Goal: Task Accomplishment & Management: Manage account settings

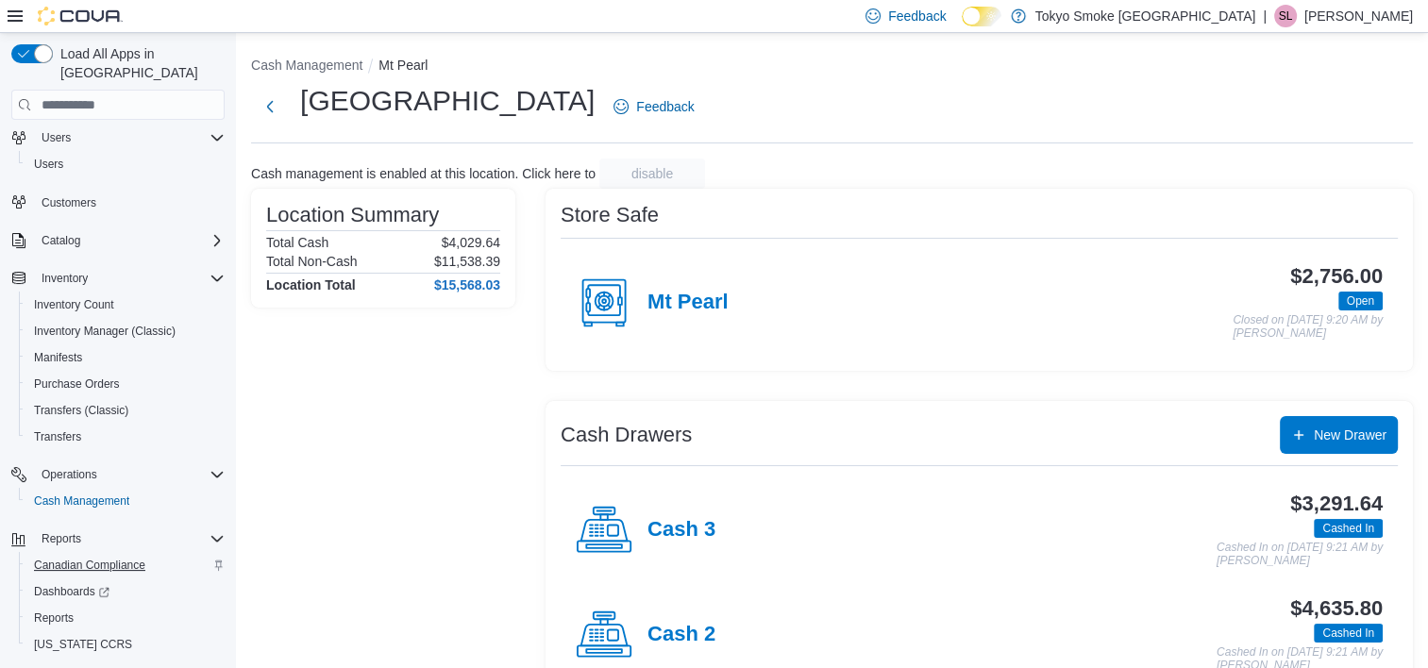
scroll to position [72, 0]
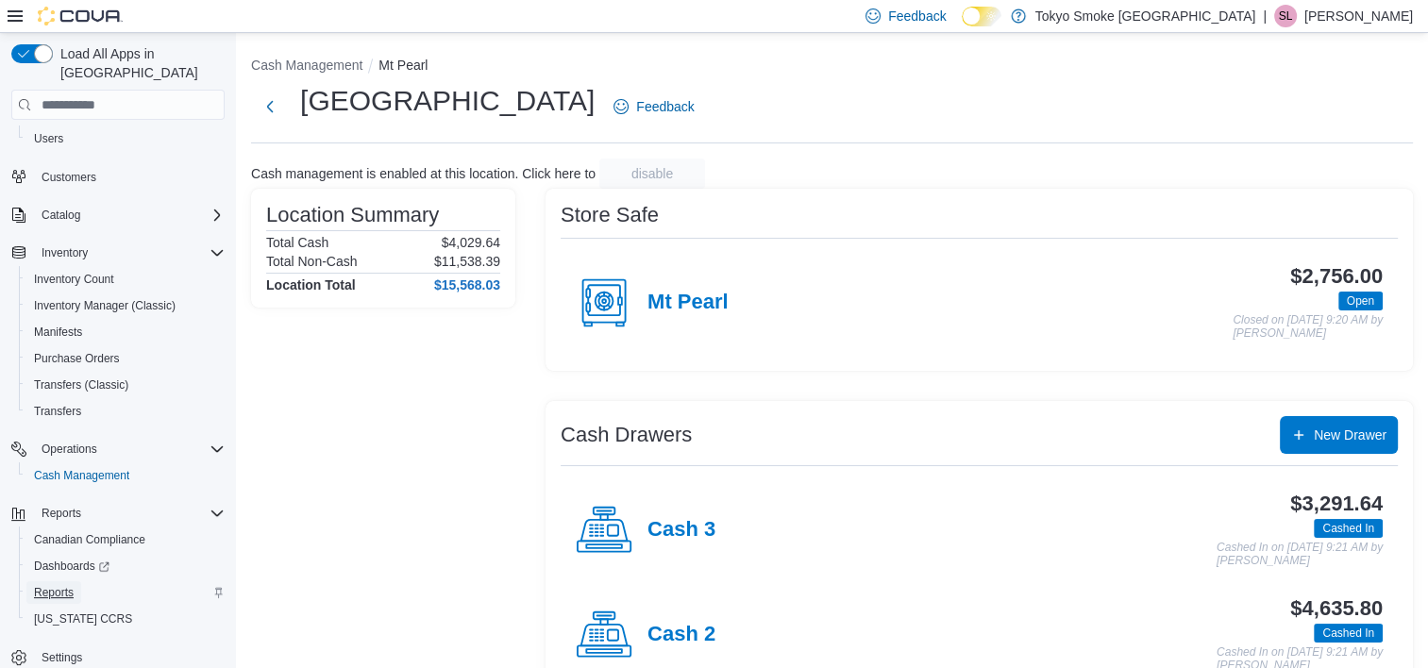
click at [60, 585] on span "Reports" at bounding box center [54, 592] width 40 height 15
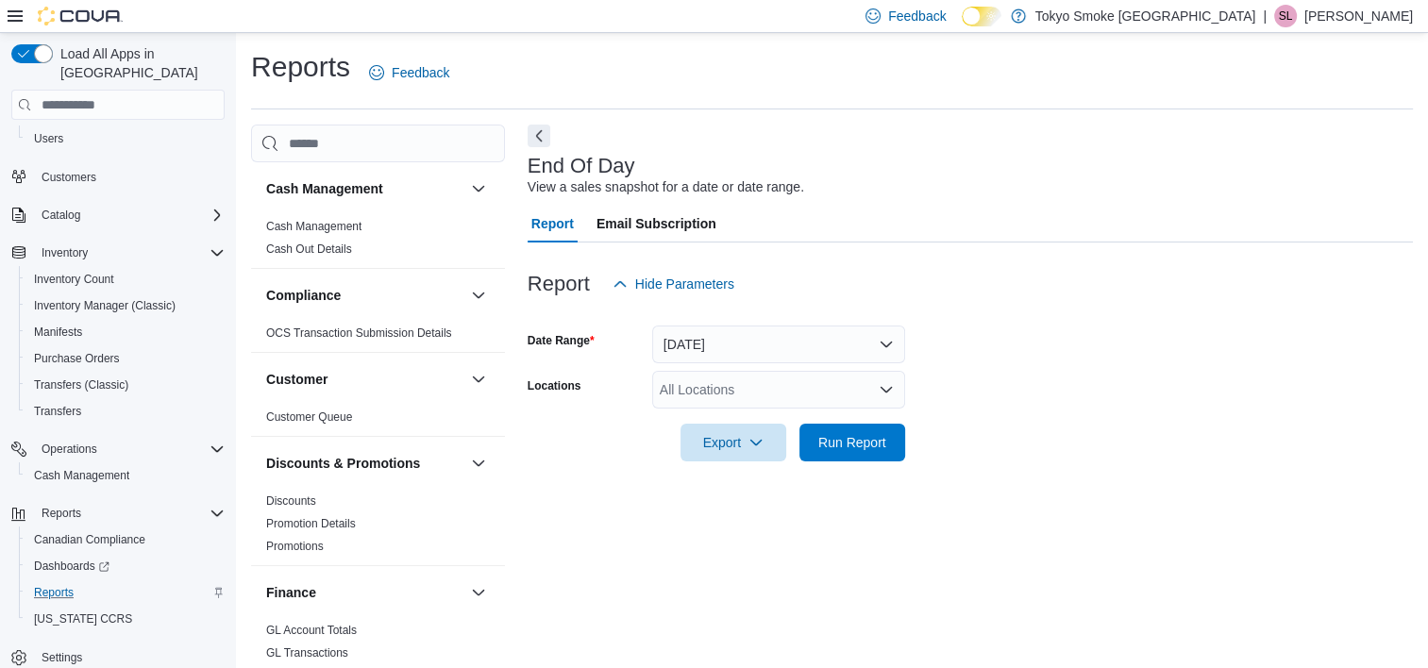
scroll to position [10, 0]
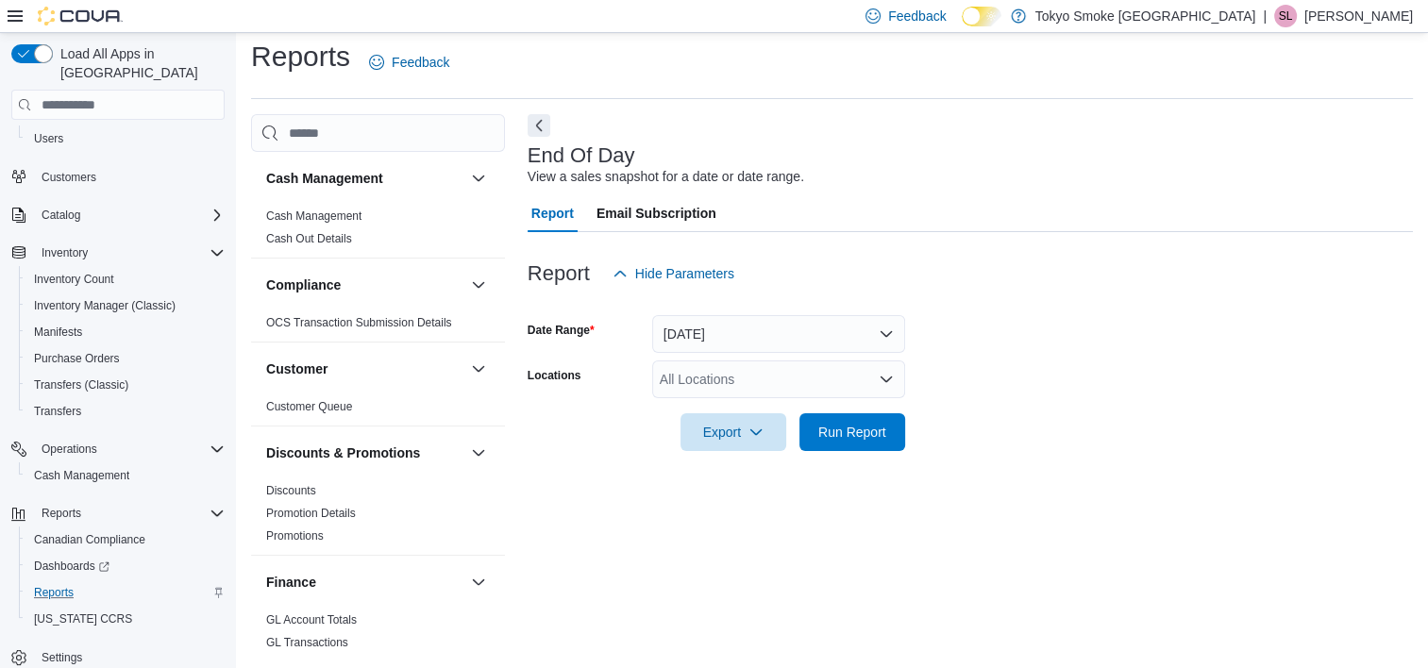
click at [706, 376] on div "All Locations" at bounding box center [778, 380] width 253 height 38
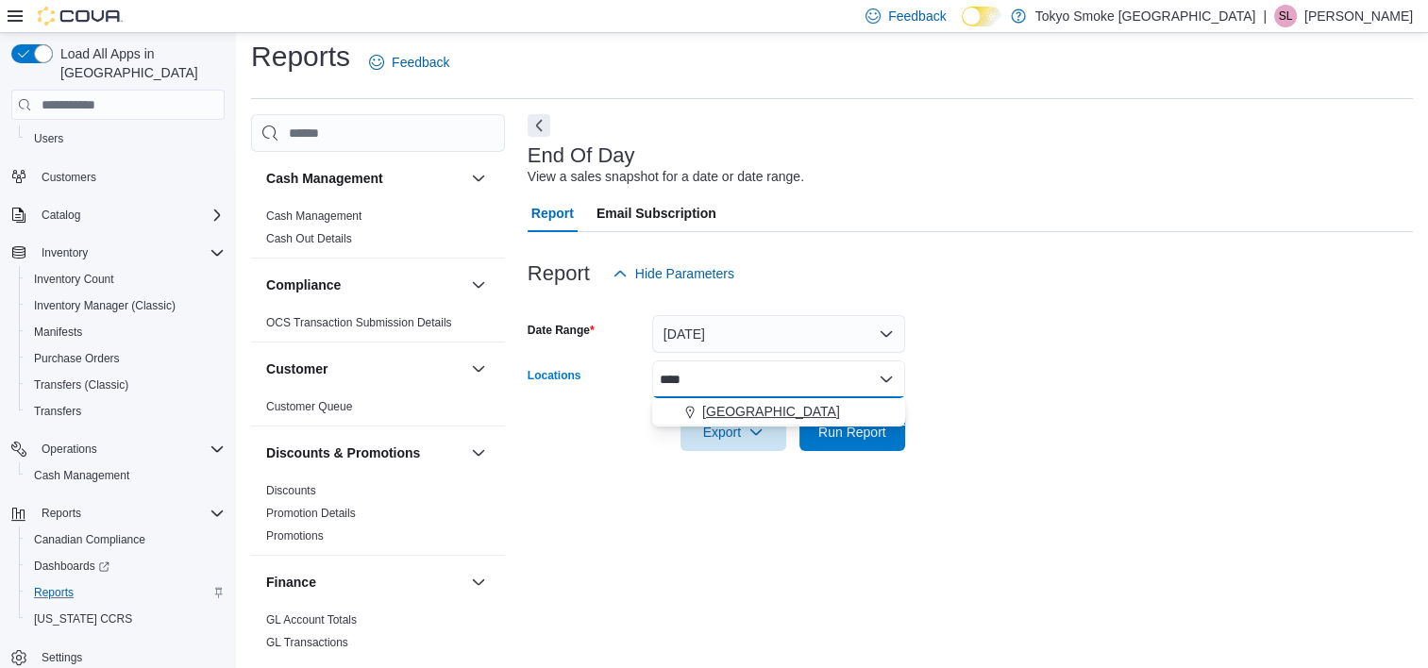
type input "****"
click at [778, 417] on span "[GEOGRAPHIC_DATA]" at bounding box center [771, 411] width 138 height 19
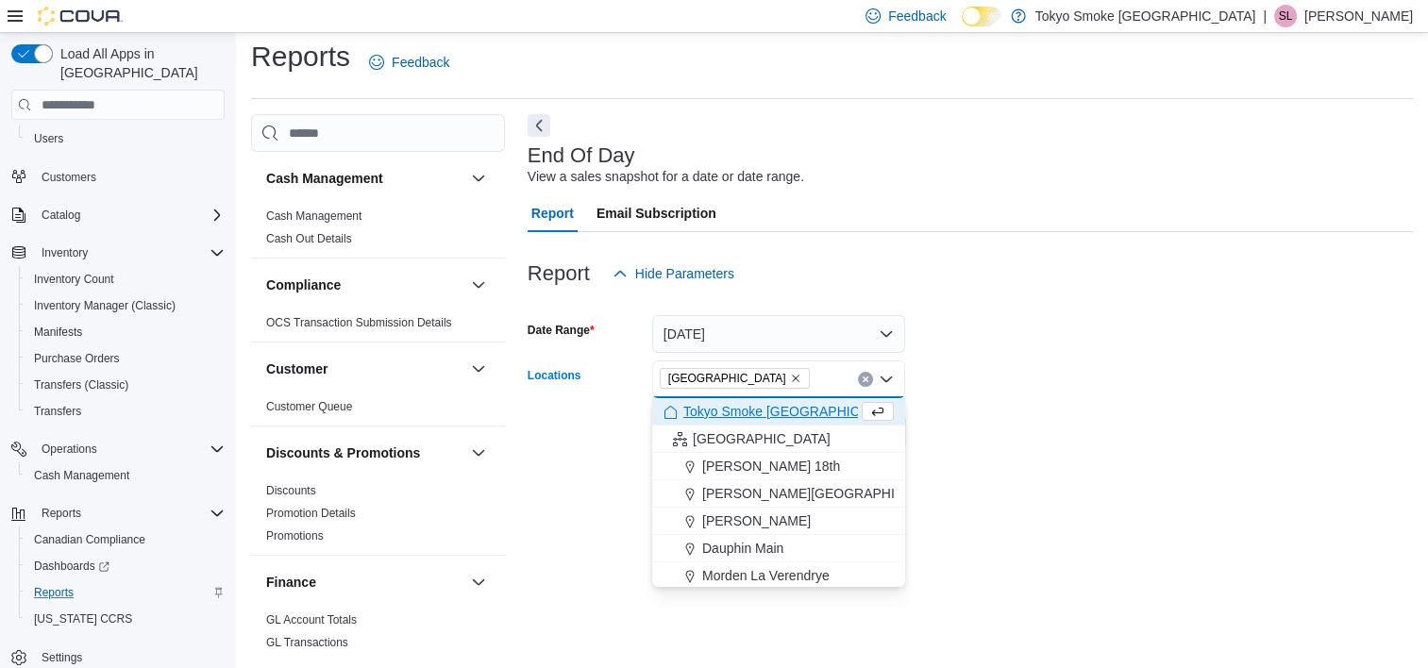
click at [1114, 452] on div at bounding box center [970, 462] width 885 height 23
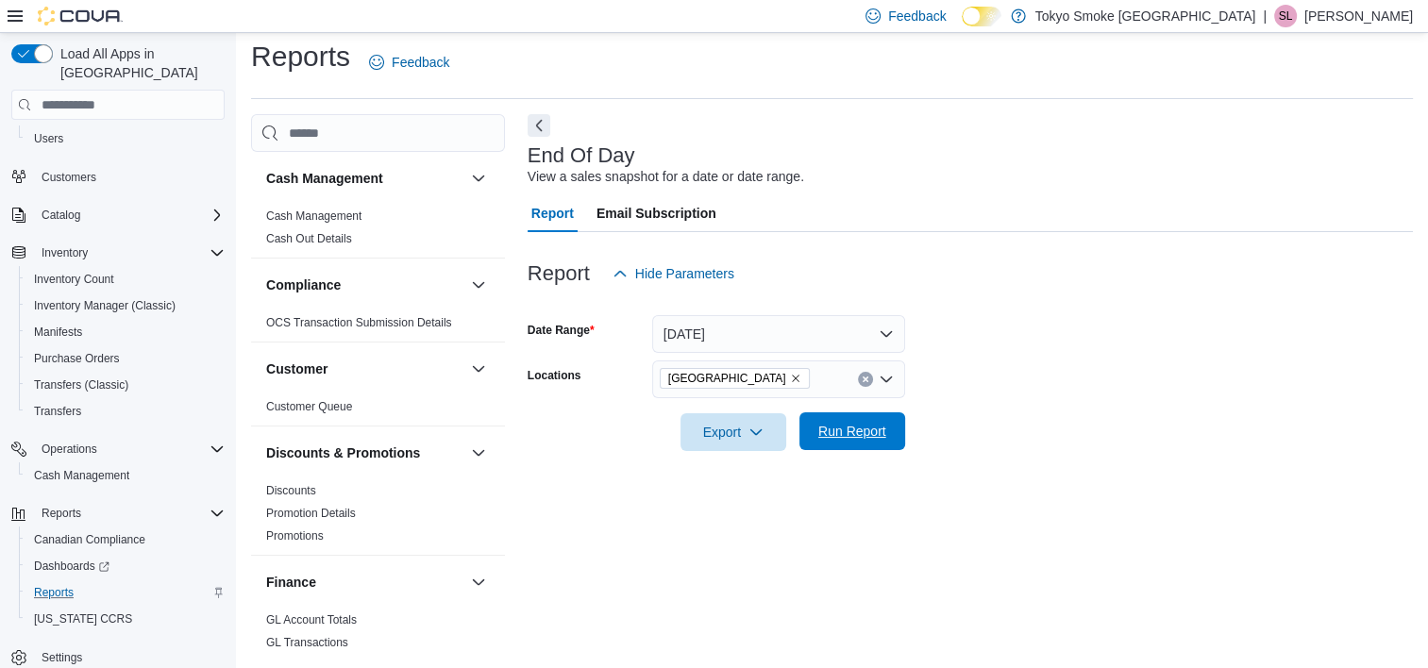
click at [845, 427] on span "Run Report" at bounding box center [852, 431] width 68 height 19
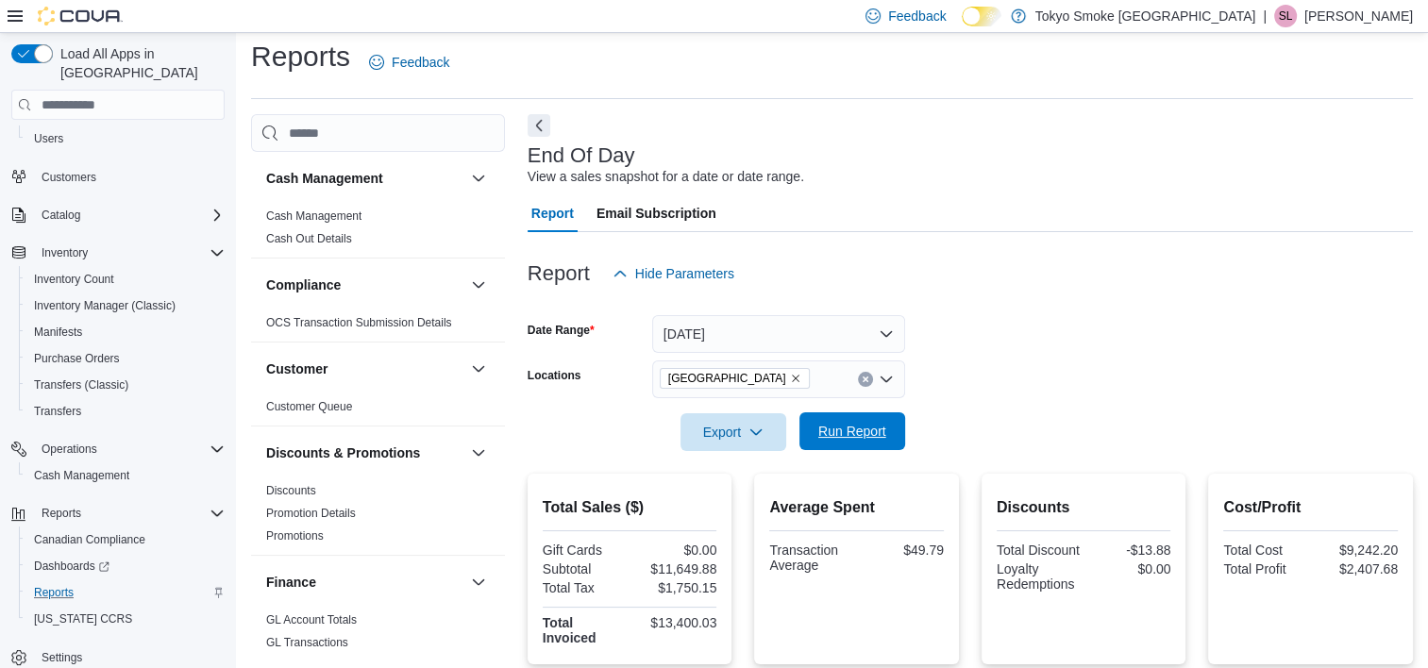
click at [835, 435] on span "Run Report" at bounding box center [852, 431] width 68 height 19
click at [836, 435] on span "Run Report" at bounding box center [852, 431] width 68 height 19
click at [863, 425] on span "Run Report" at bounding box center [852, 431] width 68 height 19
click at [871, 430] on span "Run Report" at bounding box center [852, 431] width 68 height 19
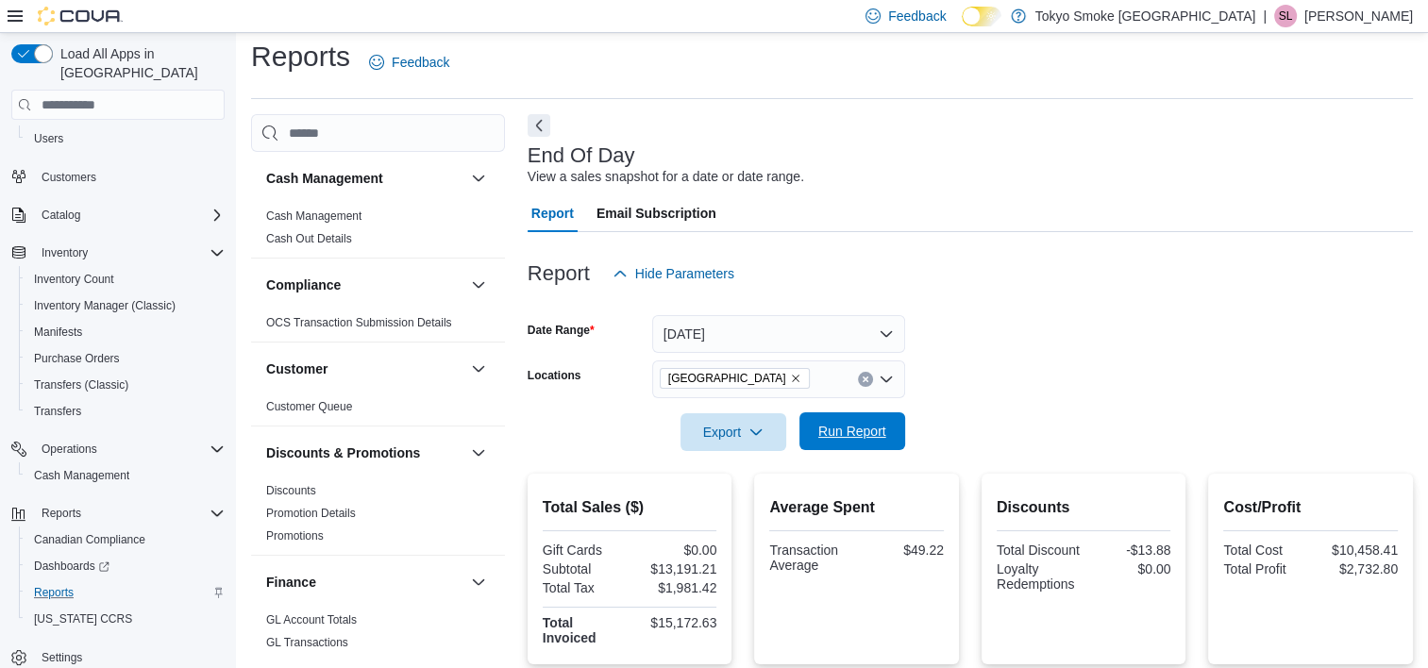
click at [871, 430] on span "Run Report" at bounding box center [852, 431] width 68 height 19
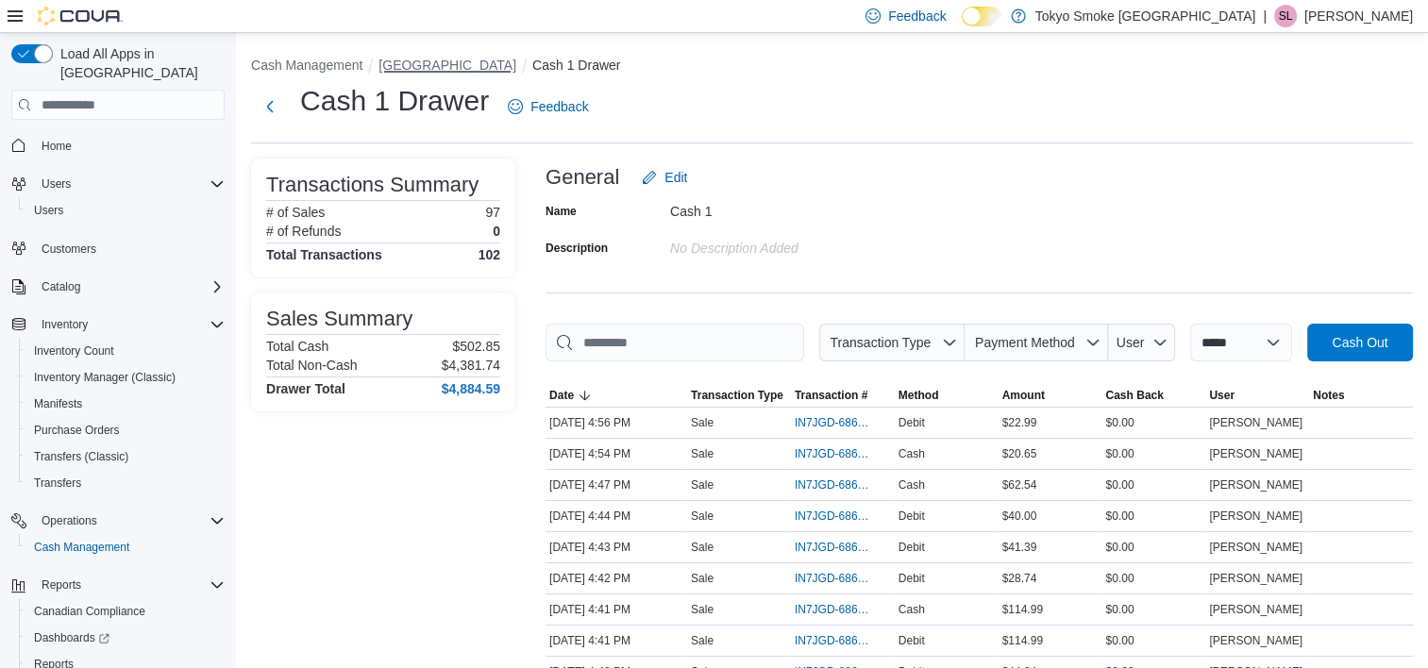
click at [462, 71] on button "[GEOGRAPHIC_DATA]" at bounding box center [448, 65] width 138 height 15
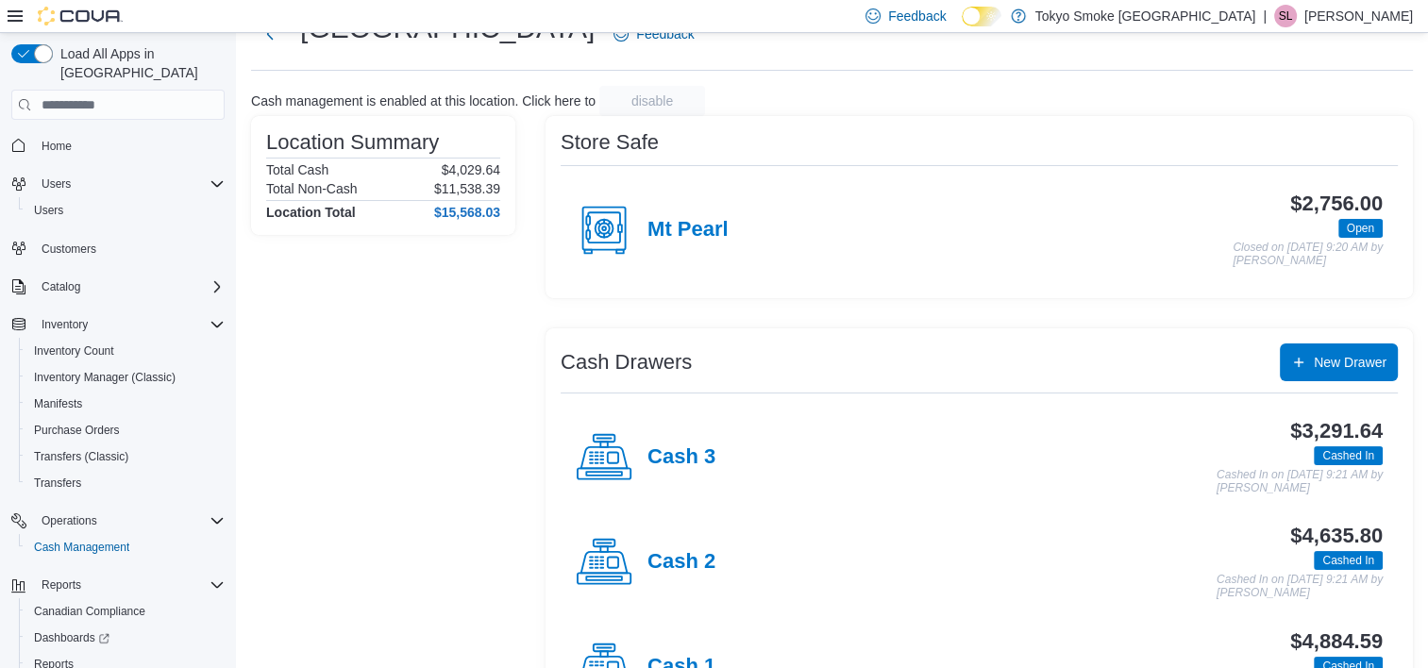
scroll to position [153, 0]
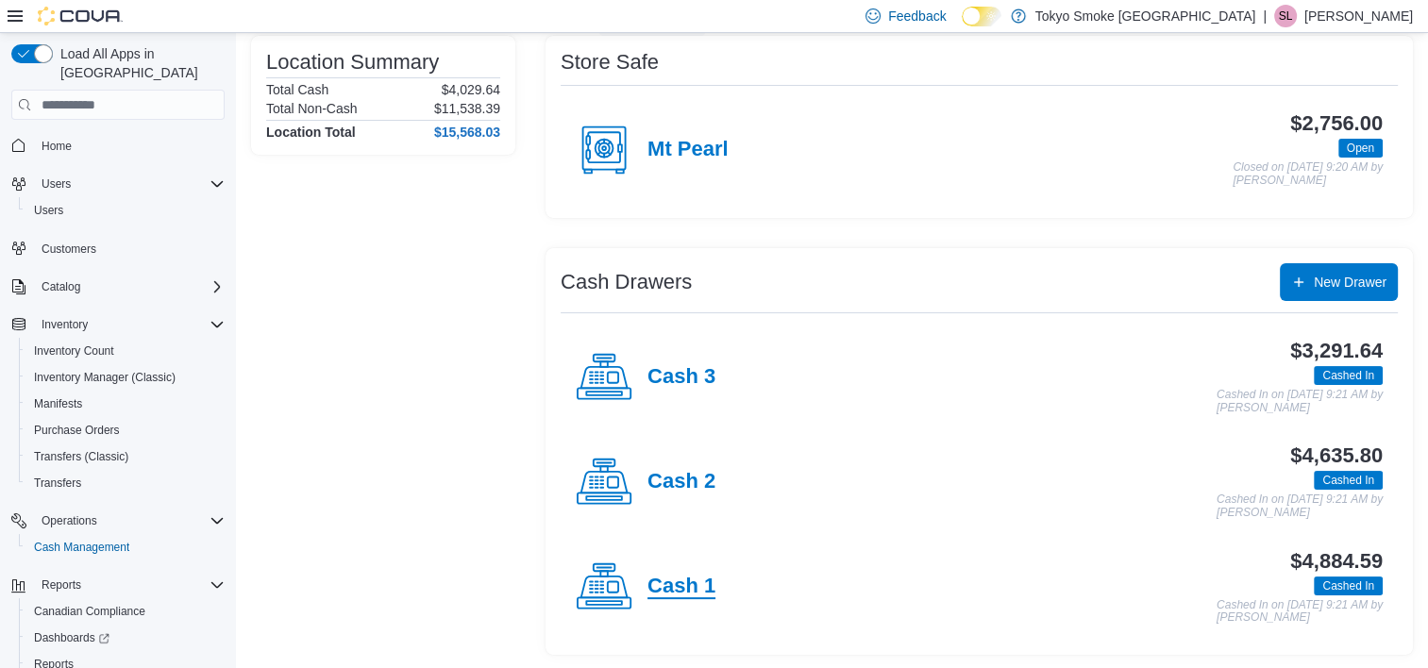
click at [691, 579] on h4 "Cash 1" at bounding box center [682, 587] width 68 height 25
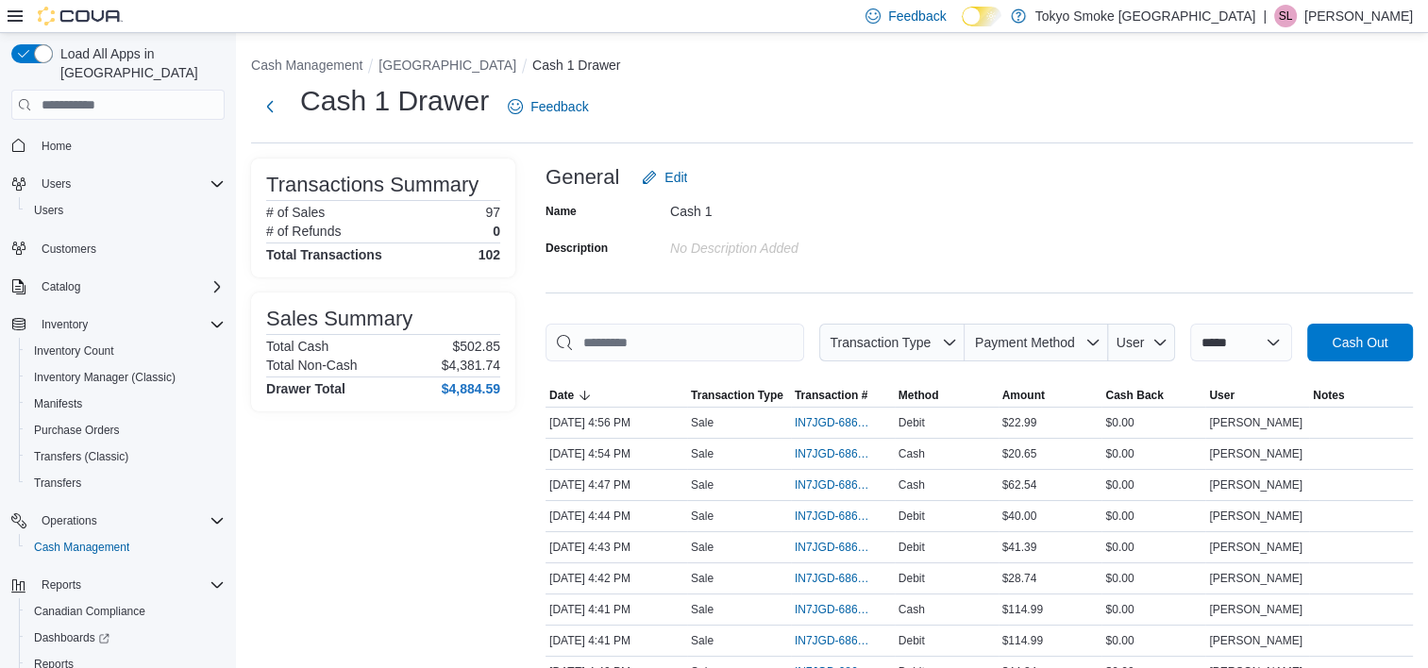
click at [387, 56] on li "[GEOGRAPHIC_DATA]" at bounding box center [456, 65] width 154 height 19
click at [427, 67] on button "[GEOGRAPHIC_DATA]" at bounding box center [448, 65] width 138 height 15
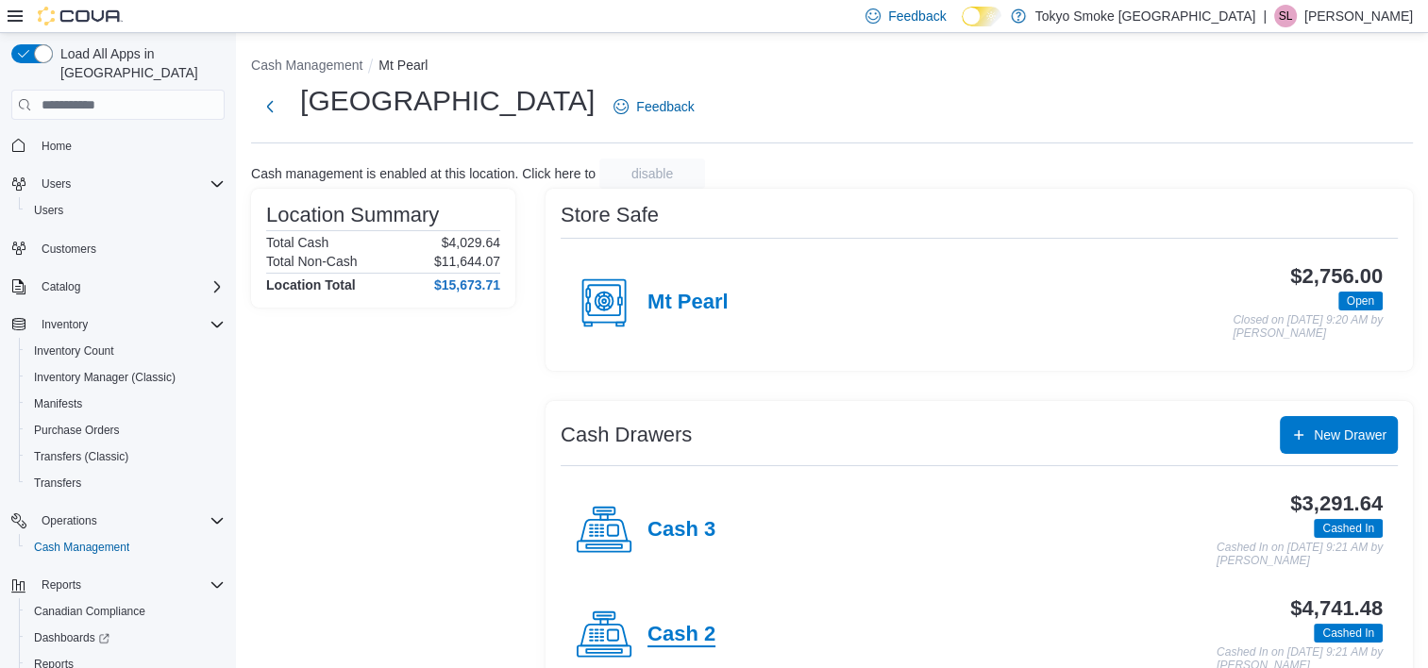
click at [696, 631] on h4 "Cash 2" at bounding box center [682, 635] width 68 height 25
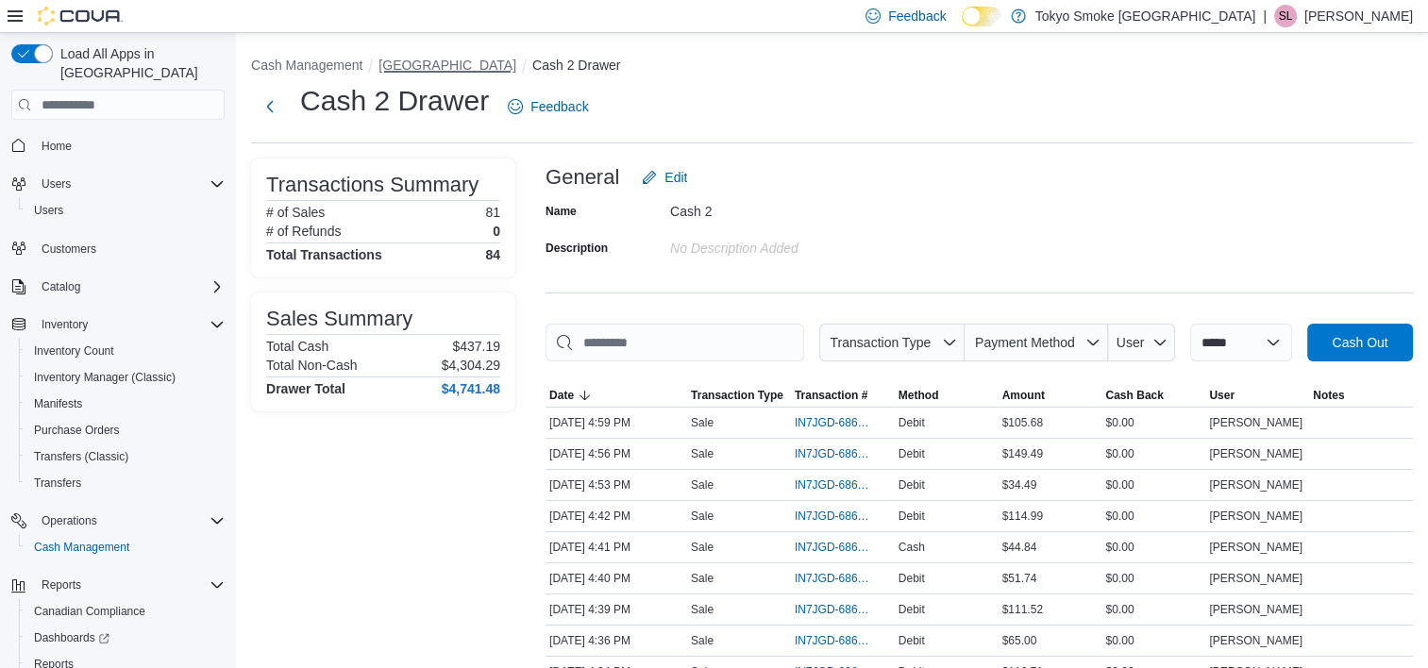
click at [516, 68] on button "[GEOGRAPHIC_DATA]" at bounding box center [448, 65] width 138 height 15
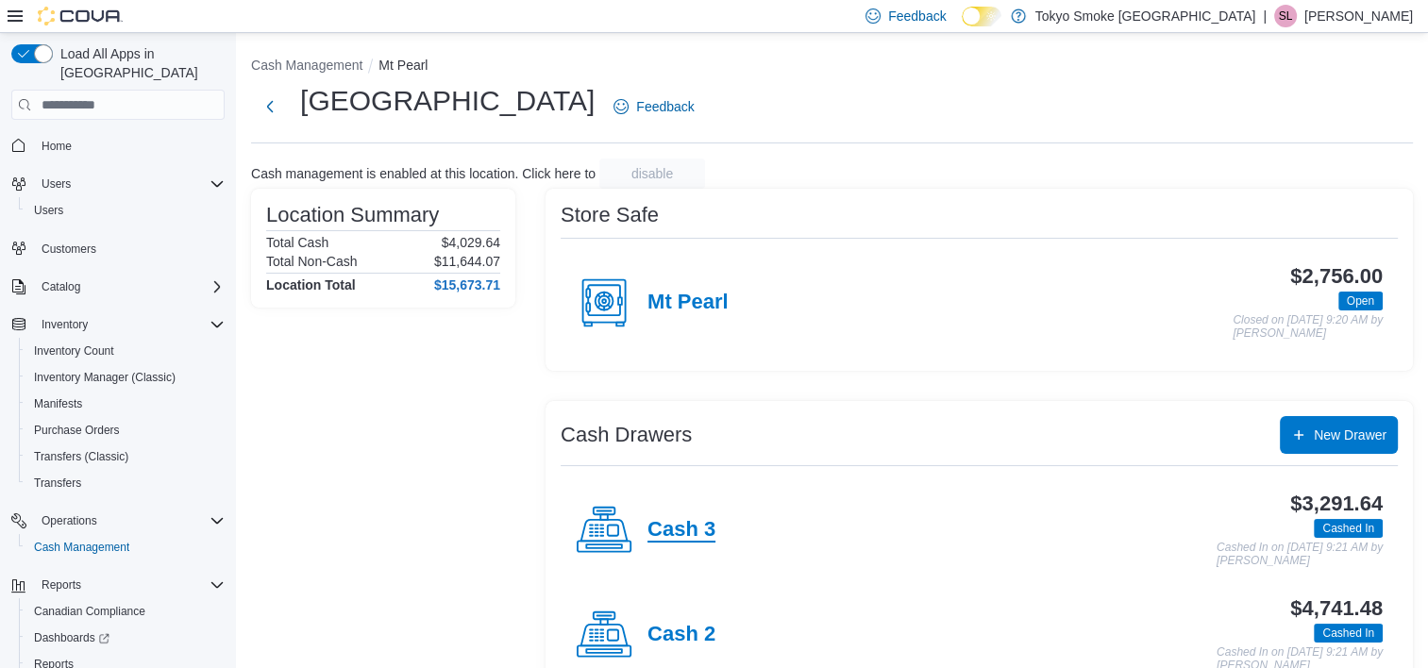
click at [691, 530] on h4 "Cash 3" at bounding box center [682, 530] width 68 height 25
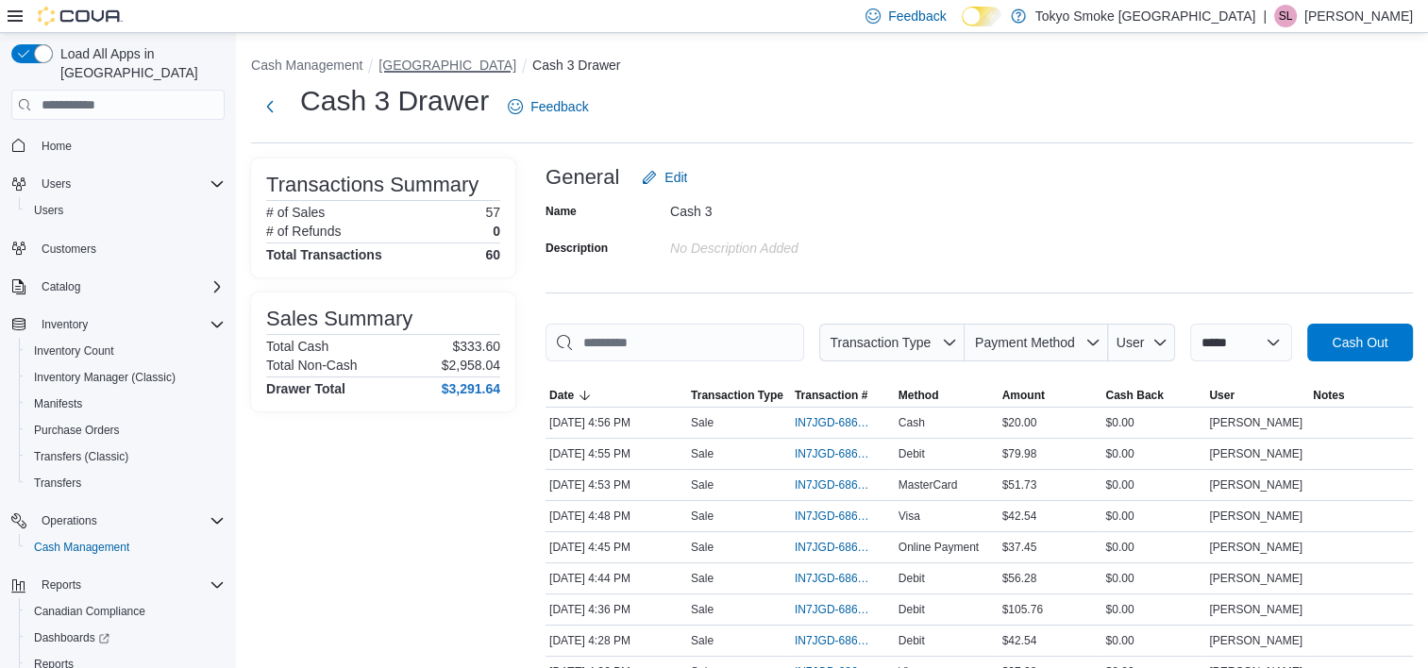
click at [484, 67] on button "[GEOGRAPHIC_DATA]" at bounding box center [448, 65] width 138 height 15
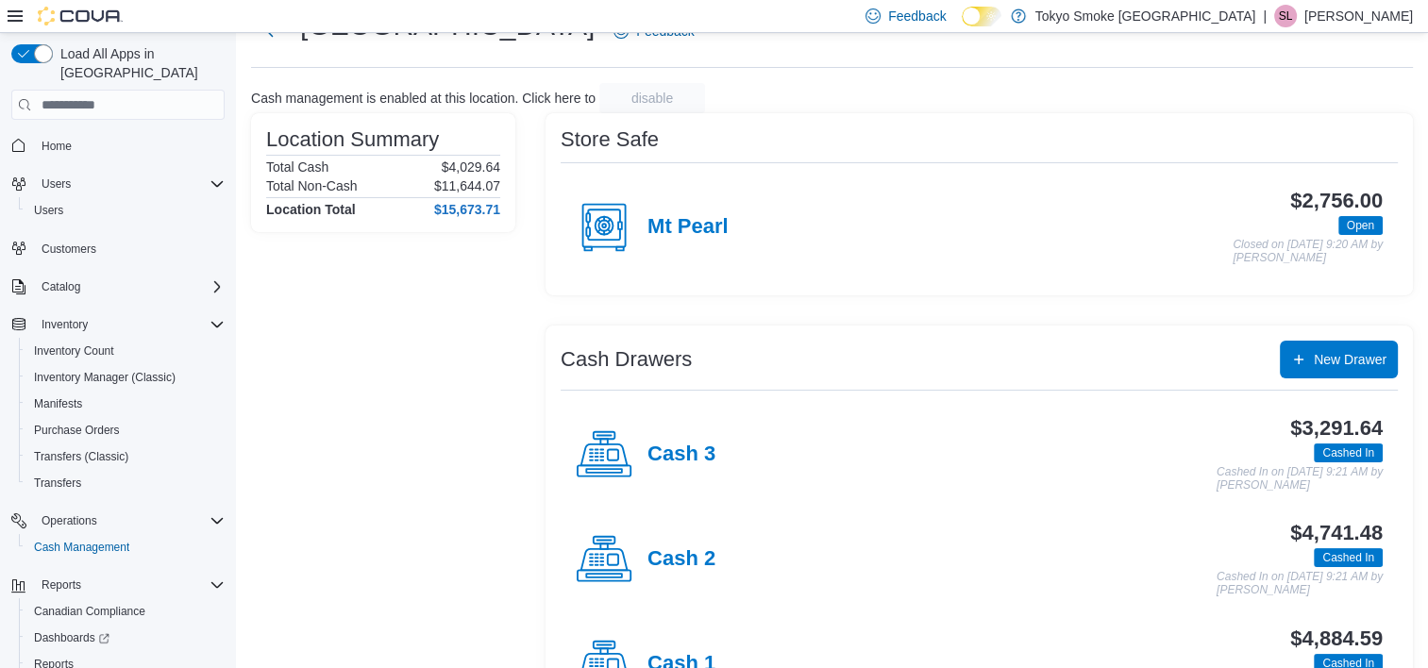
scroll to position [153, 0]
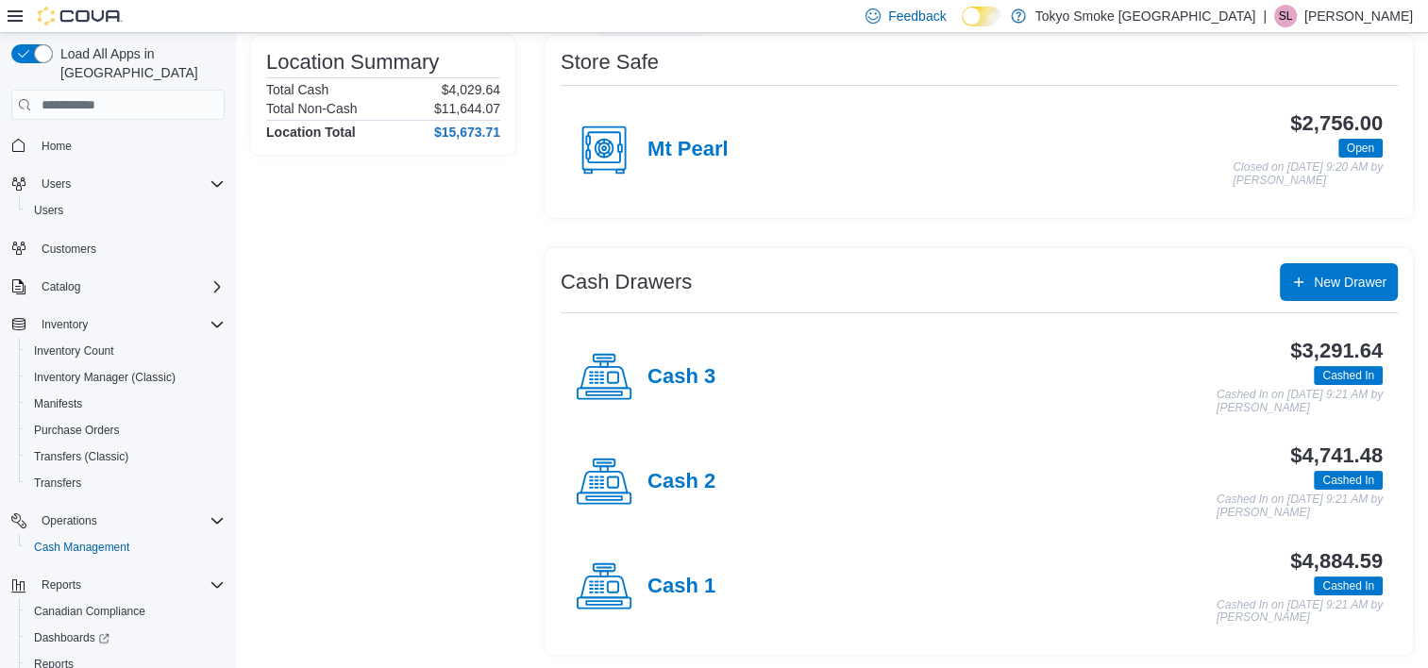
click at [683, 580] on h4 "Cash 1" at bounding box center [682, 587] width 68 height 25
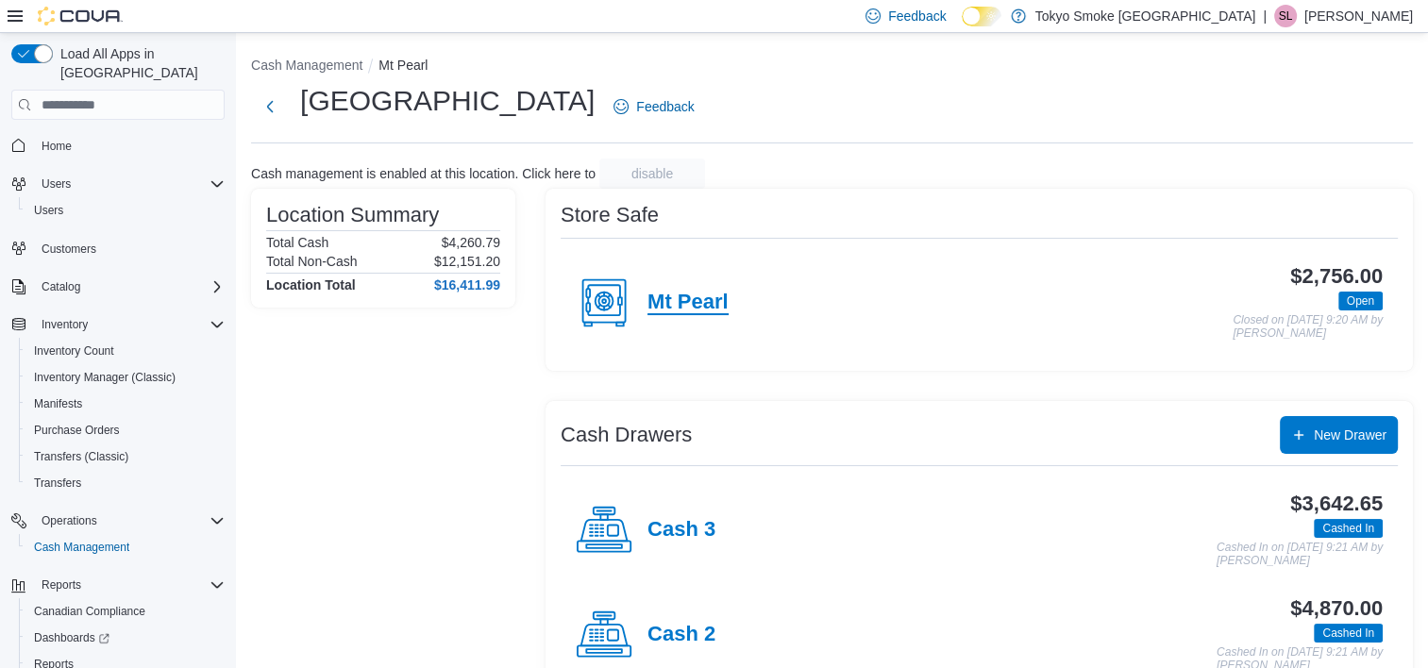
click at [686, 300] on h4 "Mt Pearl" at bounding box center [688, 303] width 81 height 25
click at [683, 648] on div "Cash 2" at bounding box center [646, 635] width 140 height 57
click at [706, 525] on h4 "Cash 3" at bounding box center [682, 530] width 68 height 25
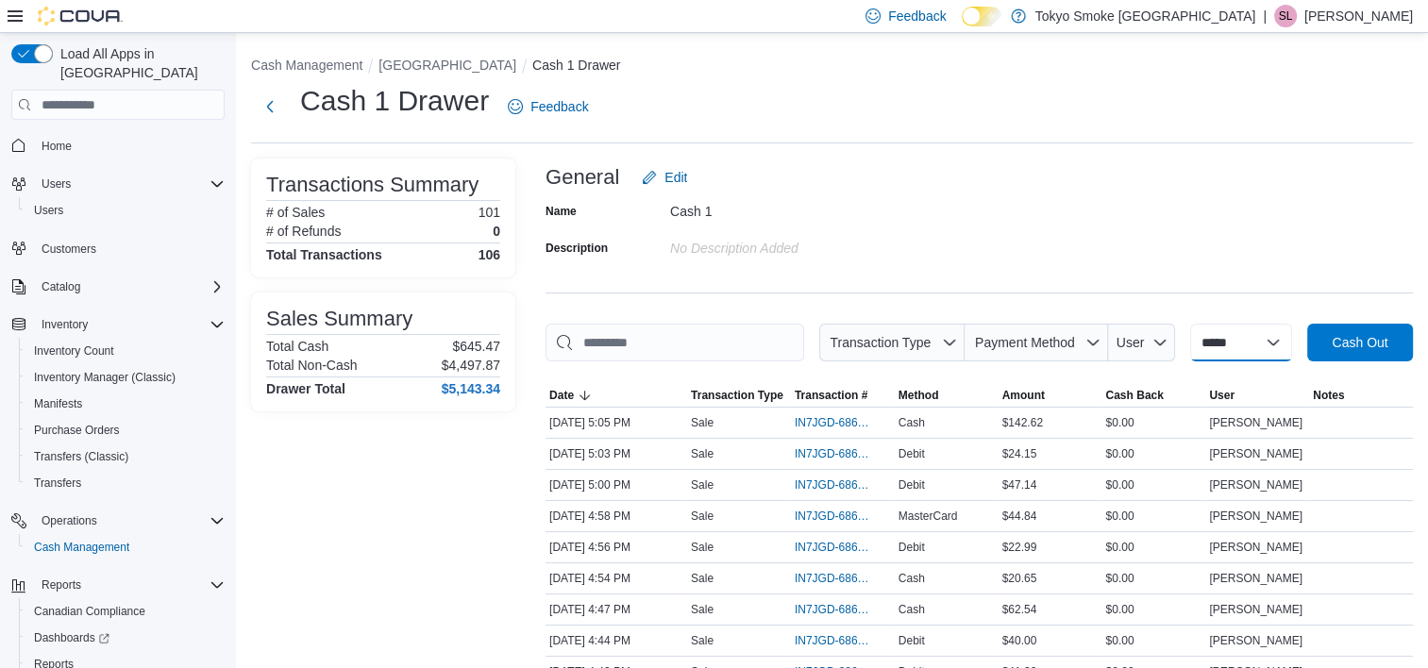
click at [1263, 342] on select "**********" at bounding box center [1241, 343] width 102 height 38
select select "*********"
click at [1190, 324] on select "**********" at bounding box center [1241, 343] width 102 height 38
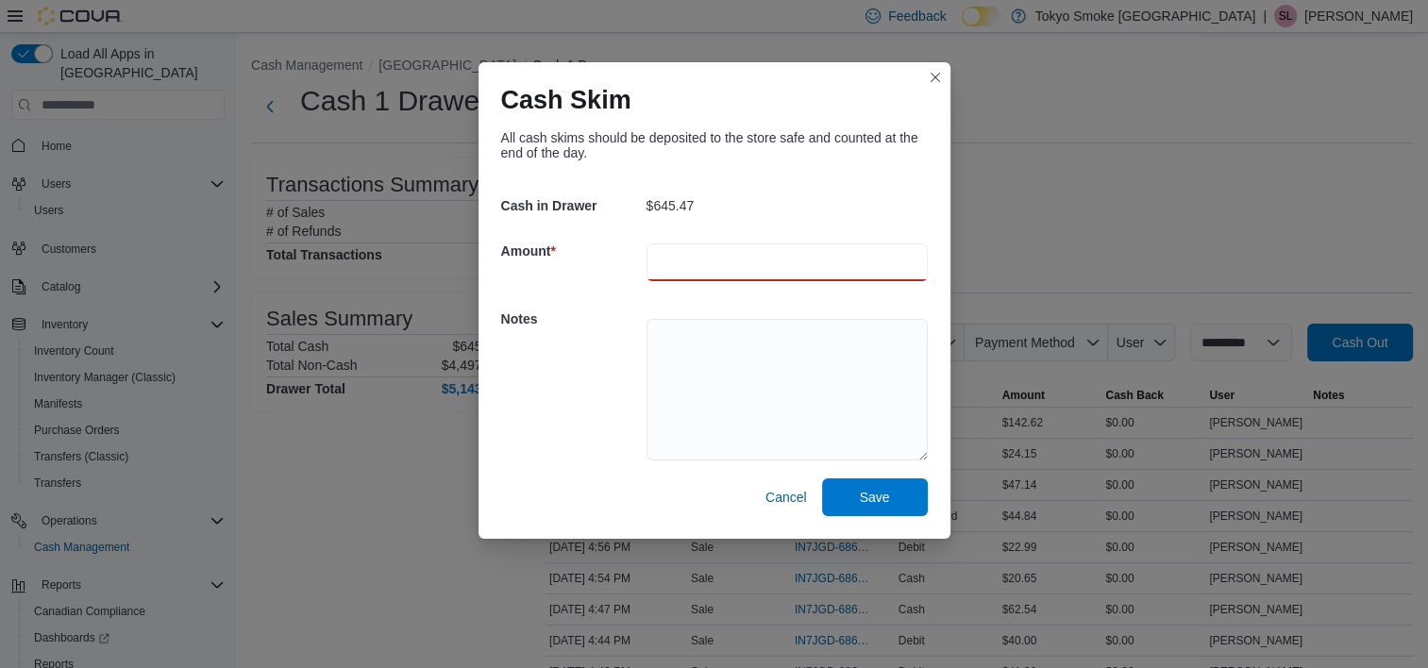
click at [736, 268] on input "number" at bounding box center [787, 263] width 281 height 38
type input "***"
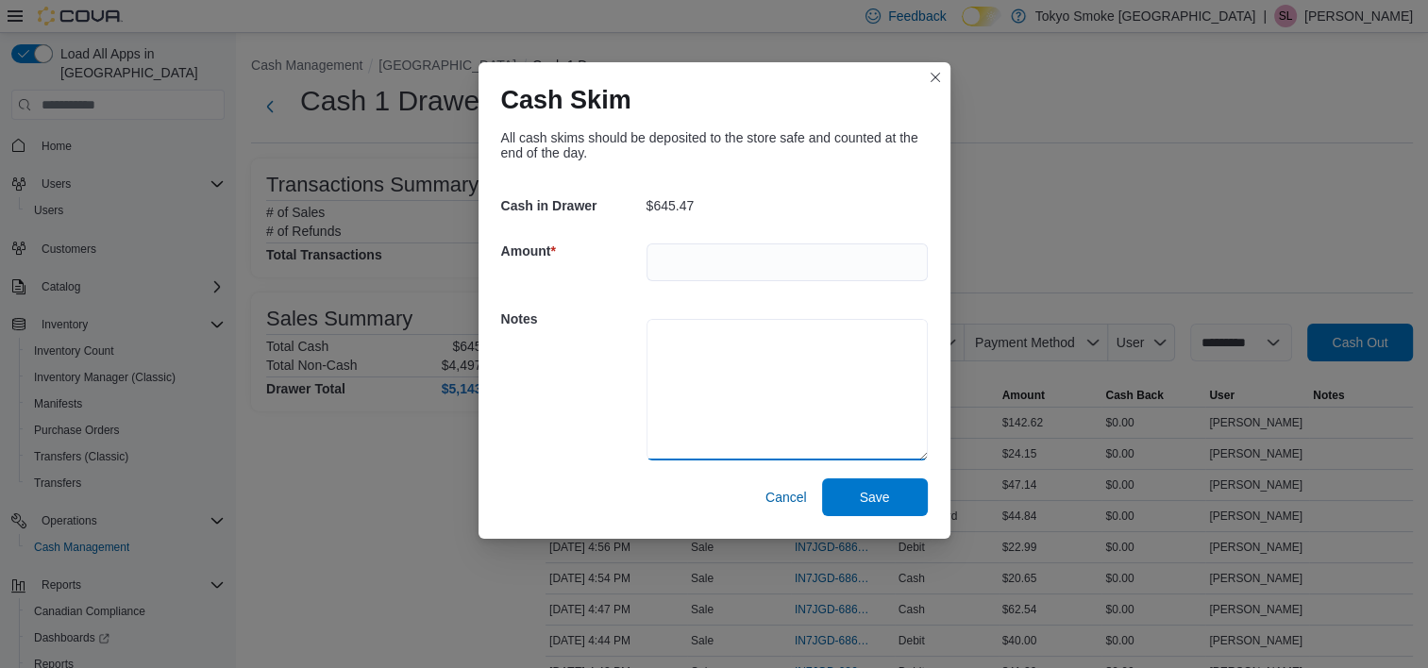
click at [700, 357] on textarea at bounding box center [787, 390] width 281 height 142
type textarea "******"
click at [895, 495] on span "Save" at bounding box center [875, 497] width 83 height 38
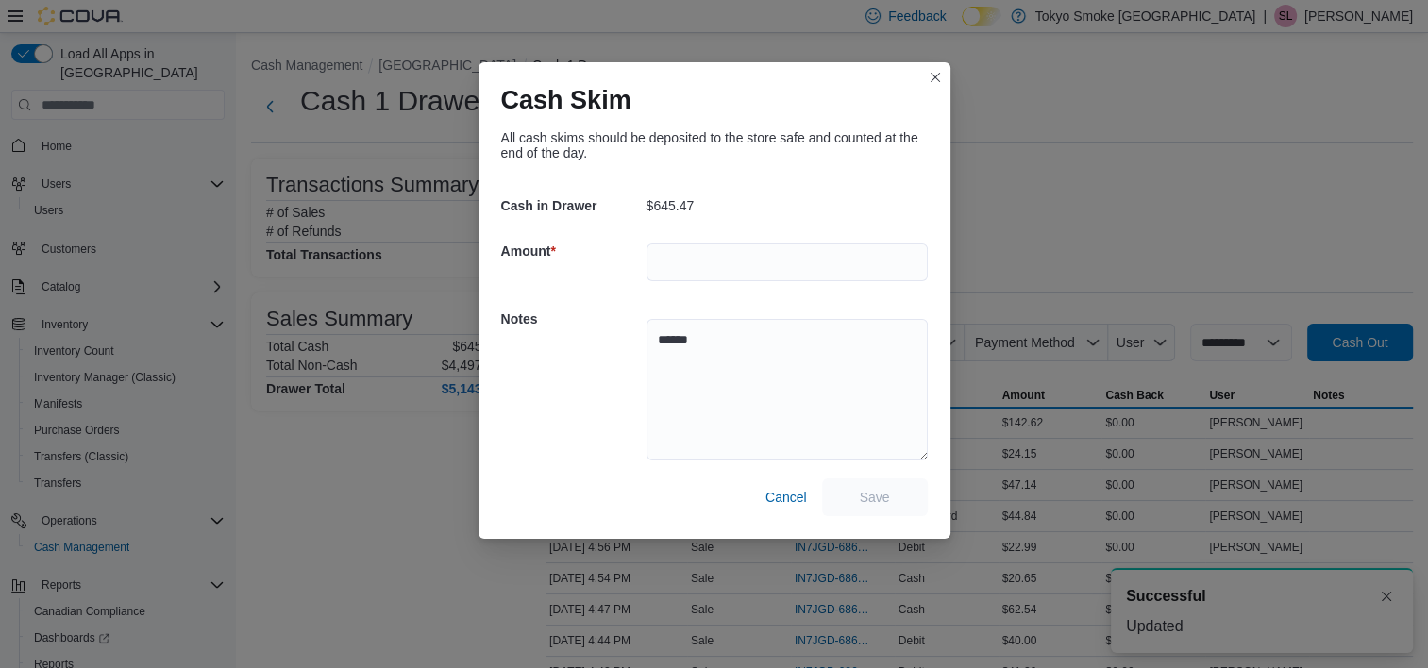
select select
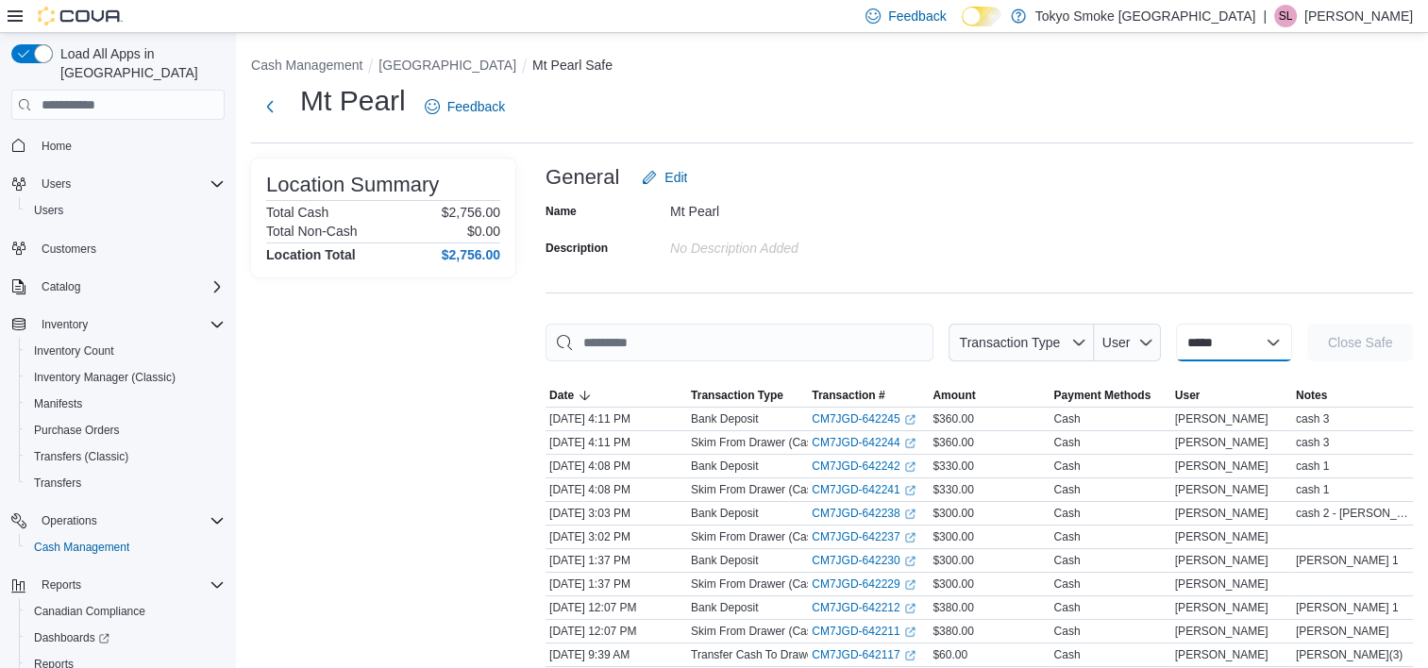
click at [1291, 345] on select "**********" at bounding box center [1234, 343] width 116 height 38
select select "**********"
click at [1176, 324] on select "**********" at bounding box center [1234, 343] width 116 height 38
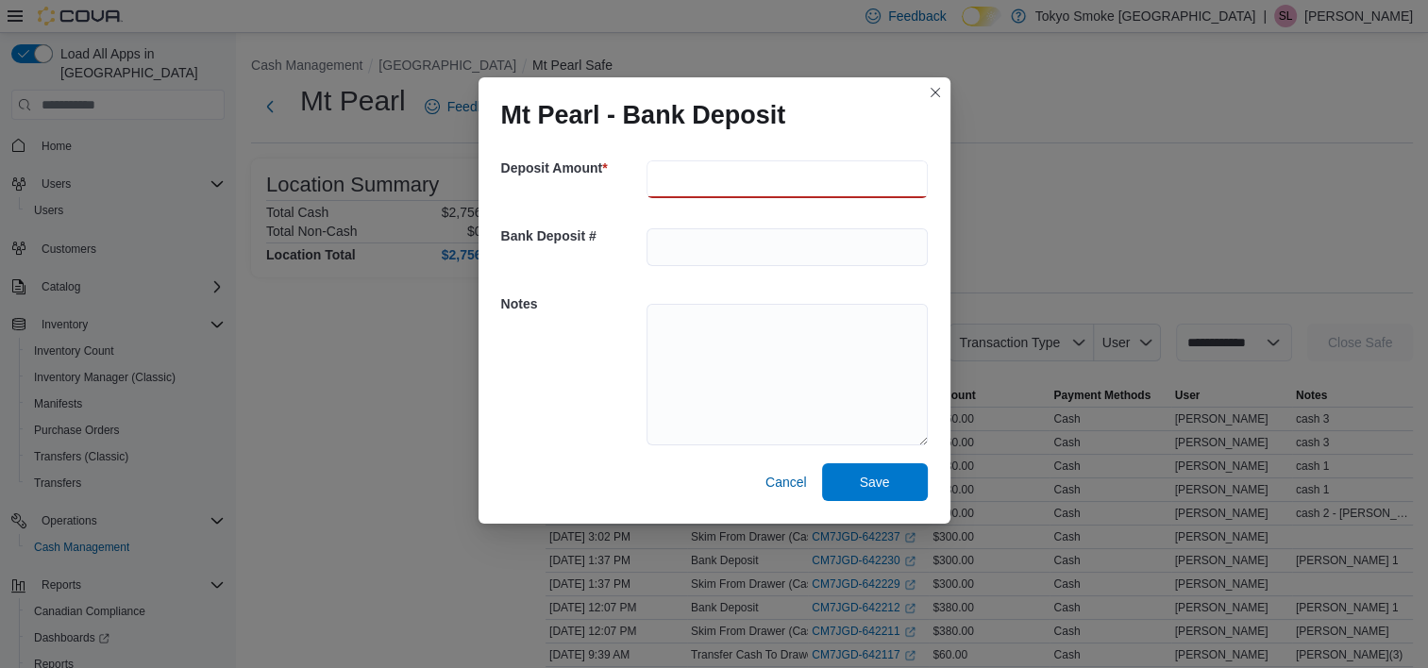
click at [710, 182] on input "number" at bounding box center [787, 179] width 281 height 38
type input "*"
type input "***"
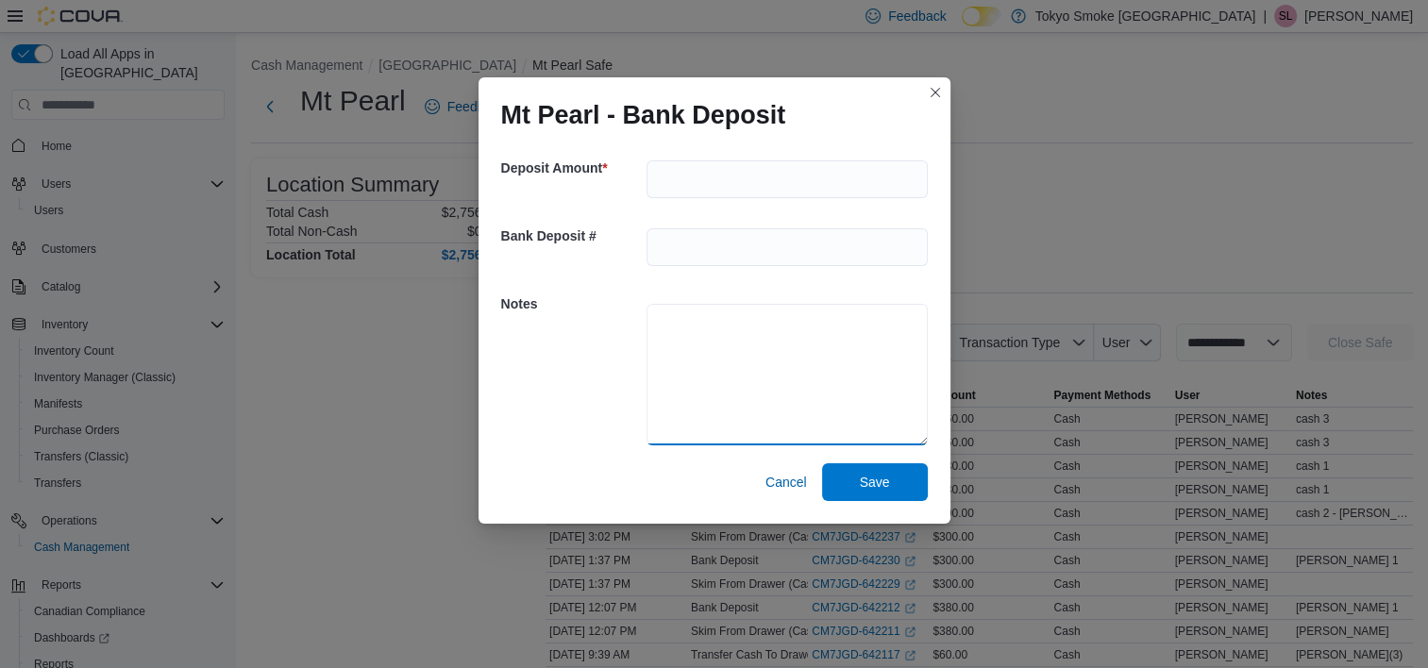
click at [699, 353] on textarea at bounding box center [787, 375] width 281 height 142
type textarea "******"
click at [900, 489] on span "Save" at bounding box center [875, 482] width 83 height 38
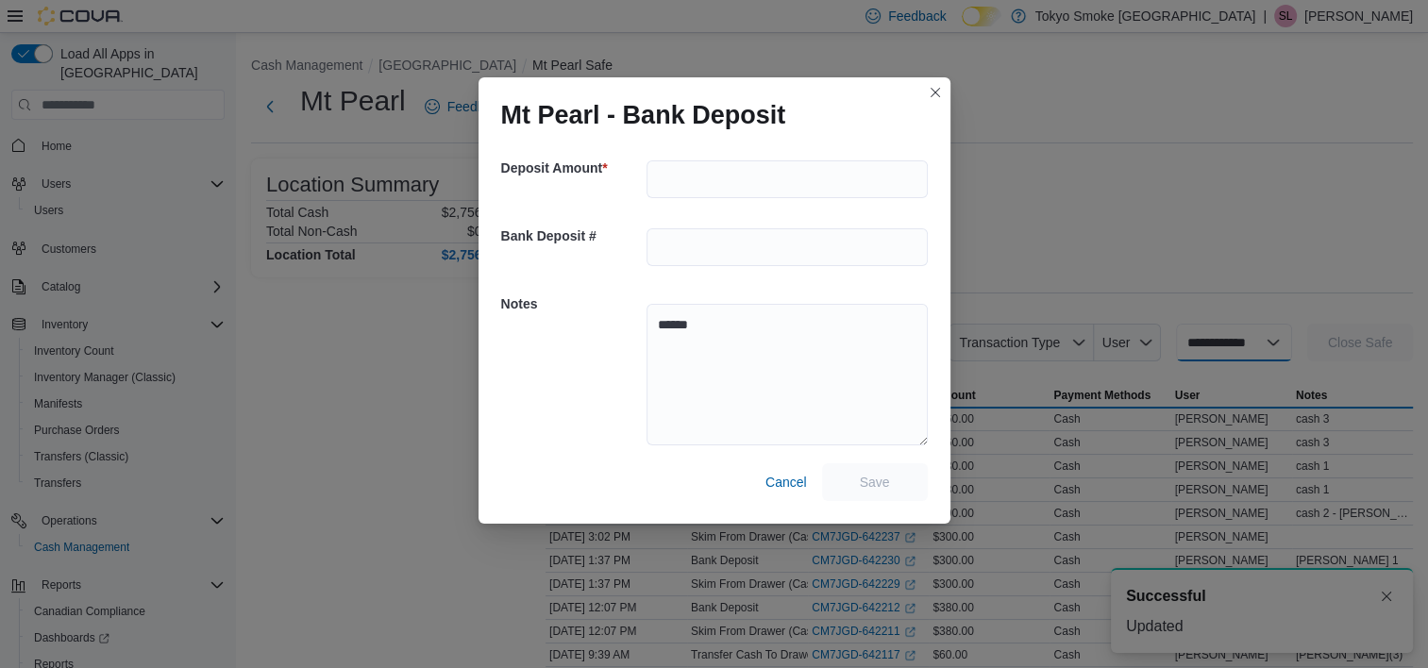
select select
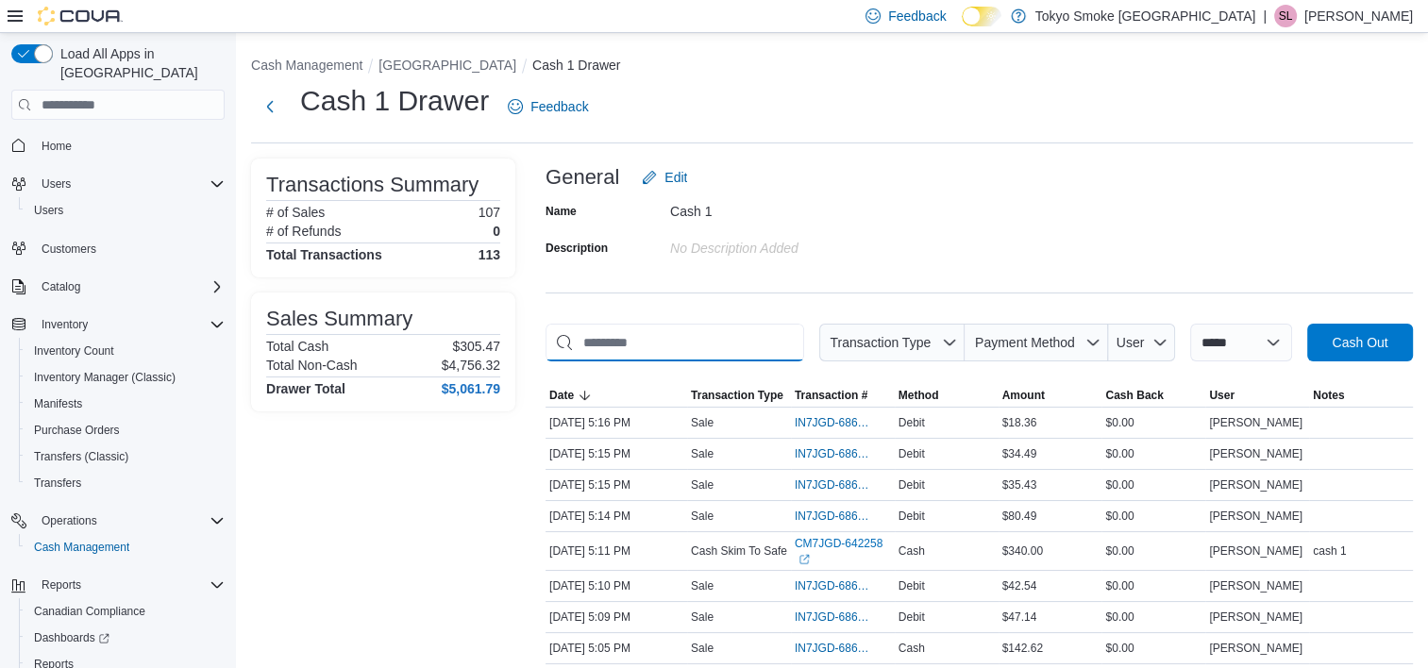
click at [589, 340] on input "This is a search bar. As you type, the results lower in the page will automatic…" at bounding box center [675, 343] width 259 height 38
type input "**"
click at [612, 342] on input "This is a search bar. As you type, the results lower in the page will automatic…" at bounding box center [675, 343] width 259 height 38
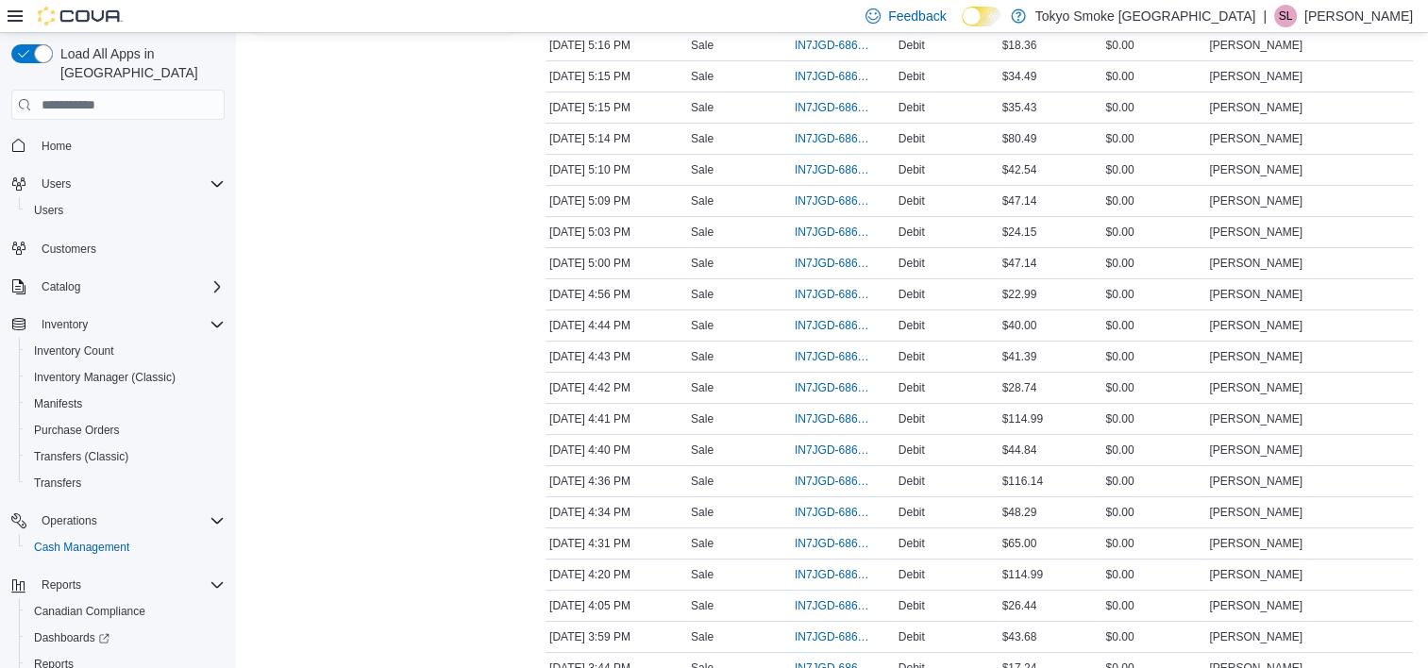
scroll to position [189, 0]
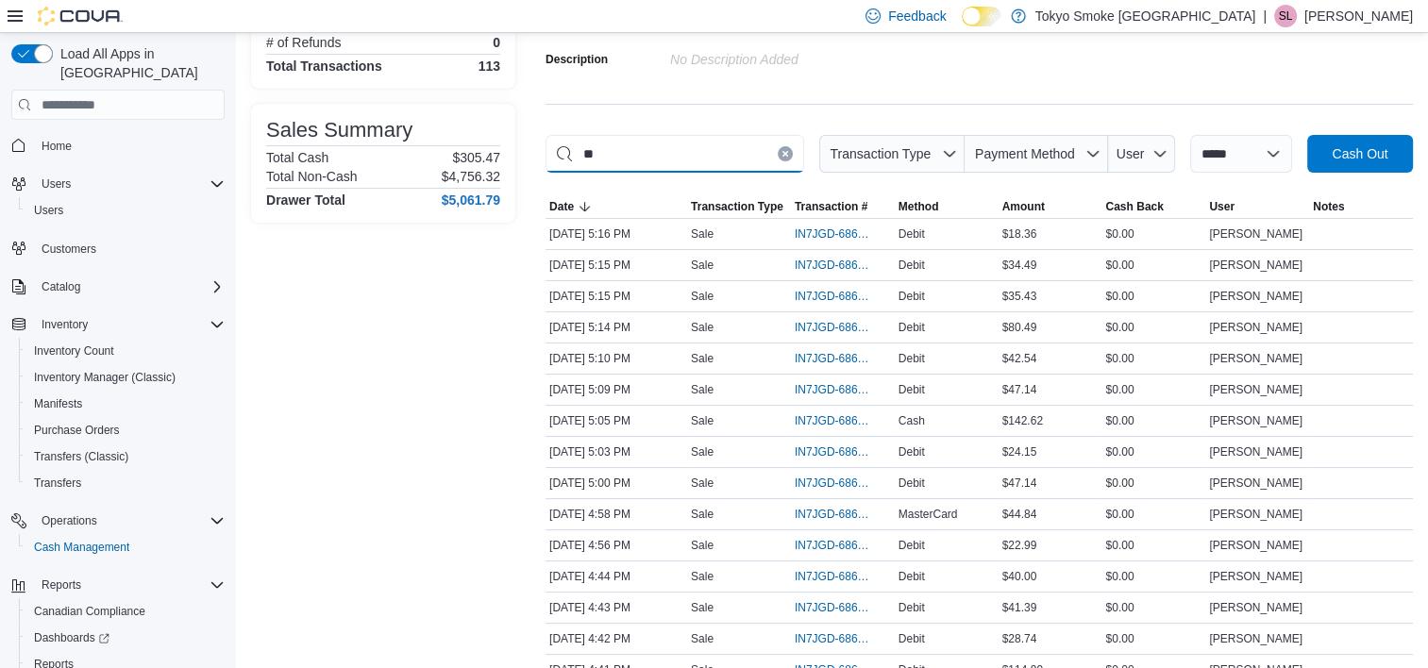
type input "*"
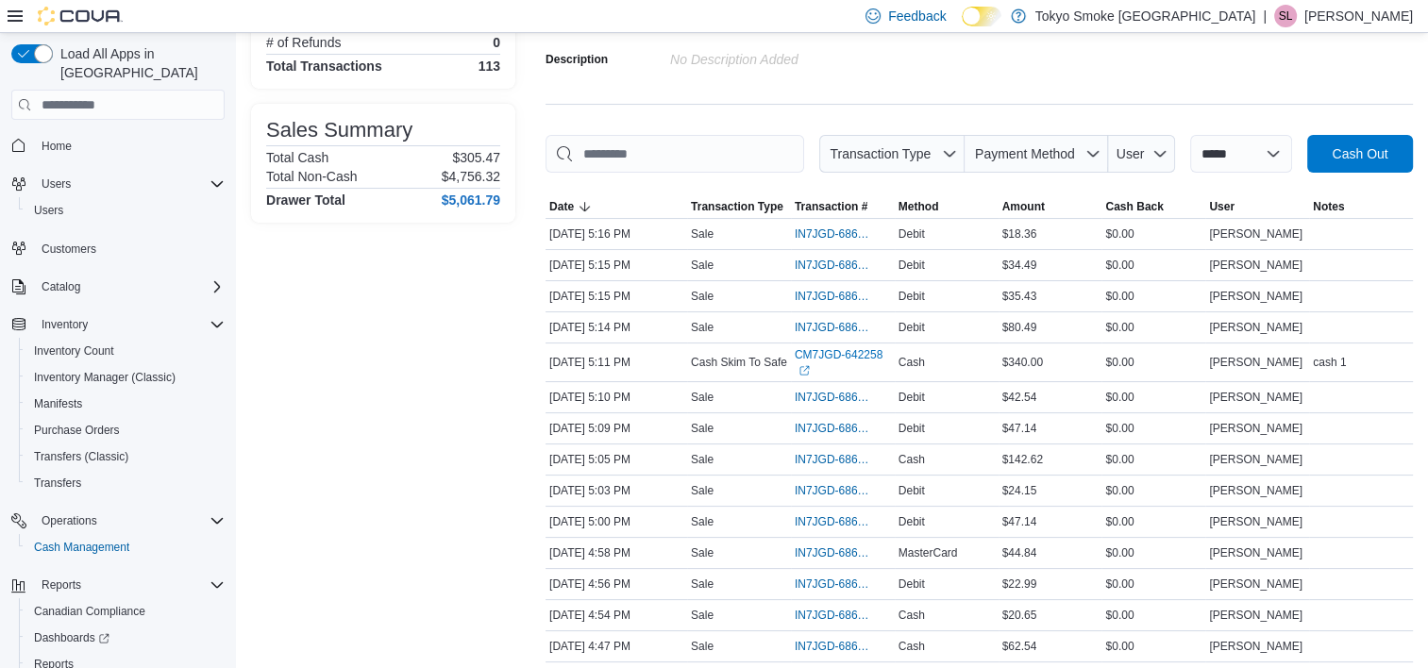
drag, startPoint x: 330, startPoint y: 487, endPoint x: 340, endPoint y: 476, distance: 14.7
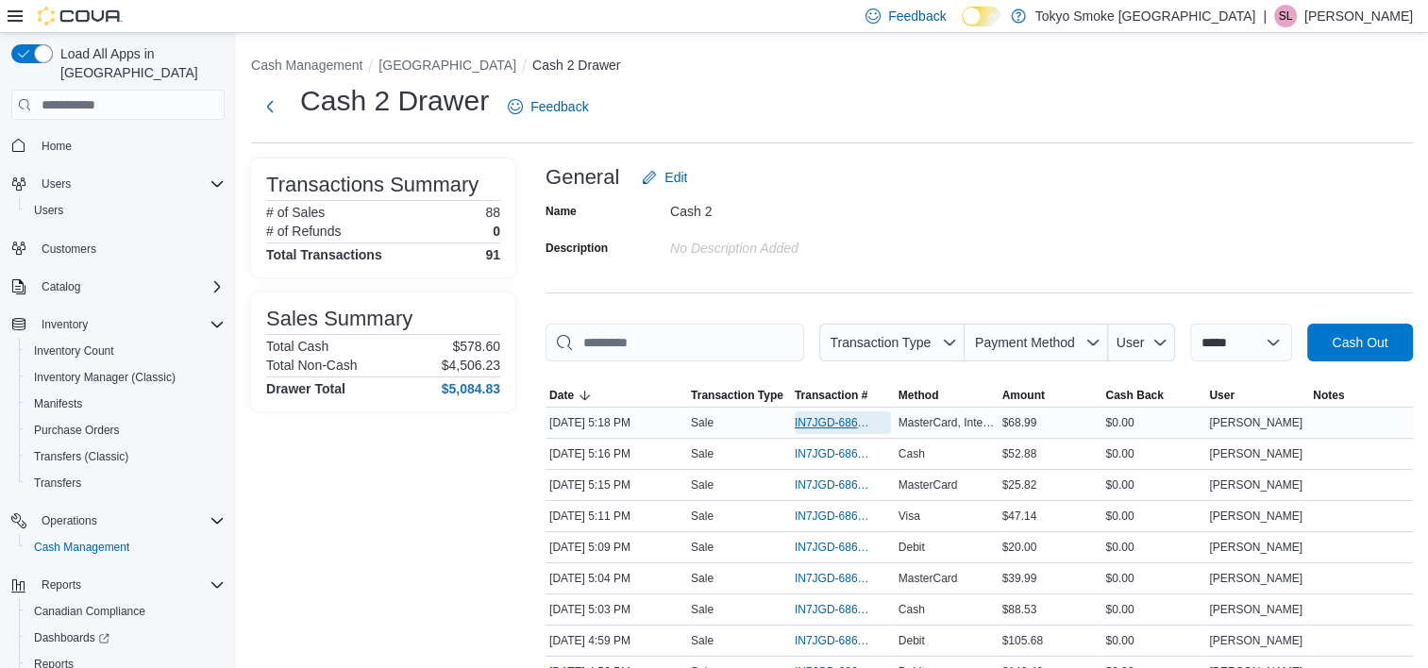
click at [841, 427] on span "IN7JGD-6868261" at bounding box center [833, 422] width 77 height 15
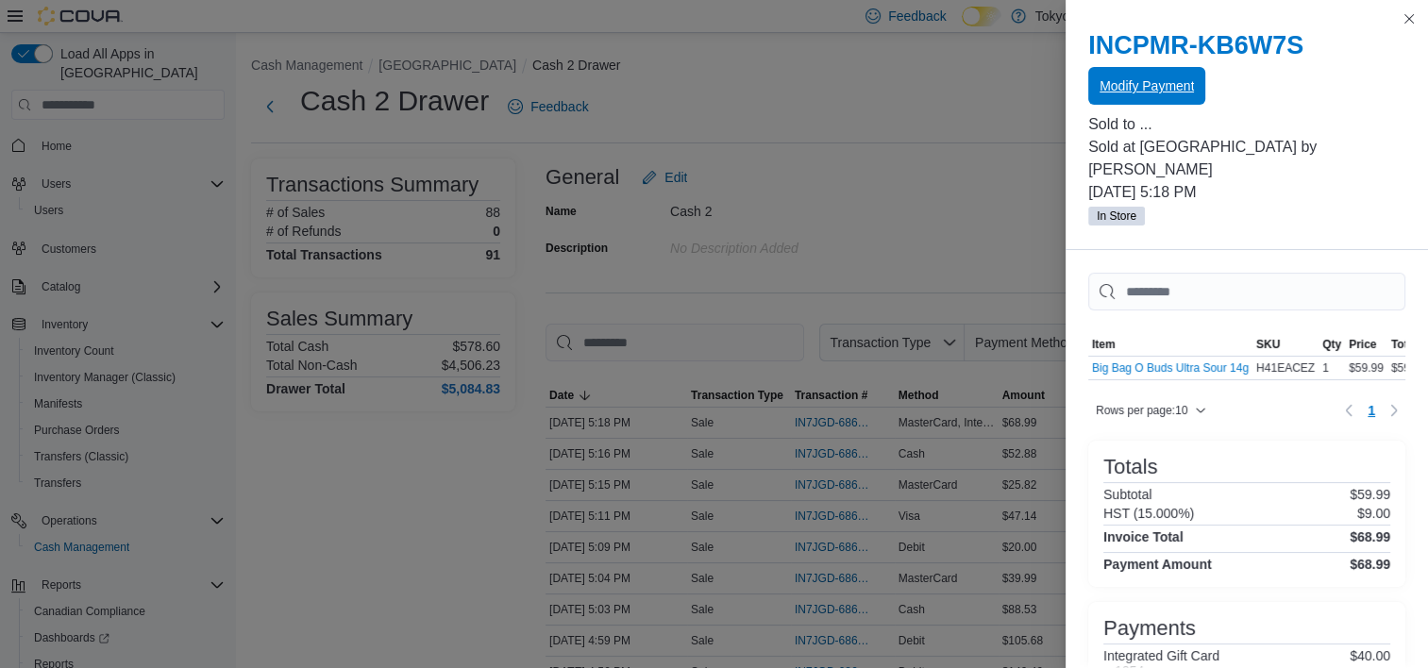
click at [1178, 91] on span "Modify Payment" at bounding box center [1147, 85] width 94 height 19
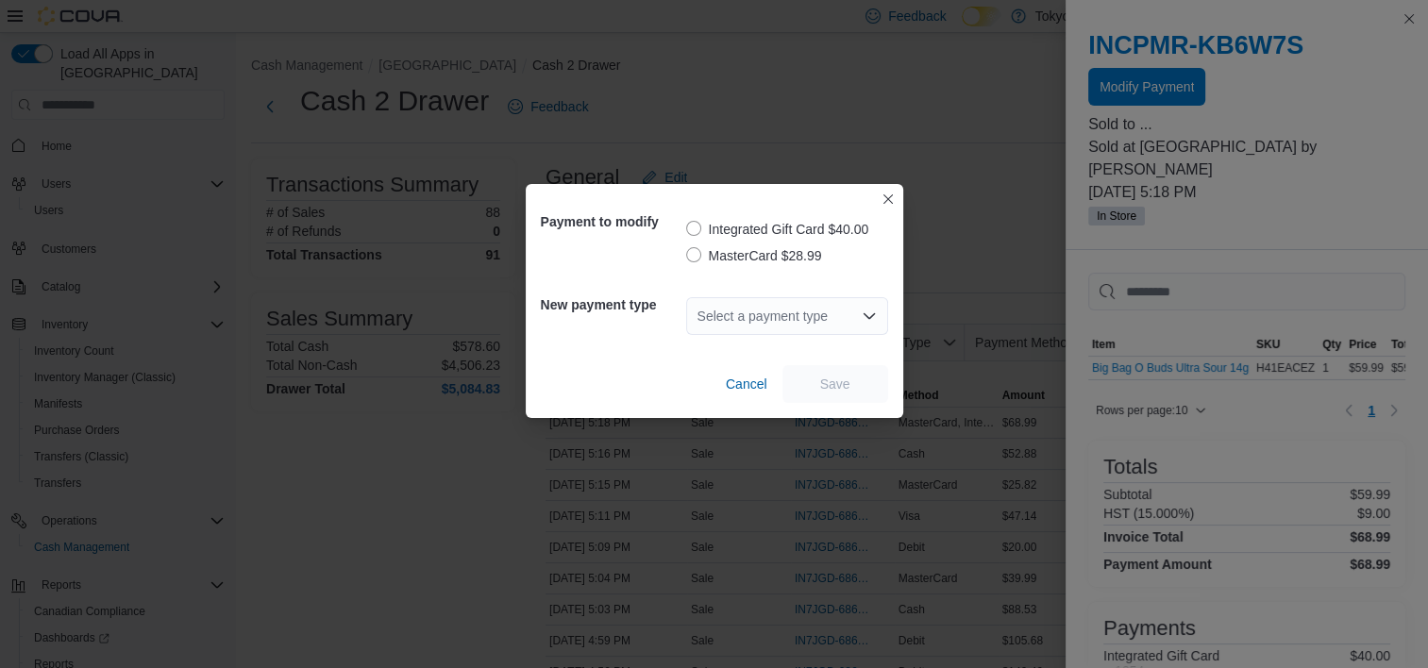
click at [775, 261] on label "MasterCard $28.99" at bounding box center [754, 256] width 136 height 23
click at [862, 316] on icon "Open list of options" at bounding box center [869, 316] width 15 height 15
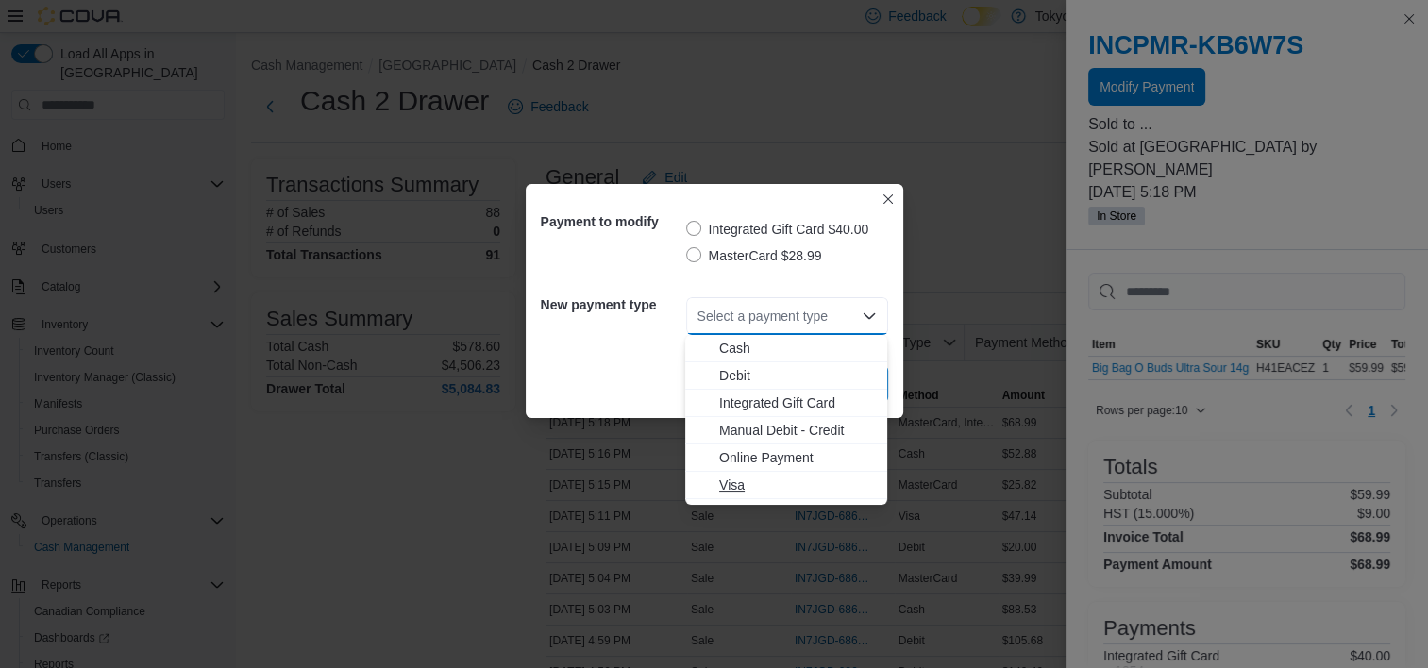
click at [743, 487] on span "Visa" at bounding box center [797, 485] width 157 height 19
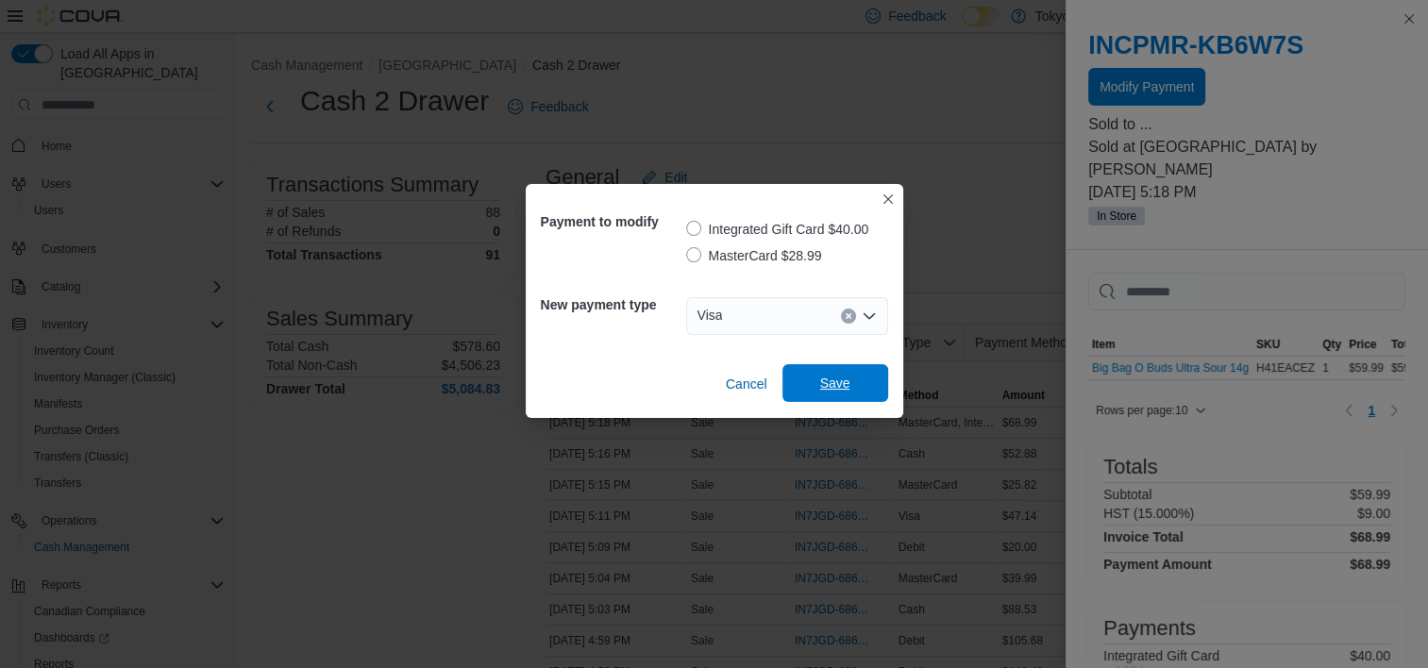
click at [849, 385] on span "Save" at bounding box center [835, 383] width 30 height 19
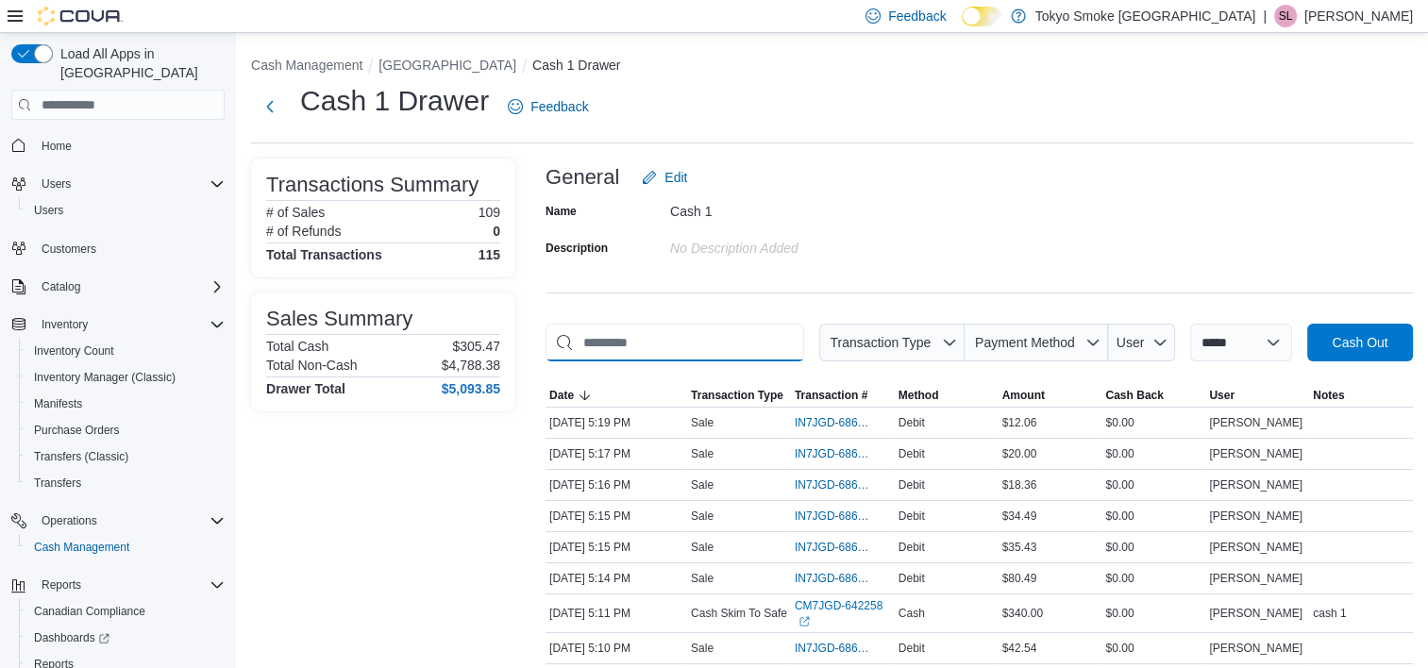
click at [730, 338] on input "This is a search bar. As you type, the results lower in the page will automatic…" at bounding box center [675, 343] width 259 height 38
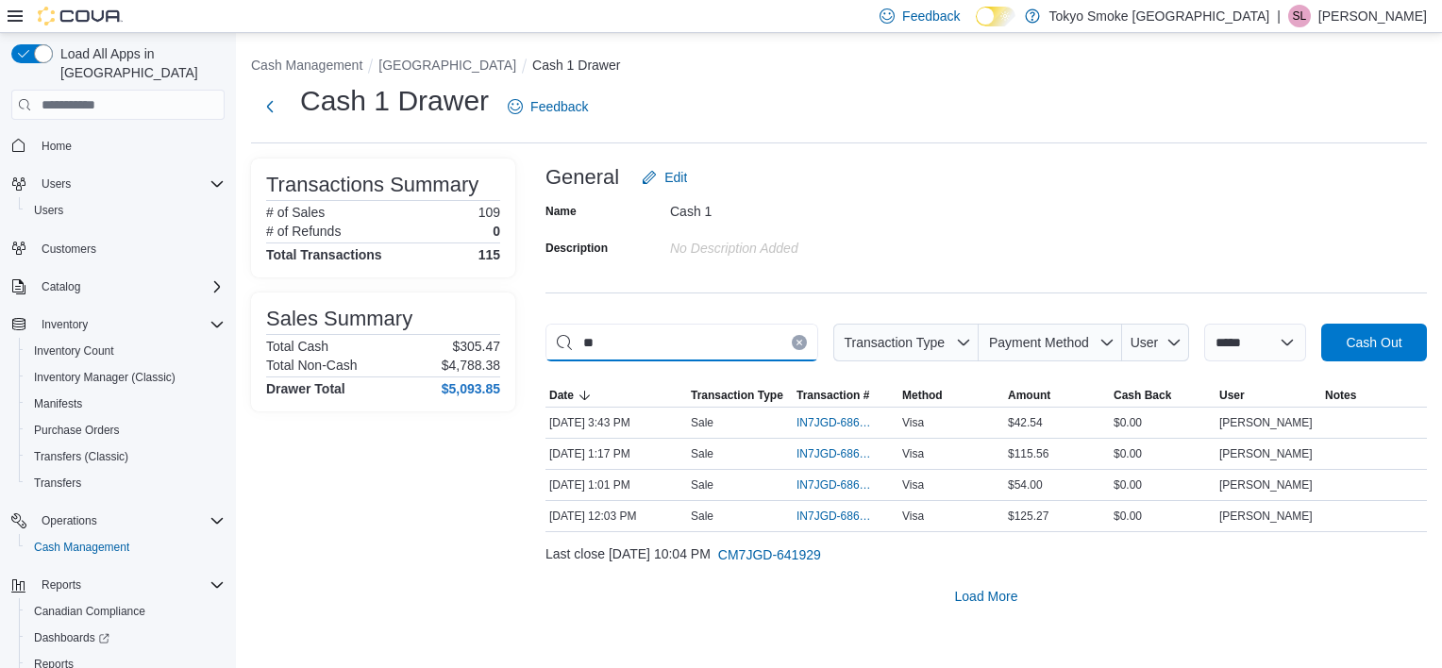
type input "*"
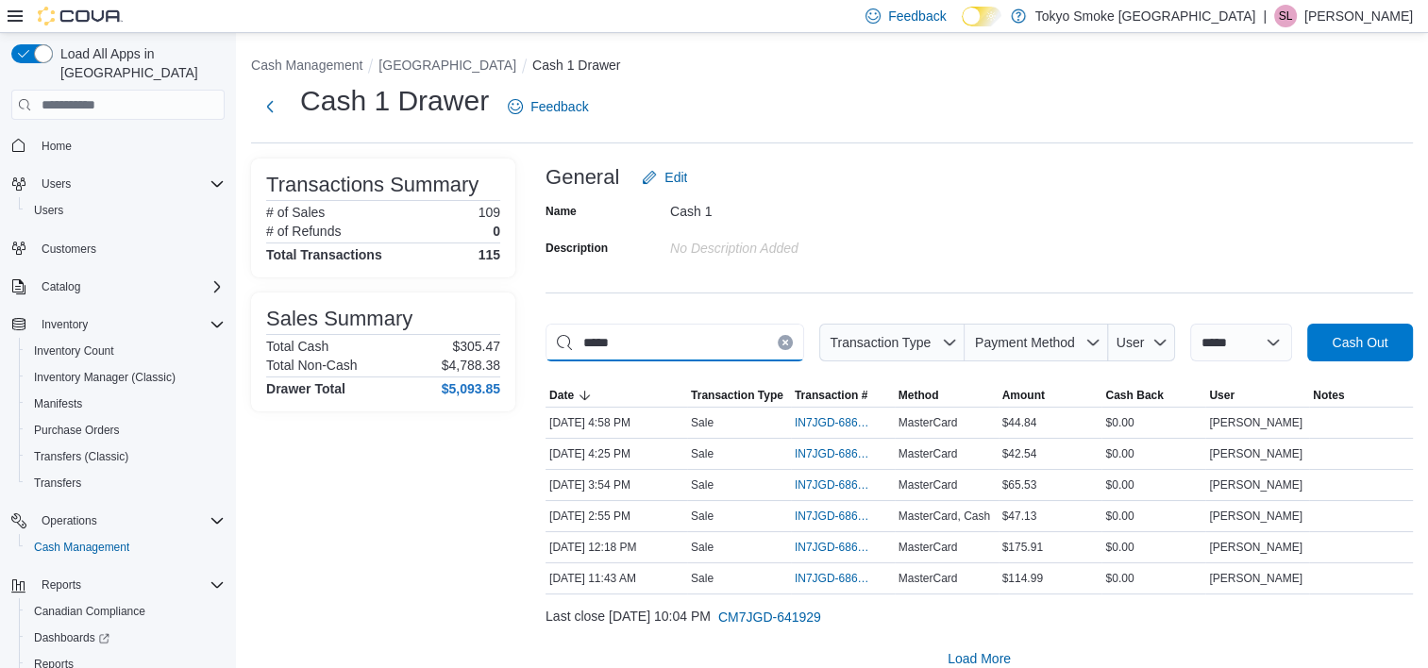
type input "******"
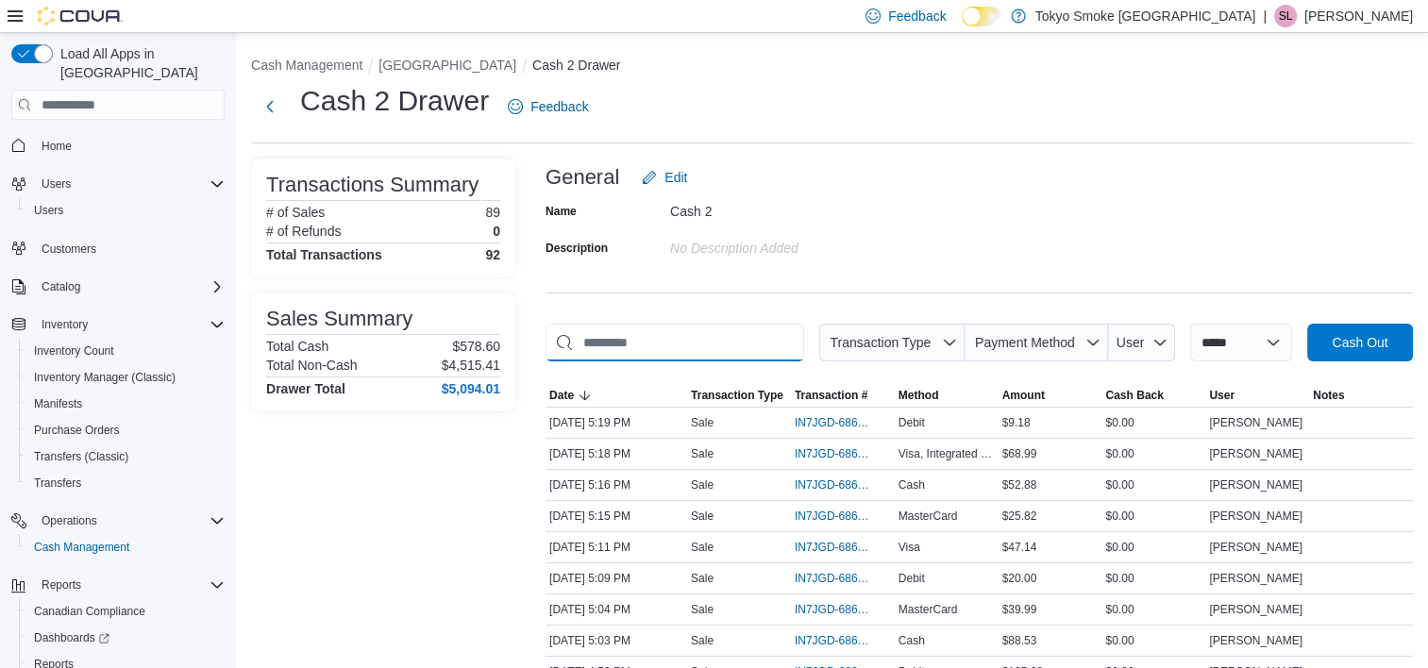
click at [634, 336] on input "This is a search bar. As you type, the results lower in the page will automatic…" at bounding box center [675, 343] width 259 height 38
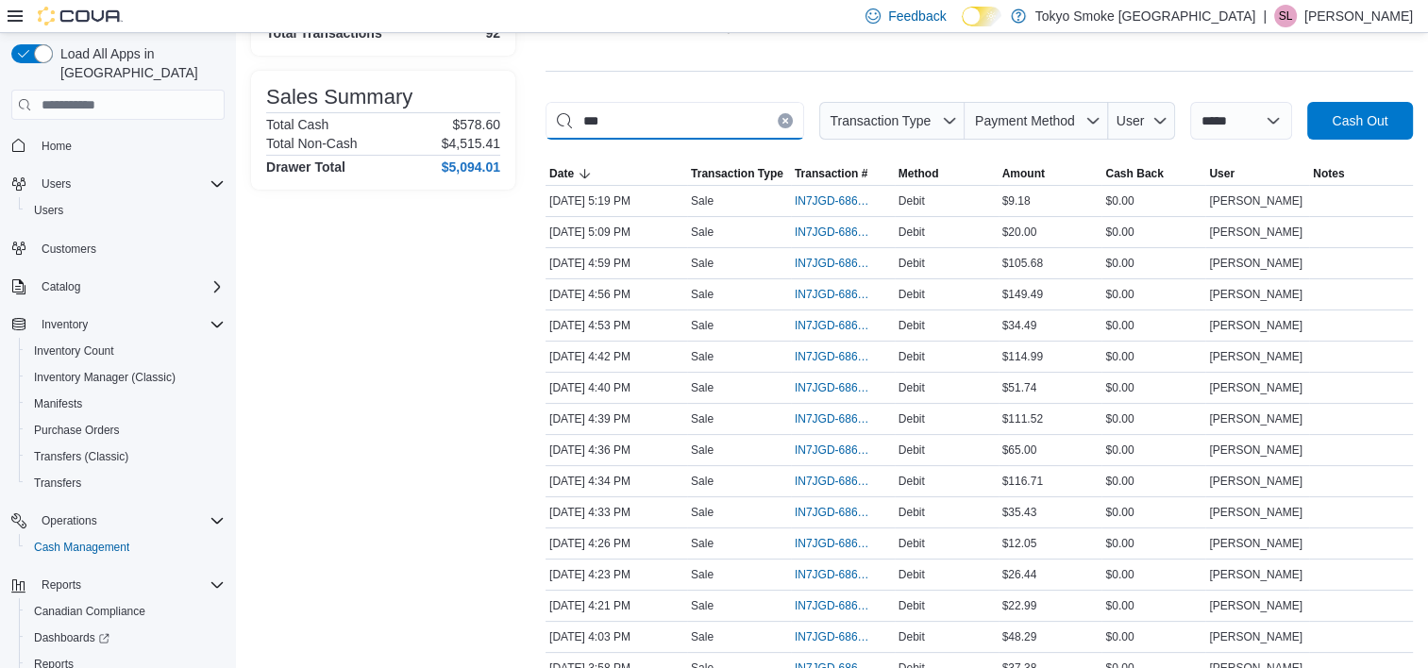
scroll to position [189, 0]
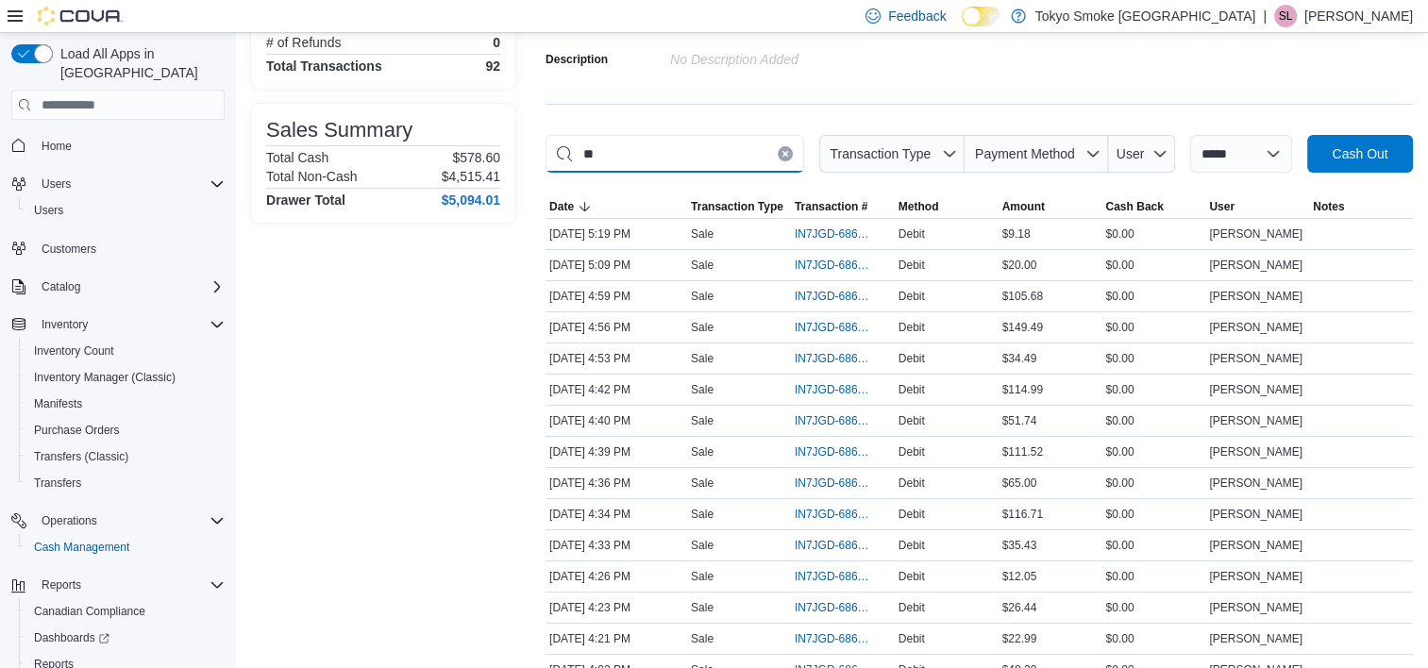
type input "*"
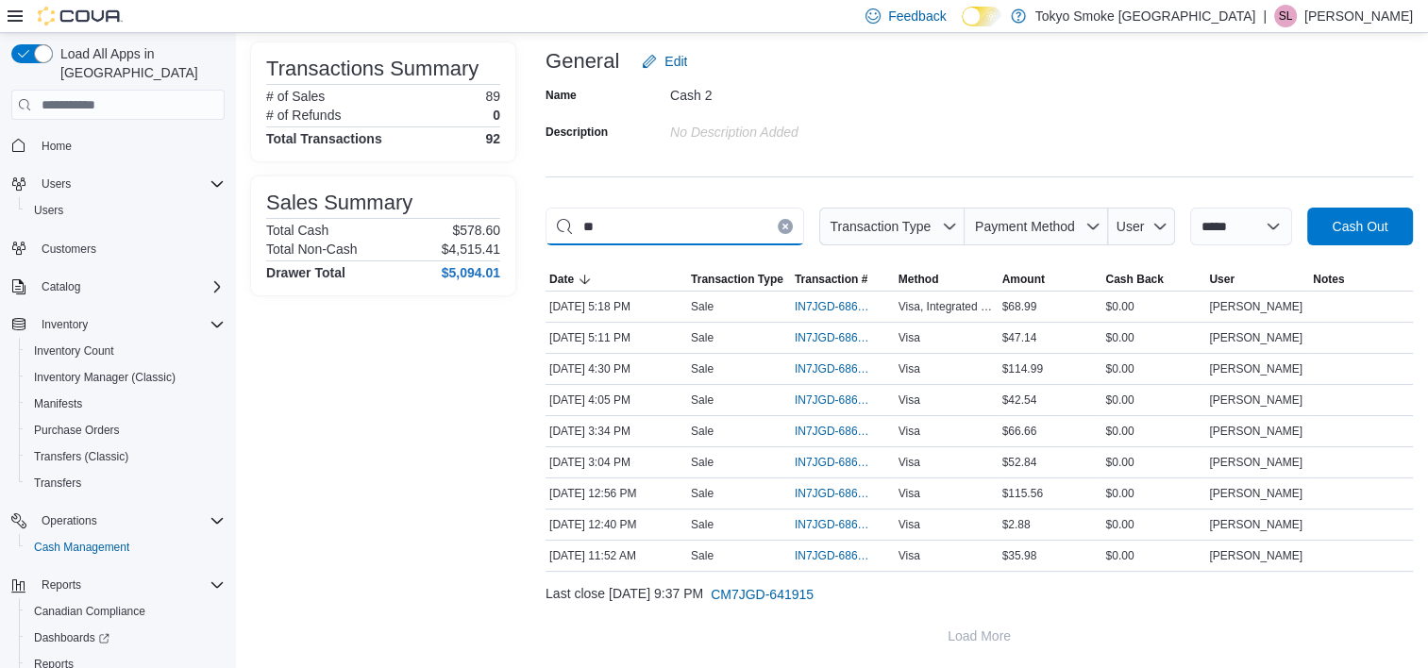
type input "*"
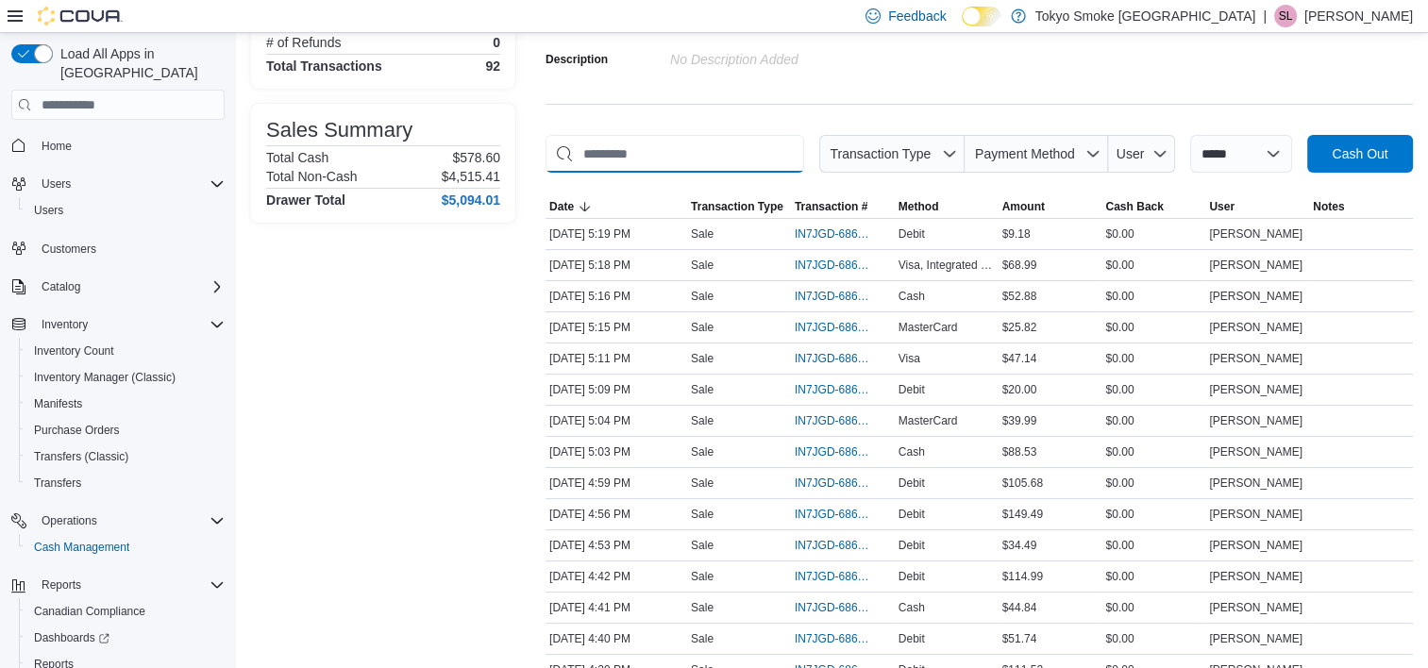
click at [695, 152] on input "This is a search bar. As you type, the results lower in the page will automatic…" at bounding box center [675, 154] width 259 height 38
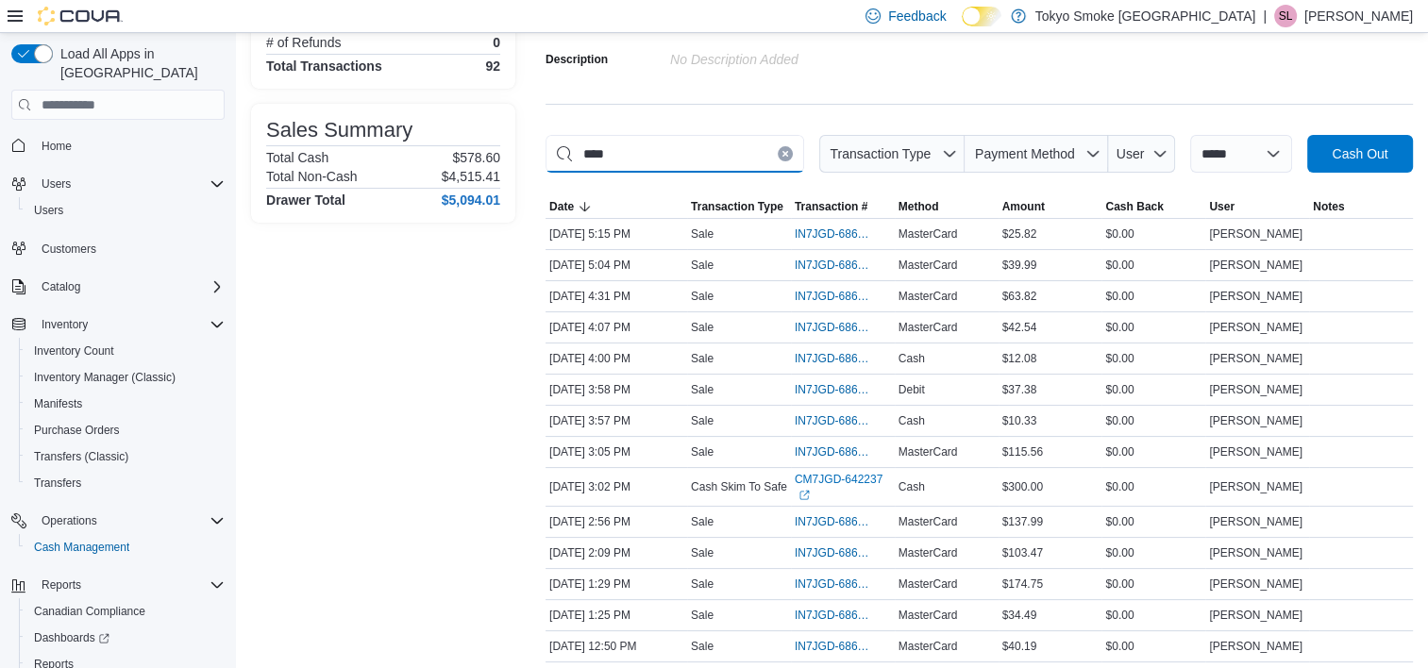
scroll to position [177, 0]
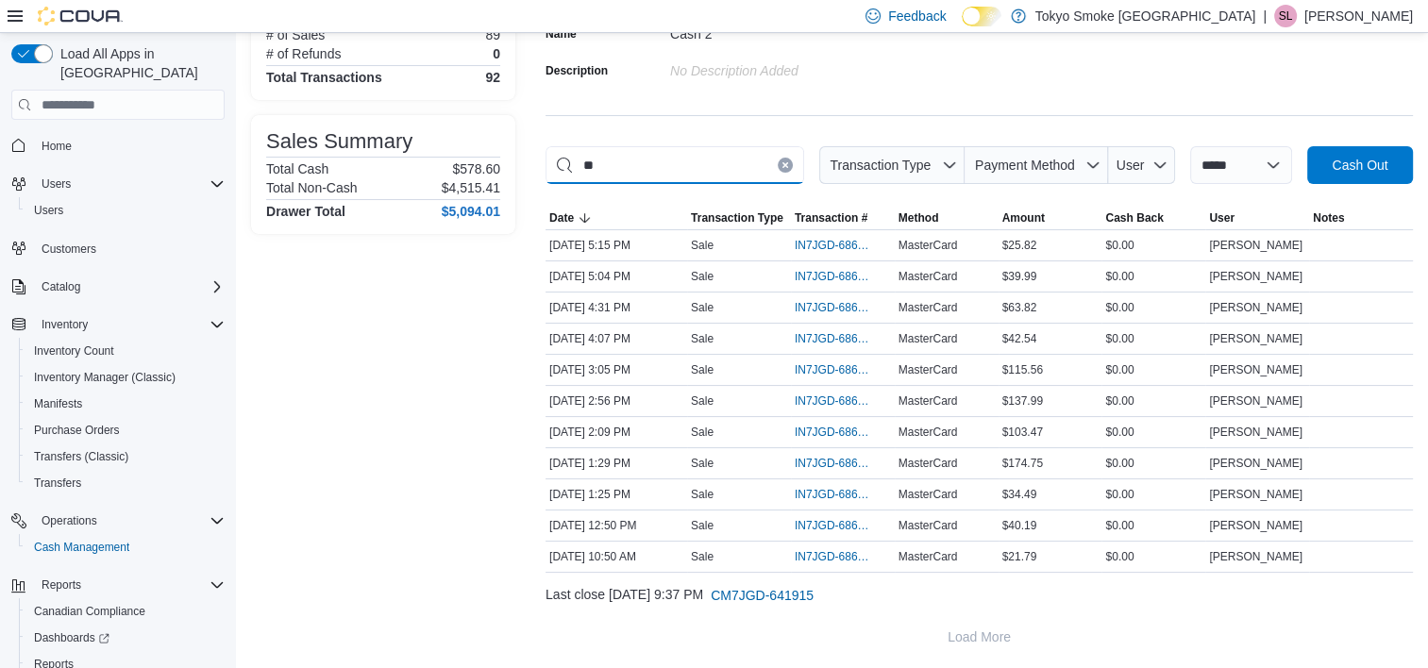
type input "*"
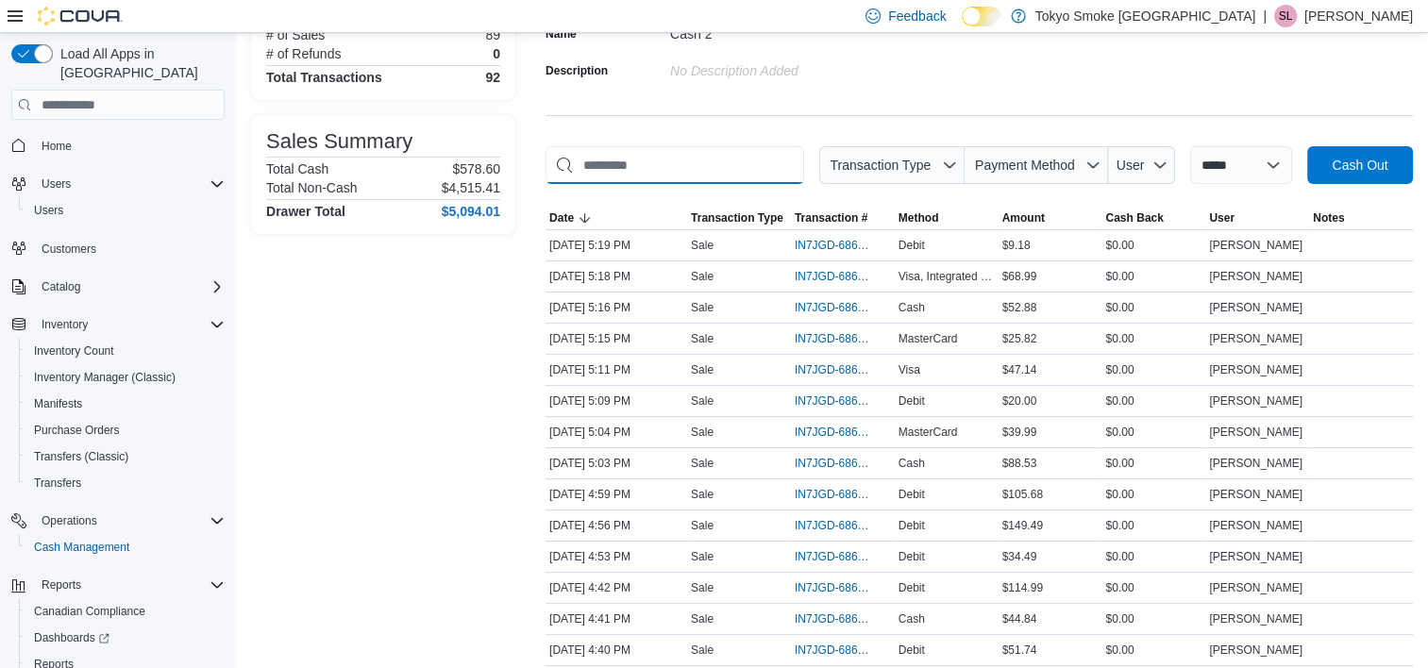
scroll to position [189, 0]
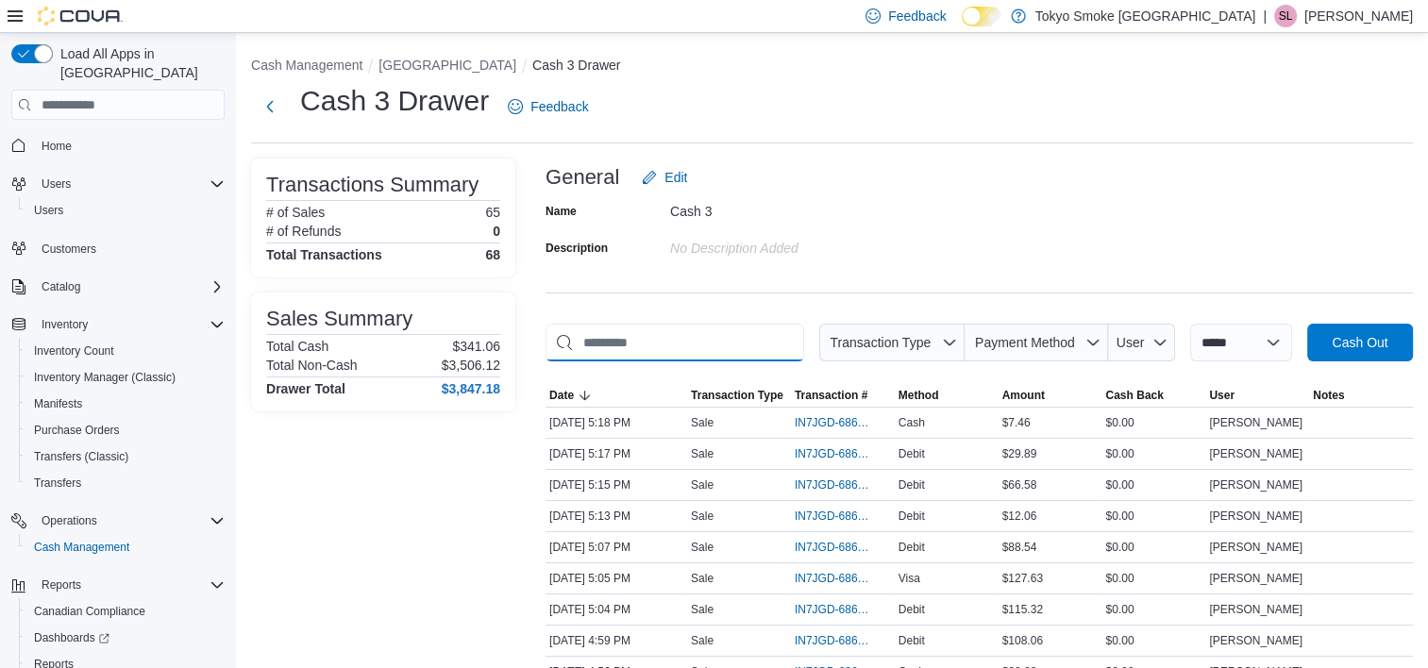
click at [733, 328] on input "This is a search bar. As you type, the results lower in the page will automatic…" at bounding box center [675, 343] width 259 height 38
click at [730, 346] on input "This is a search bar. As you type, the results lower in the page will automatic…" at bounding box center [675, 343] width 259 height 38
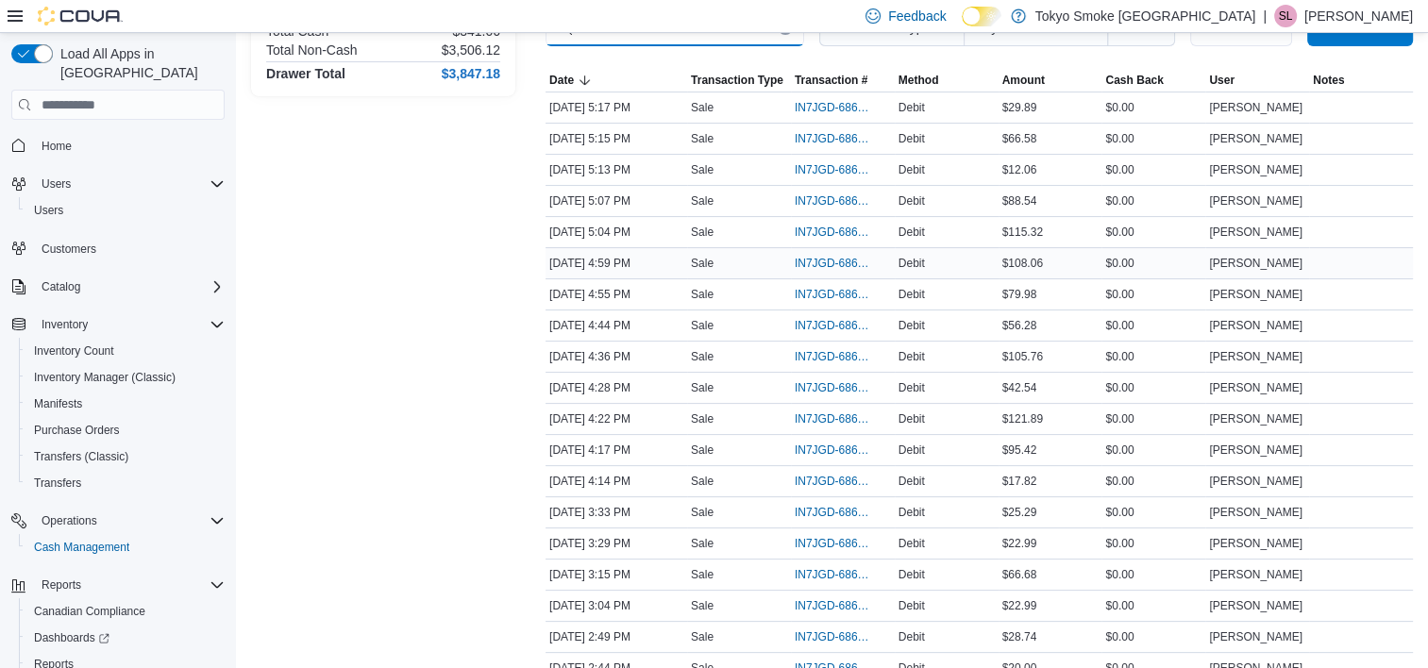
scroll to position [283, 0]
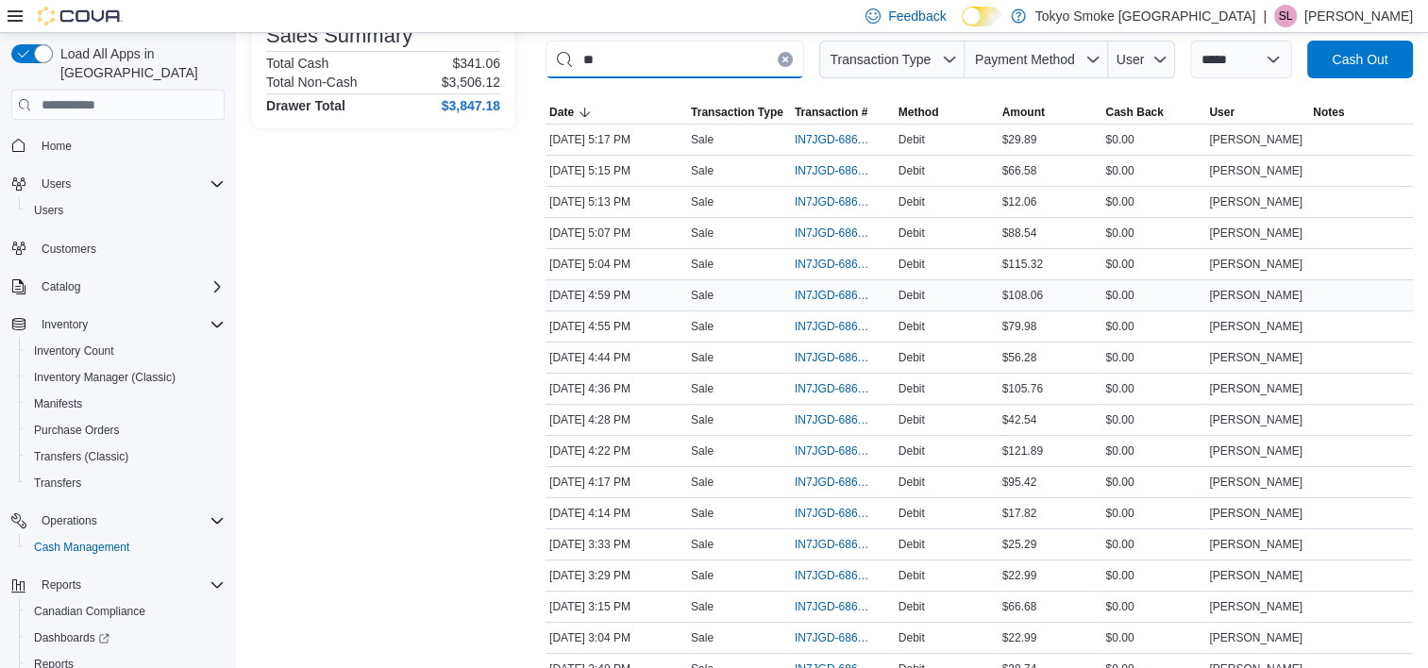
type input "*"
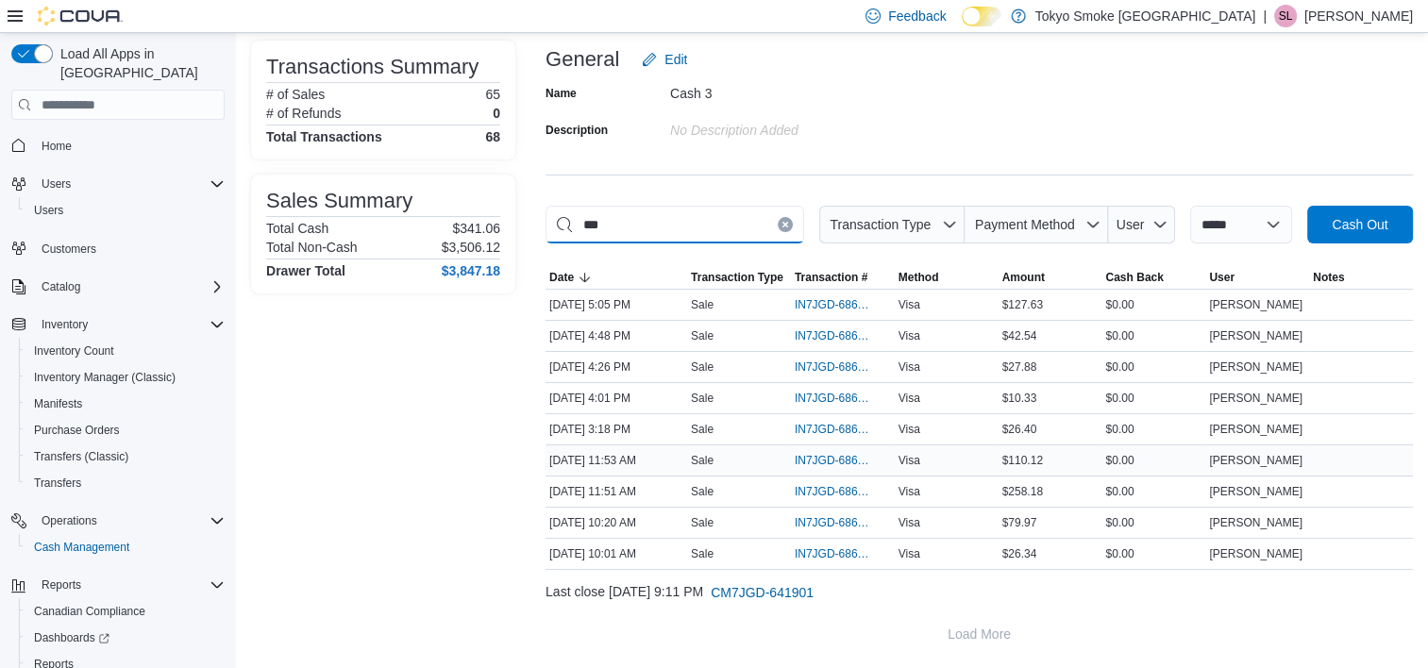
scroll to position [116, 0]
type input "*"
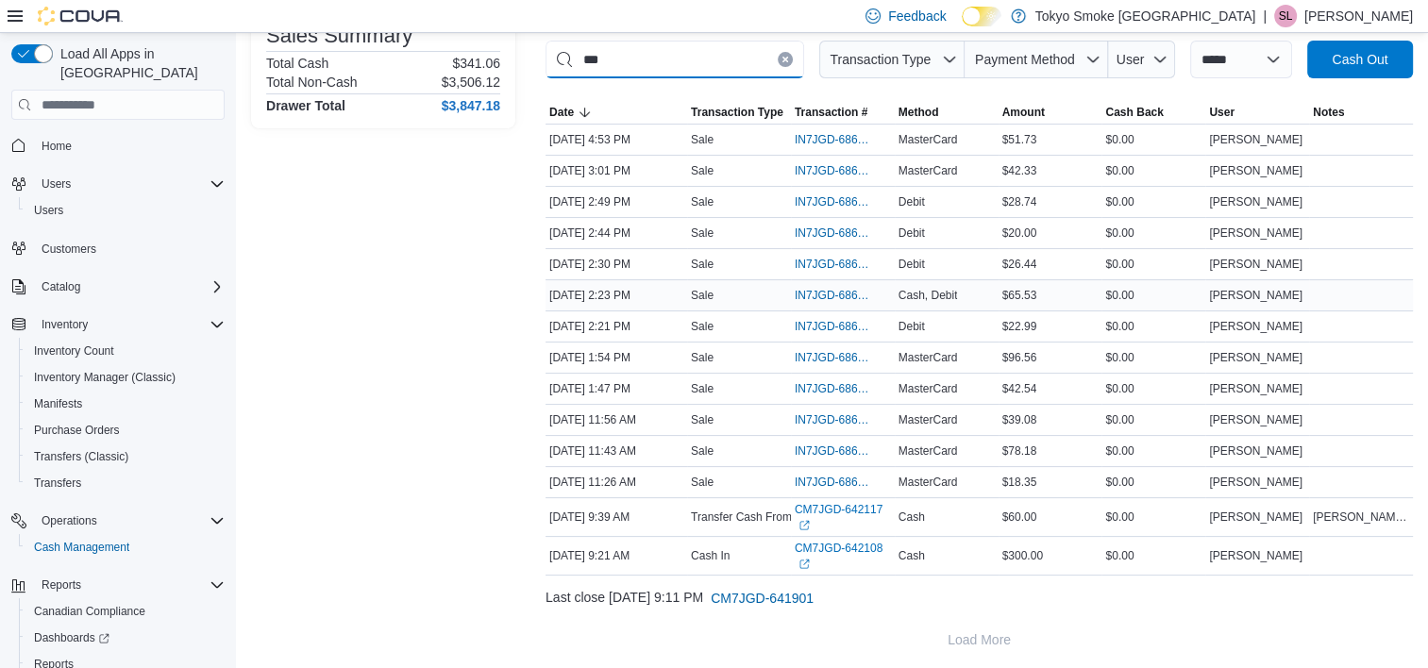
scroll to position [54, 0]
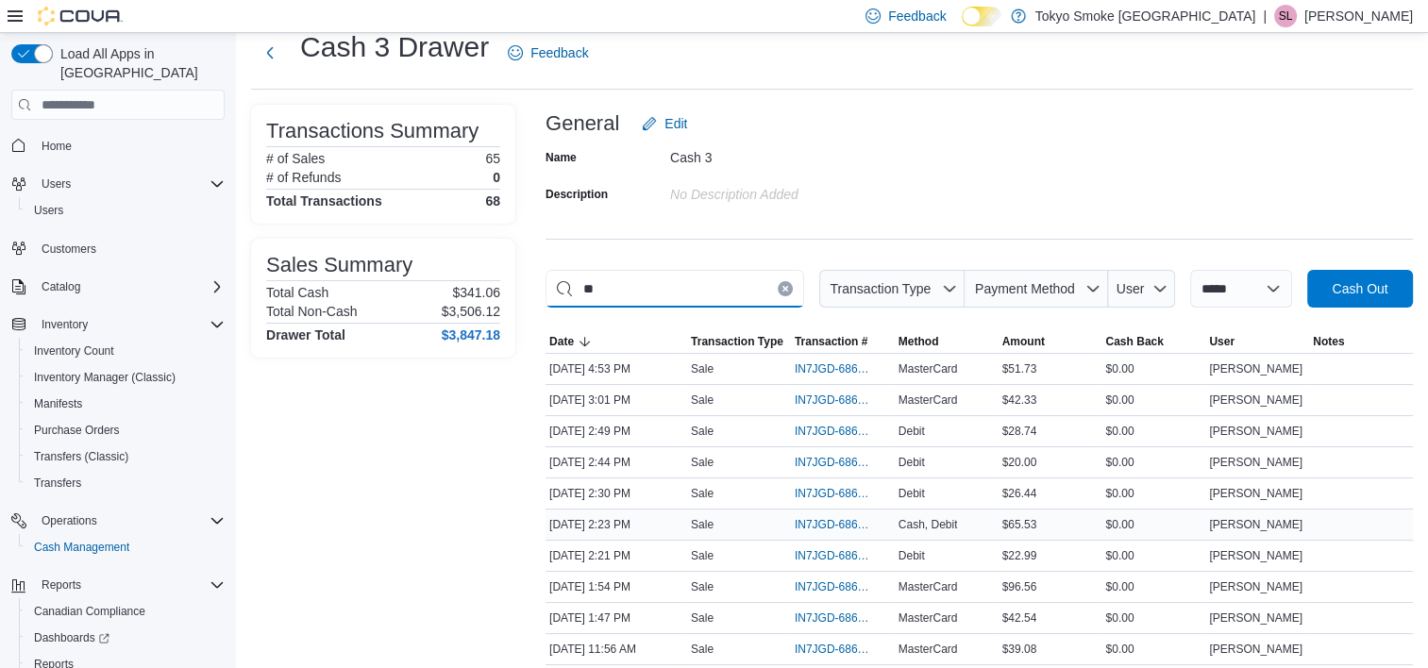
type input "*"
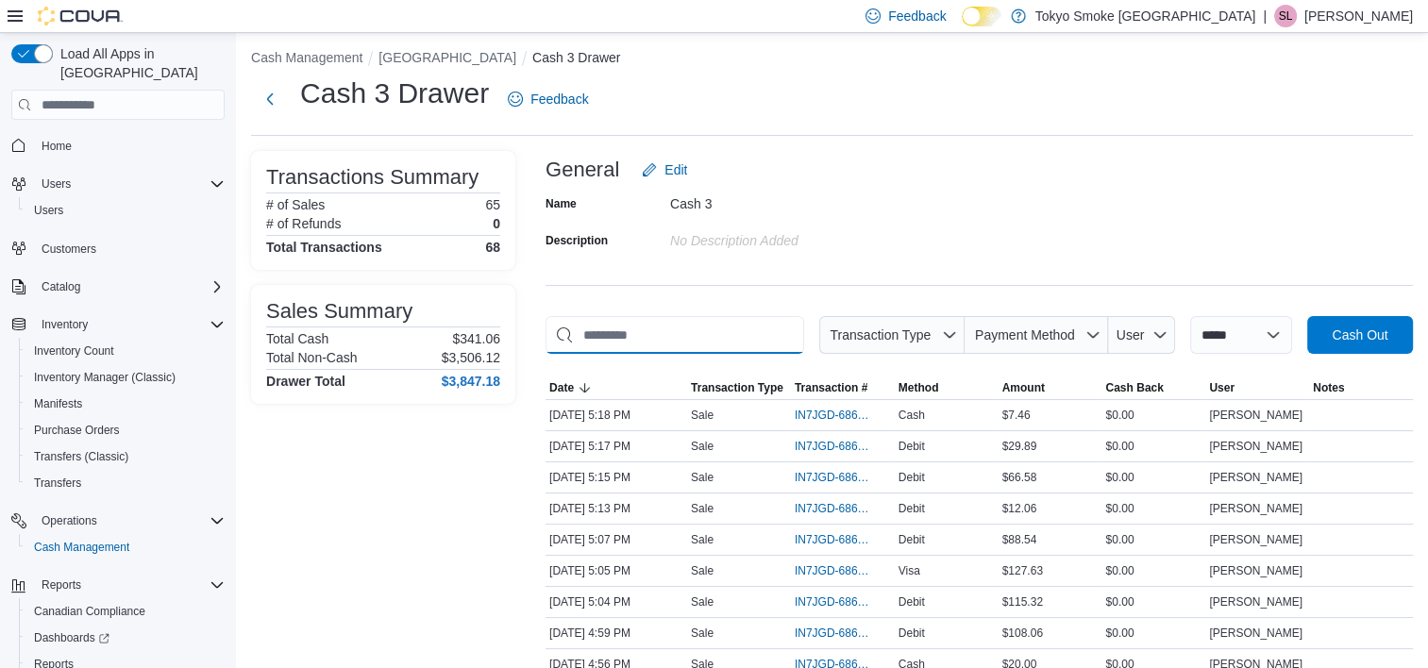
scroll to position [0, 0]
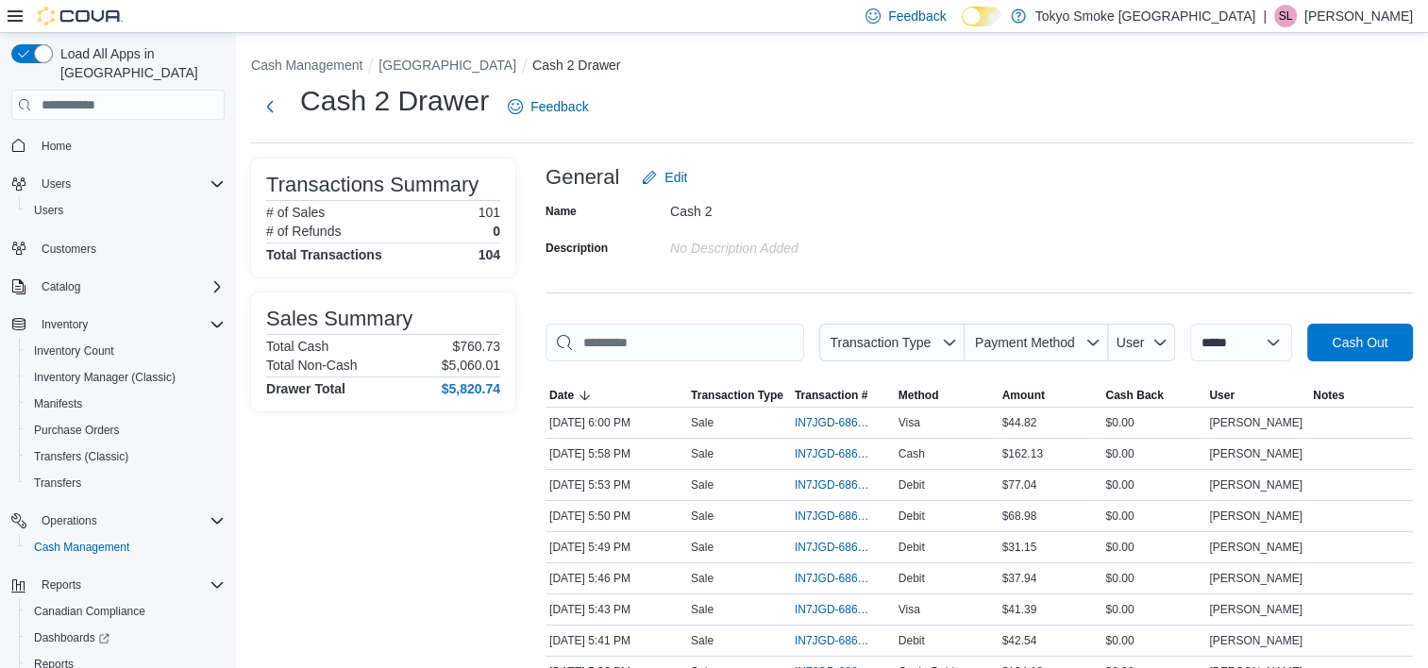
click at [491, 66] on button "[GEOGRAPHIC_DATA]" at bounding box center [448, 65] width 138 height 15
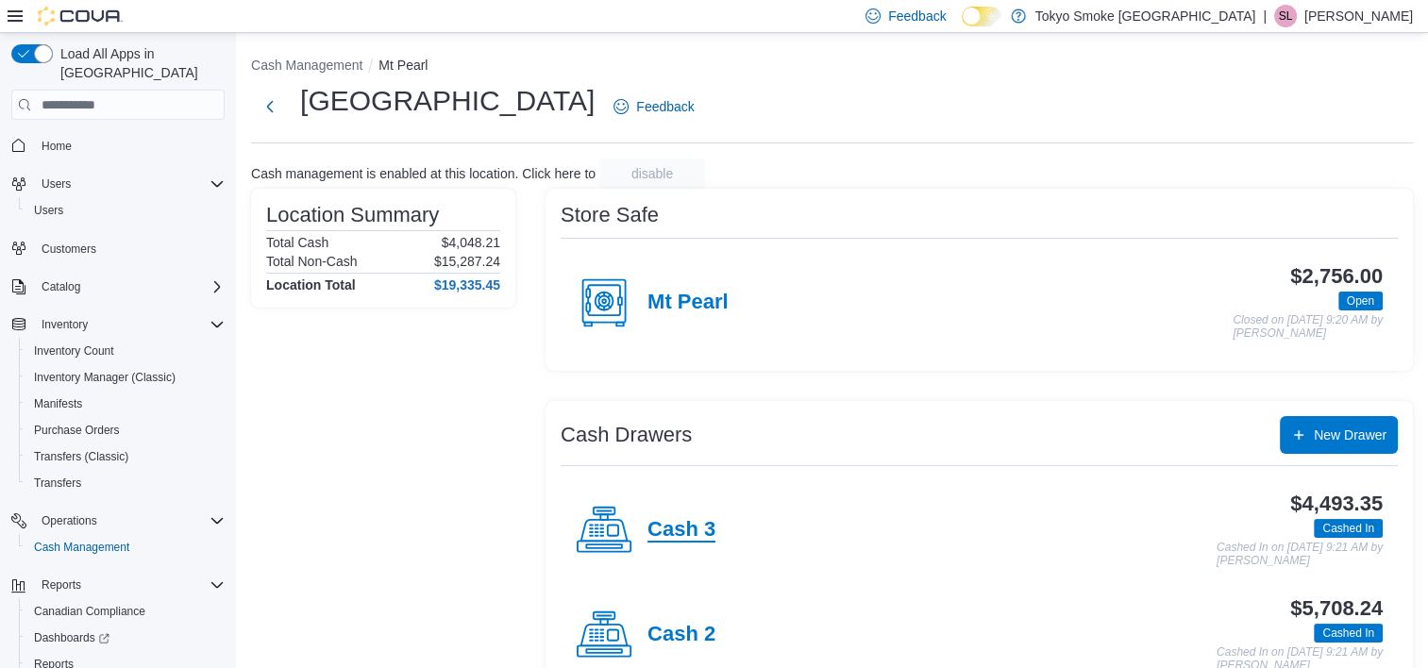
click at [682, 528] on h4 "Cash 3" at bounding box center [682, 530] width 68 height 25
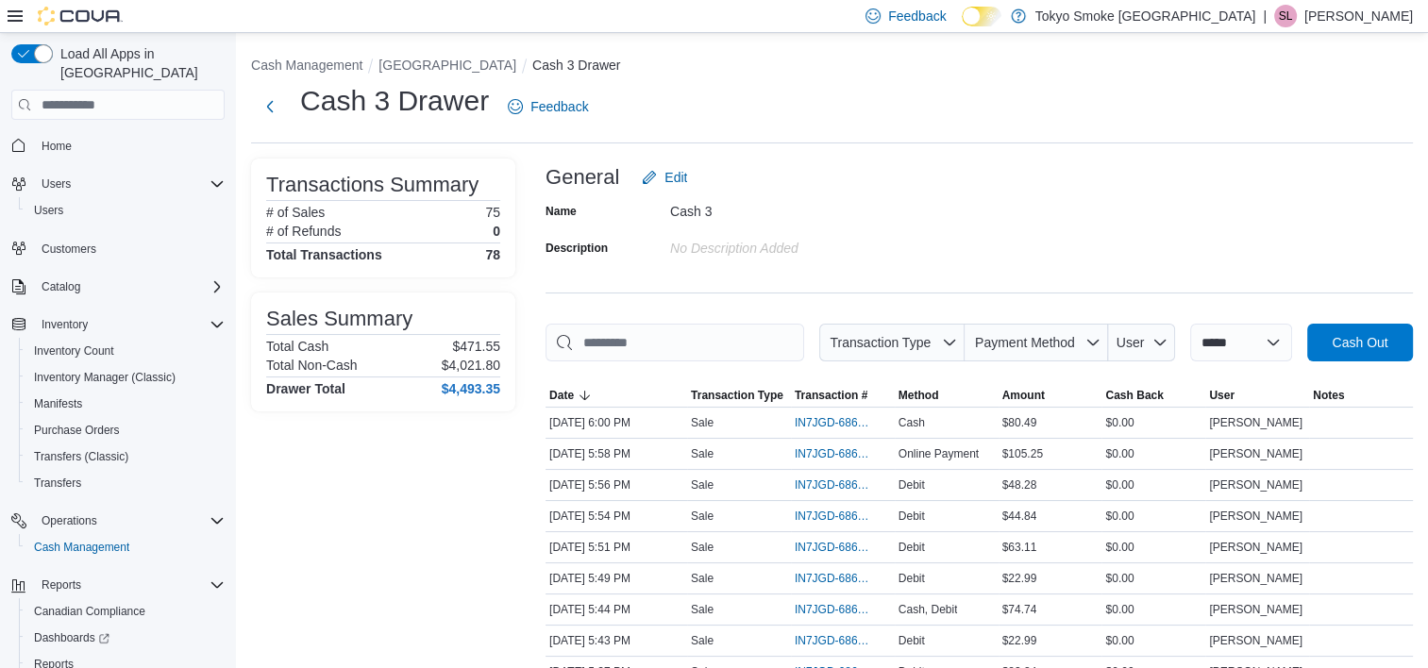
click at [989, 233] on div "Name Cash 3 Description No Description added" at bounding box center [980, 229] width 868 height 66
click at [829, 544] on span "IN7JGD-6868562" at bounding box center [833, 547] width 77 height 15
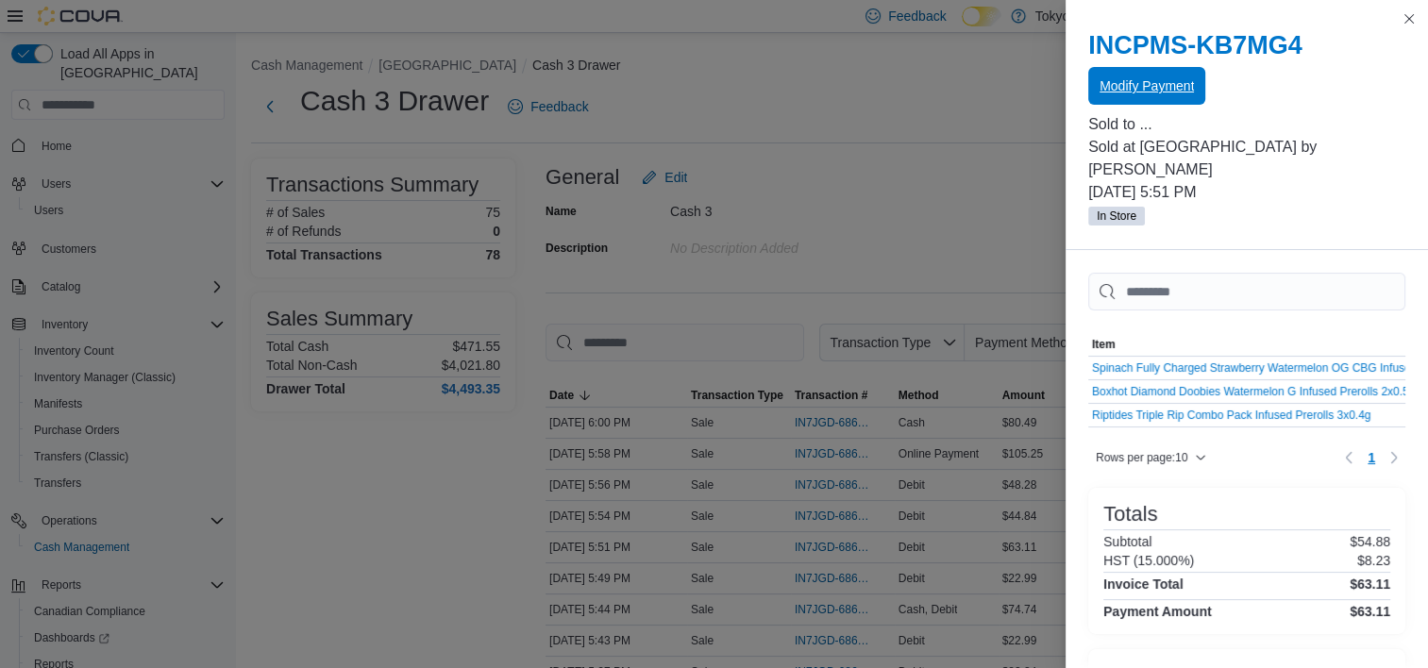
click at [1179, 82] on span "Modify Payment" at bounding box center [1147, 85] width 94 height 19
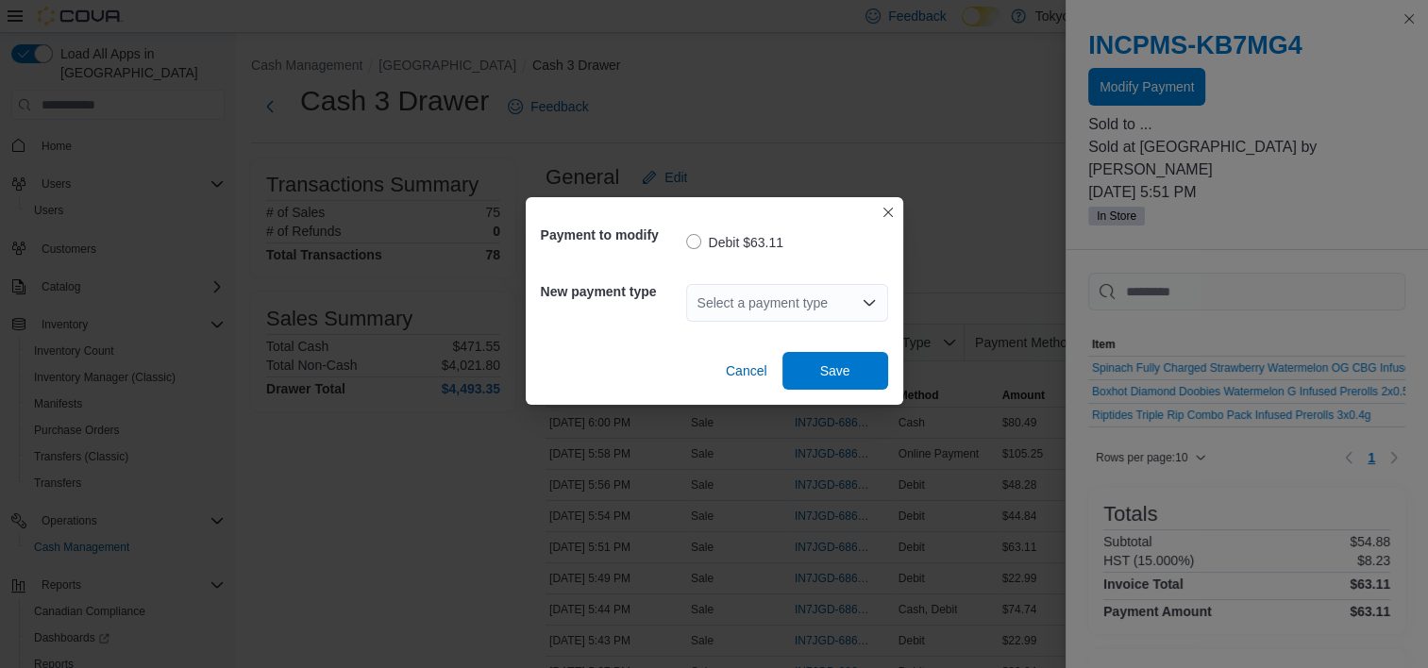
click at [853, 298] on div "Select a payment type" at bounding box center [787, 303] width 202 height 38
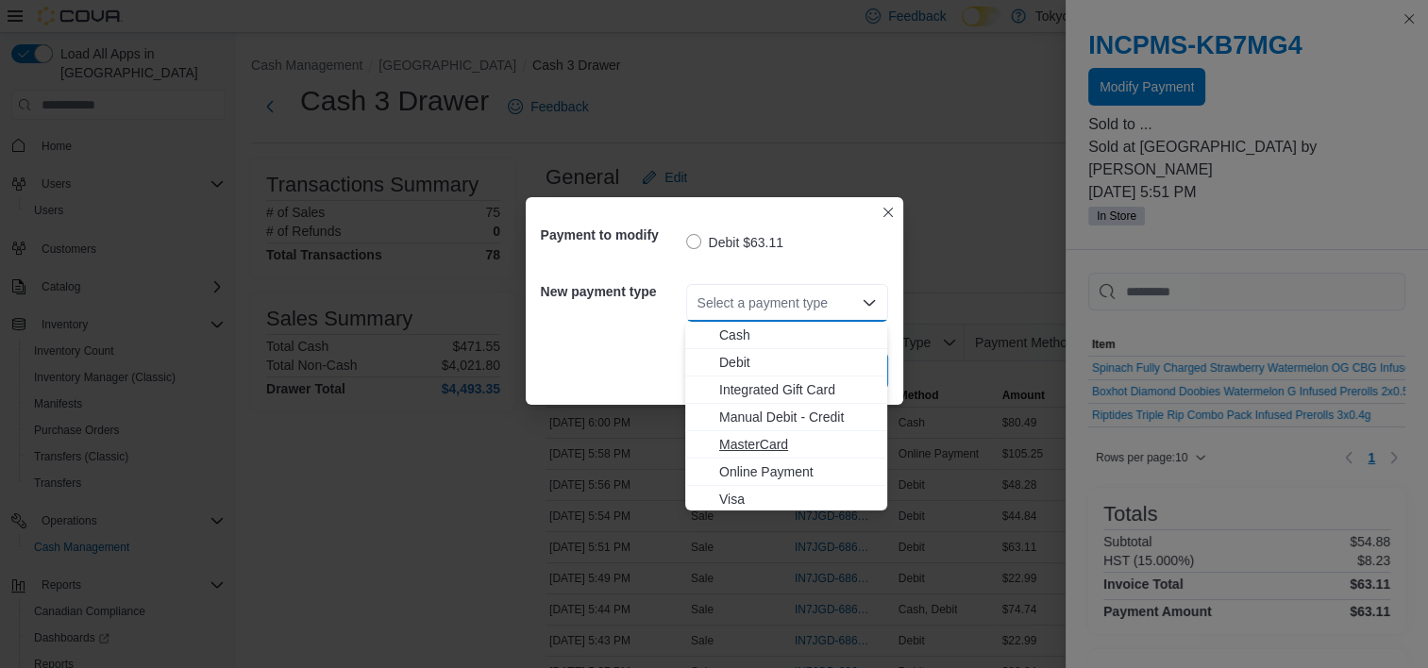
click at [751, 446] on span "MasterCard" at bounding box center [797, 444] width 157 height 19
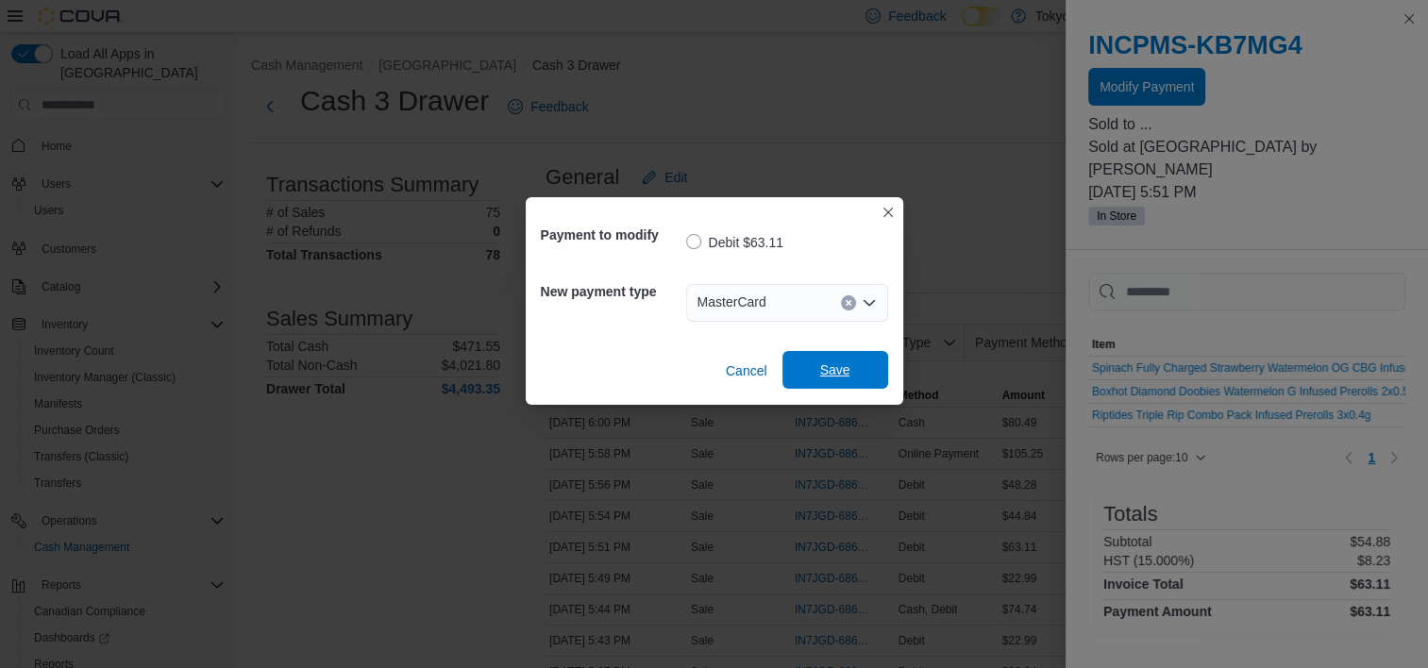
click at [846, 368] on span "Save" at bounding box center [835, 370] width 30 height 19
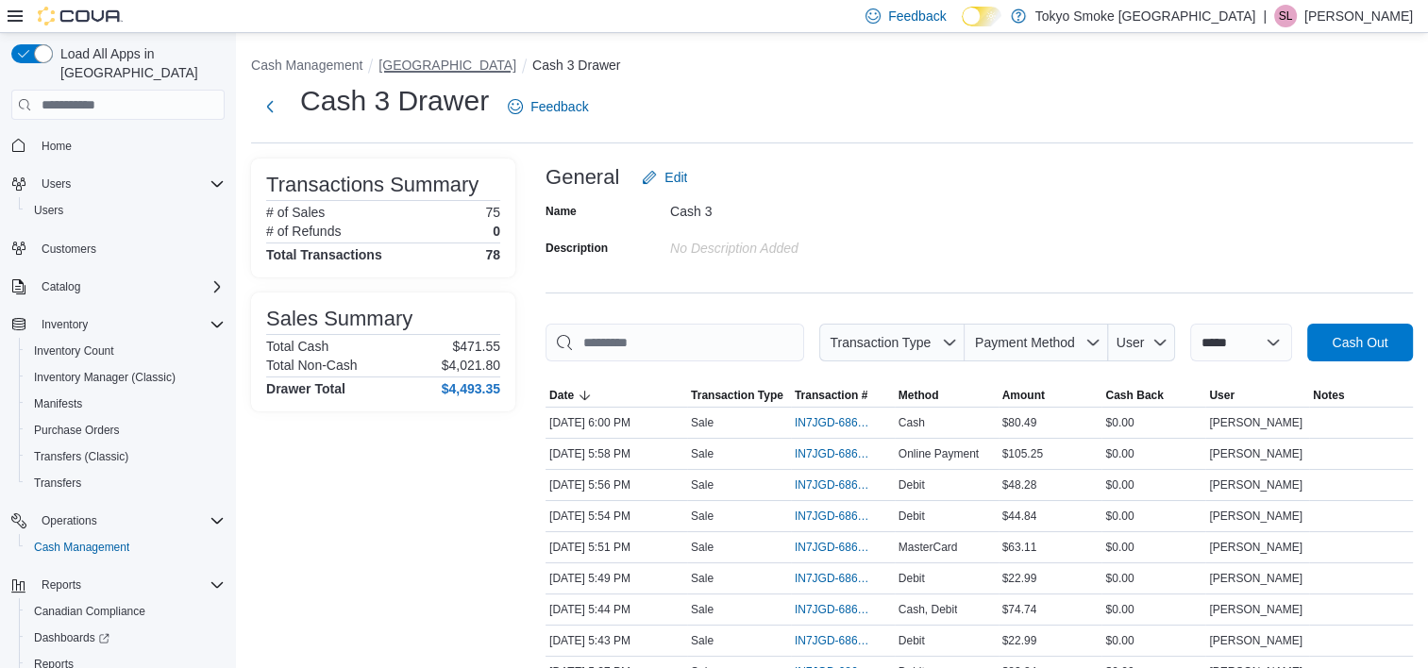
click at [465, 66] on button "[GEOGRAPHIC_DATA]" at bounding box center [448, 65] width 138 height 15
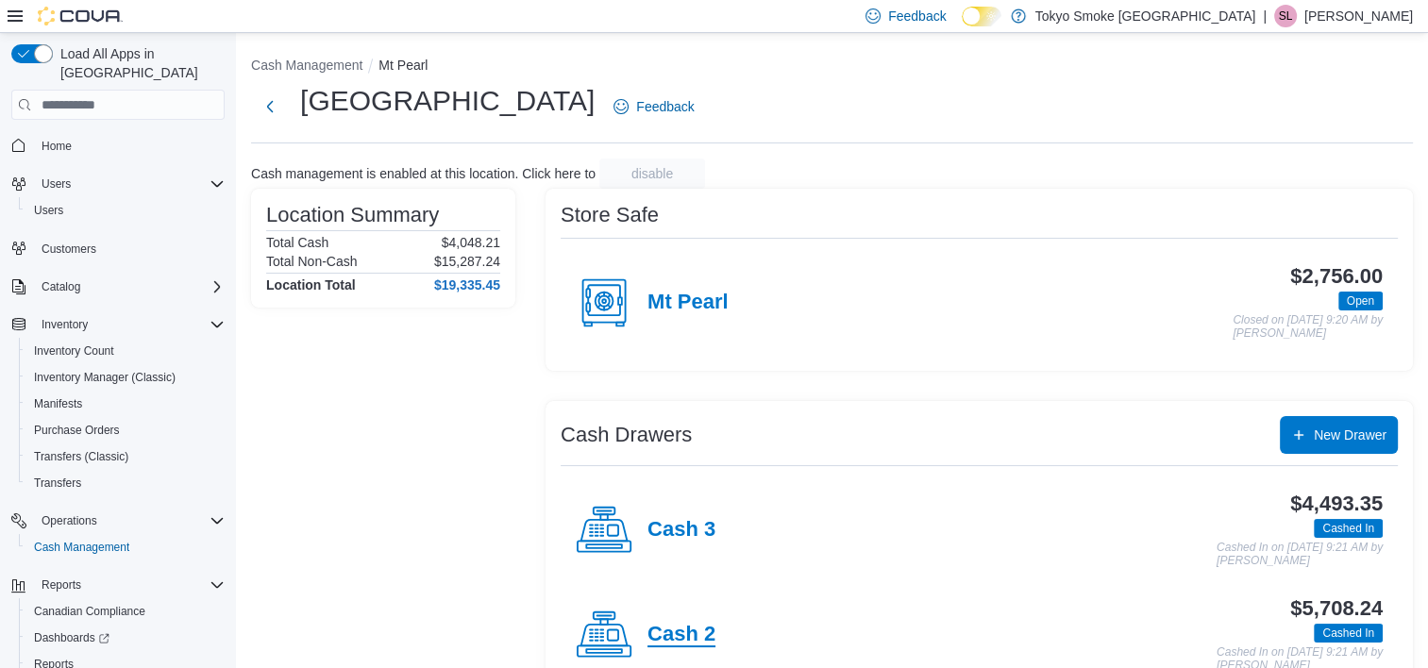
click at [710, 640] on h4 "Cash 2" at bounding box center [682, 635] width 68 height 25
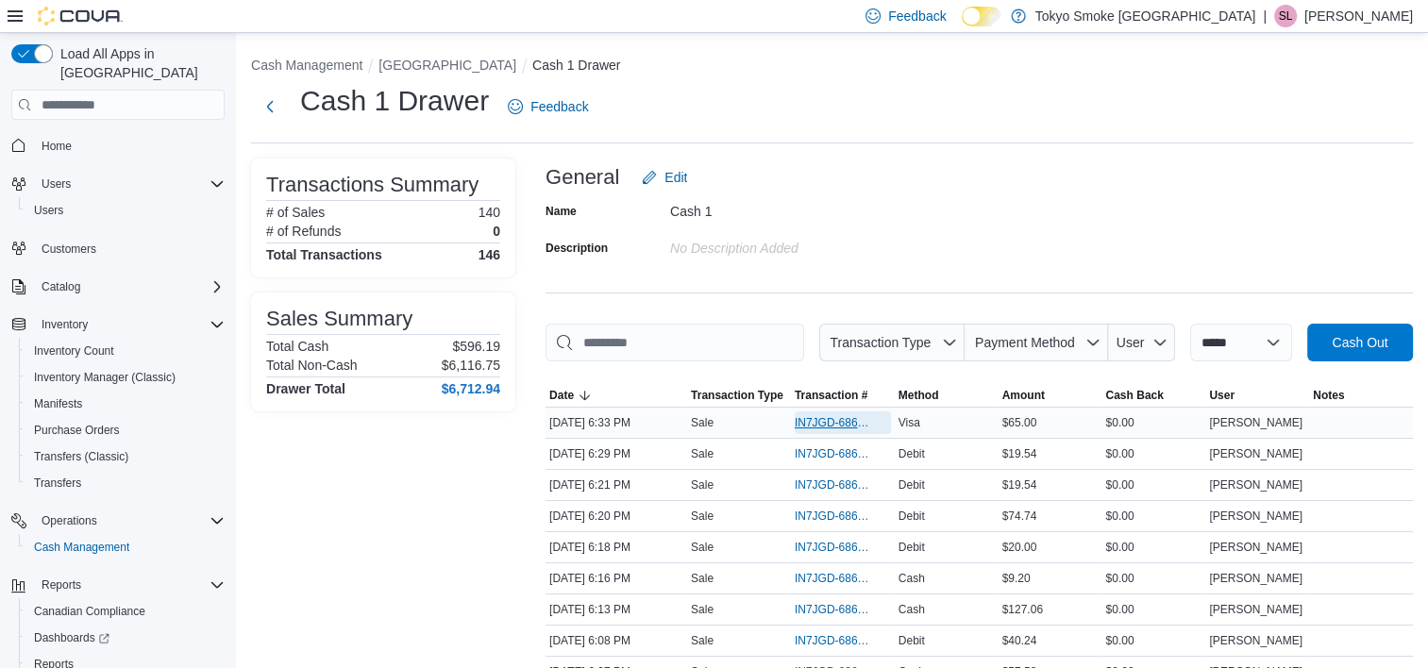
click at [840, 423] on span "IN7JGD-6868949" at bounding box center [833, 422] width 77 height 15
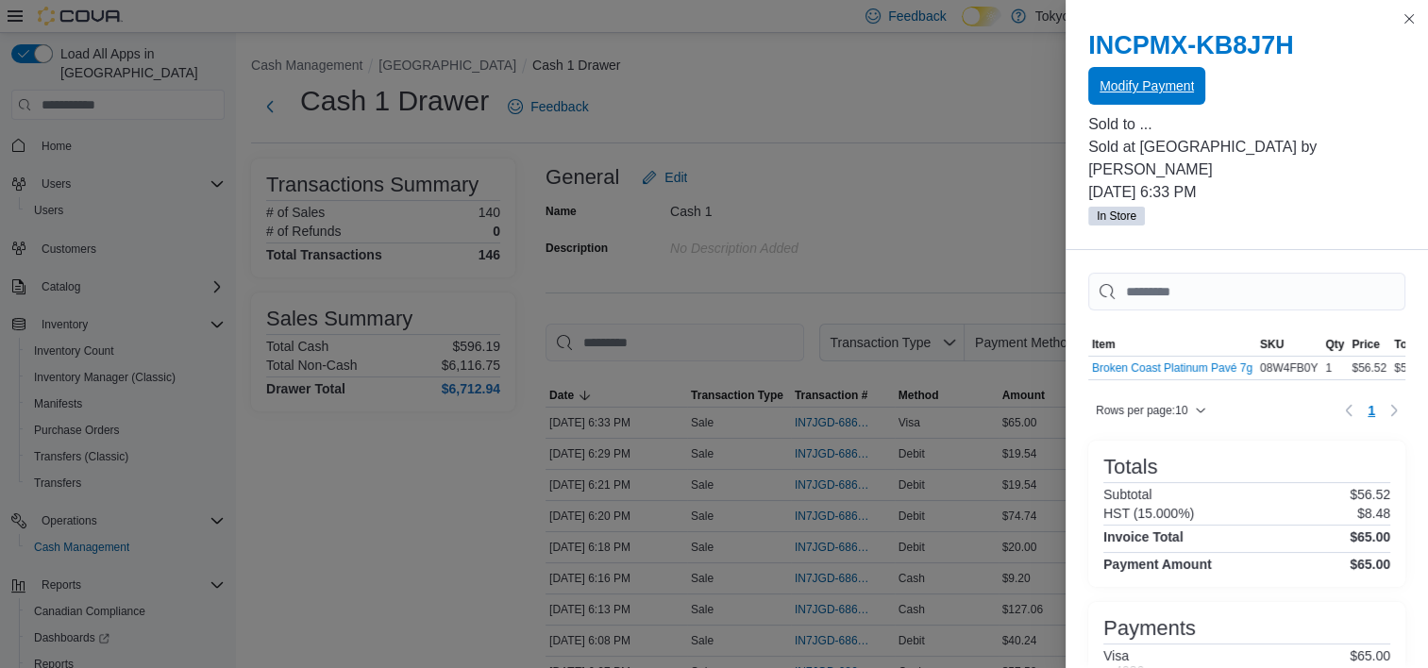
click at [1171, 86] on span "Modify Payment" at bounding box center [1147, 85] width 94 height 19
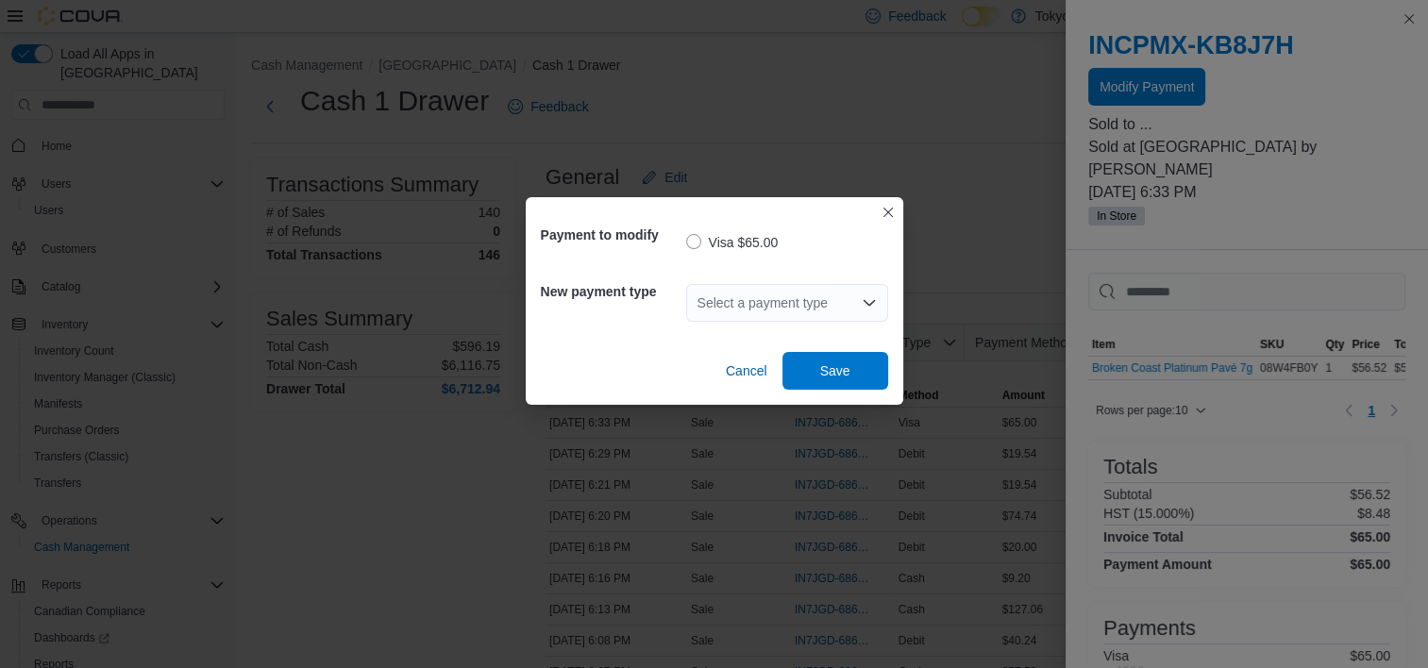
click at [711, 312] on div "Select a payment type" at bounding box center [787, 303] width 202 height 38
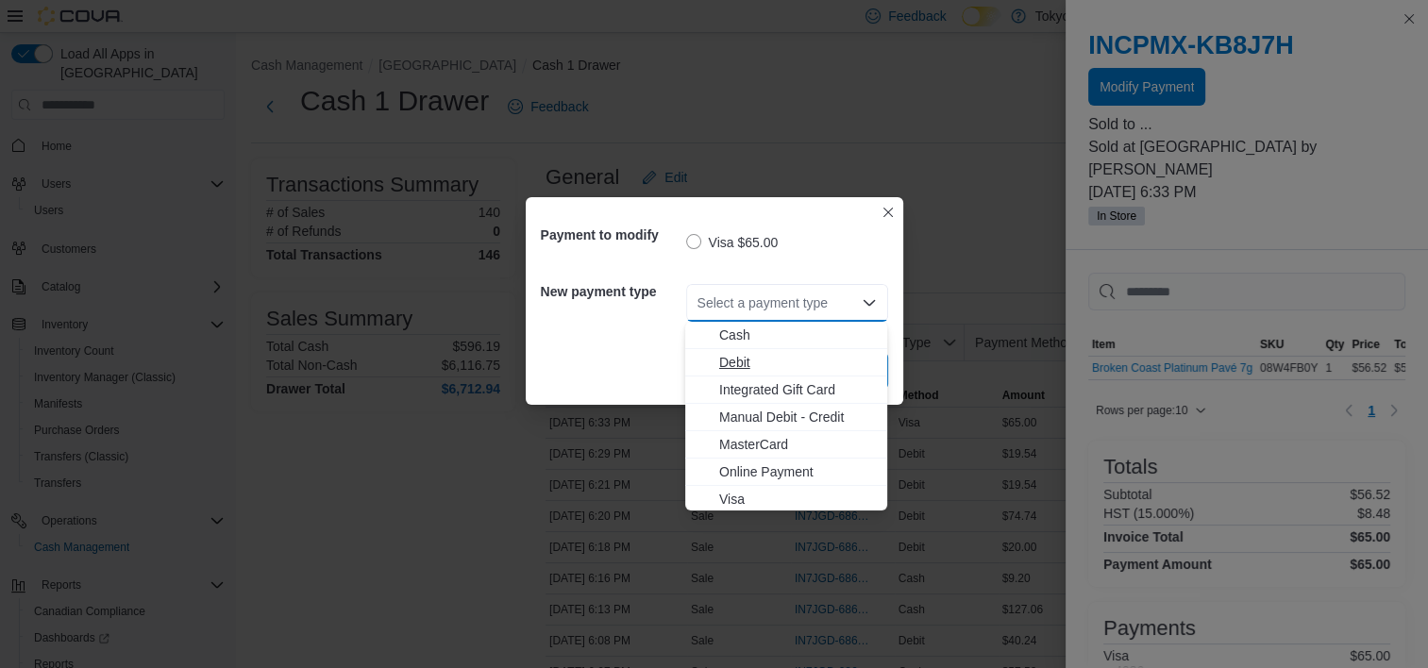
click at [752, 361] on span "Debit" at bounding box center [797, 362] width 157 height 19
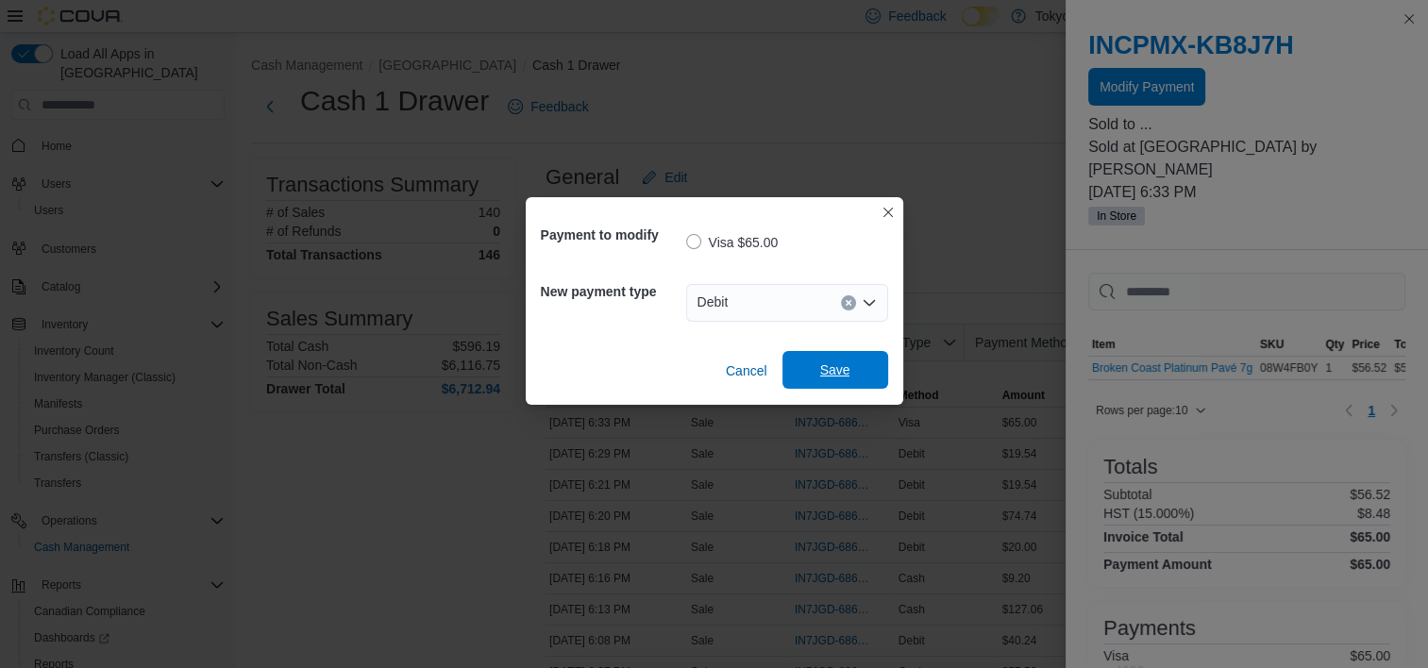
click at [818, 361] on span "Save" at bounding box center [835, 370] width 83 height 38
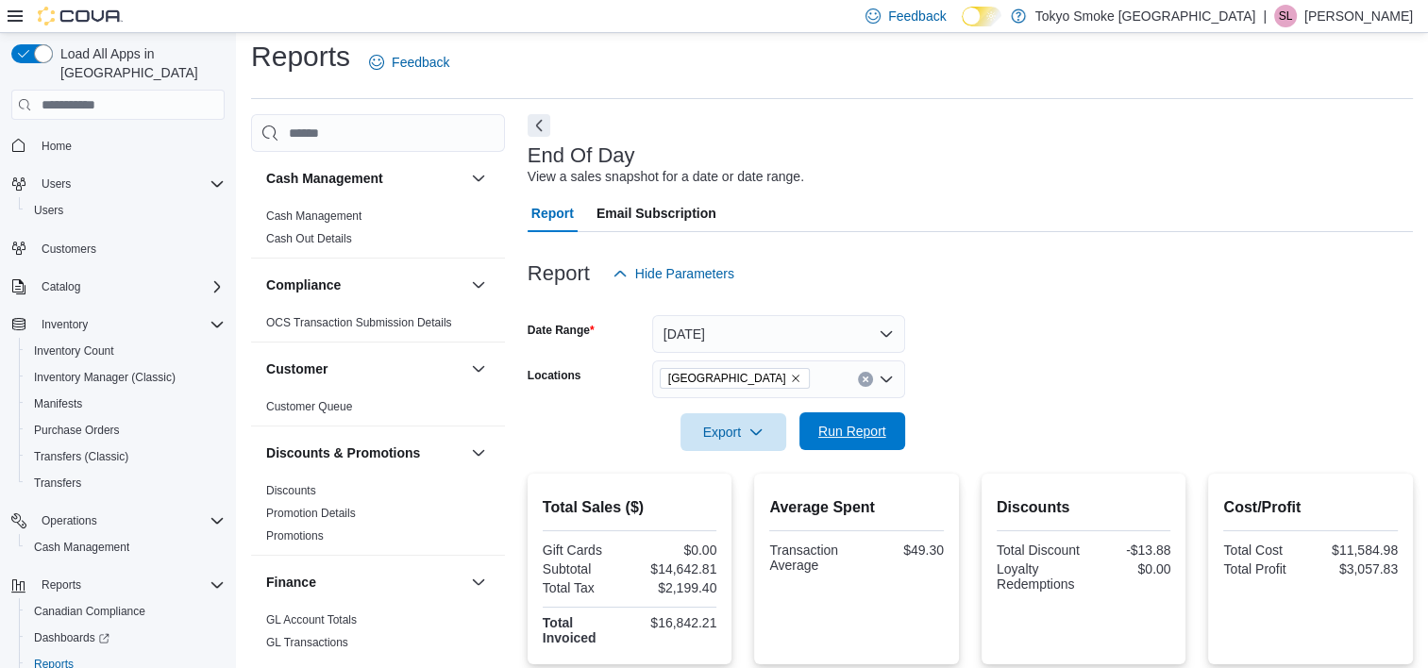
scroll to position [72, 0]
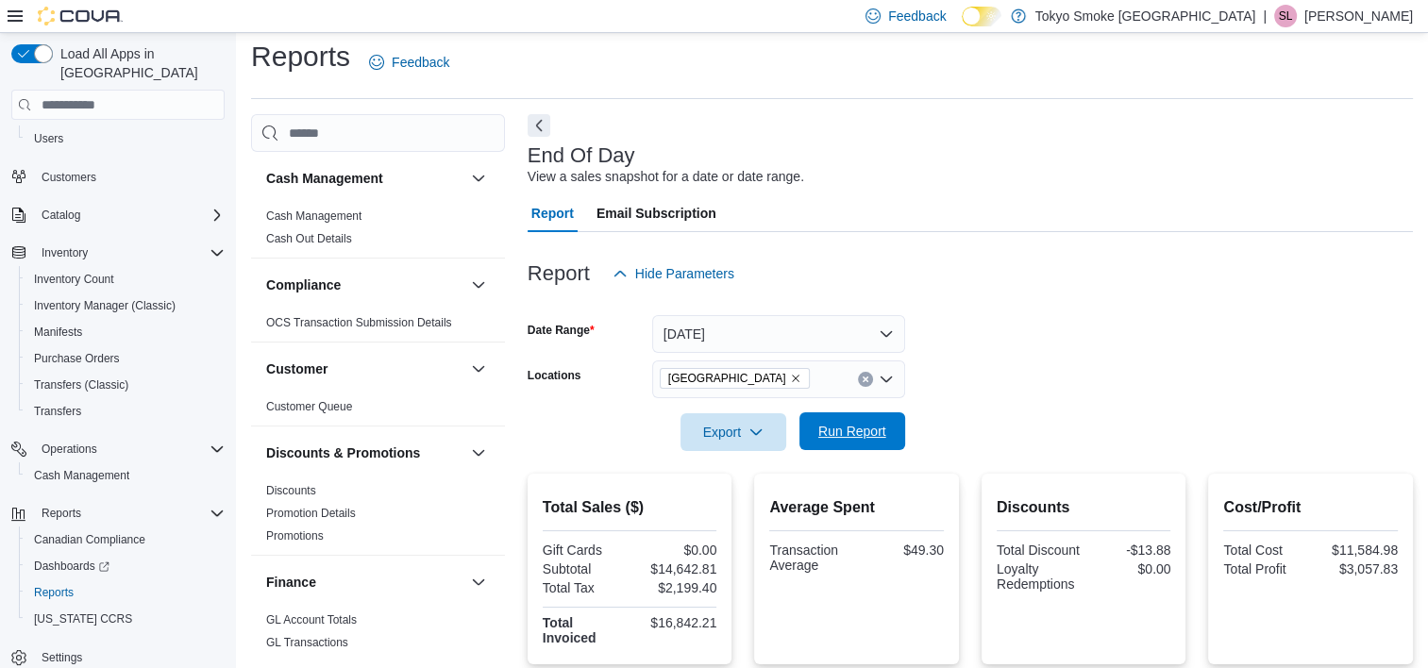
click at [861, 428] on span "Run Report" at bounding box center [852, 431] width 68 height 19
click at [879, 424] on span "Run Report" at bounding box center [852, 431] width 68 height 19
click at [861, 417] on span "Run Report" at bounding box center [852, 432] width 83 height 38
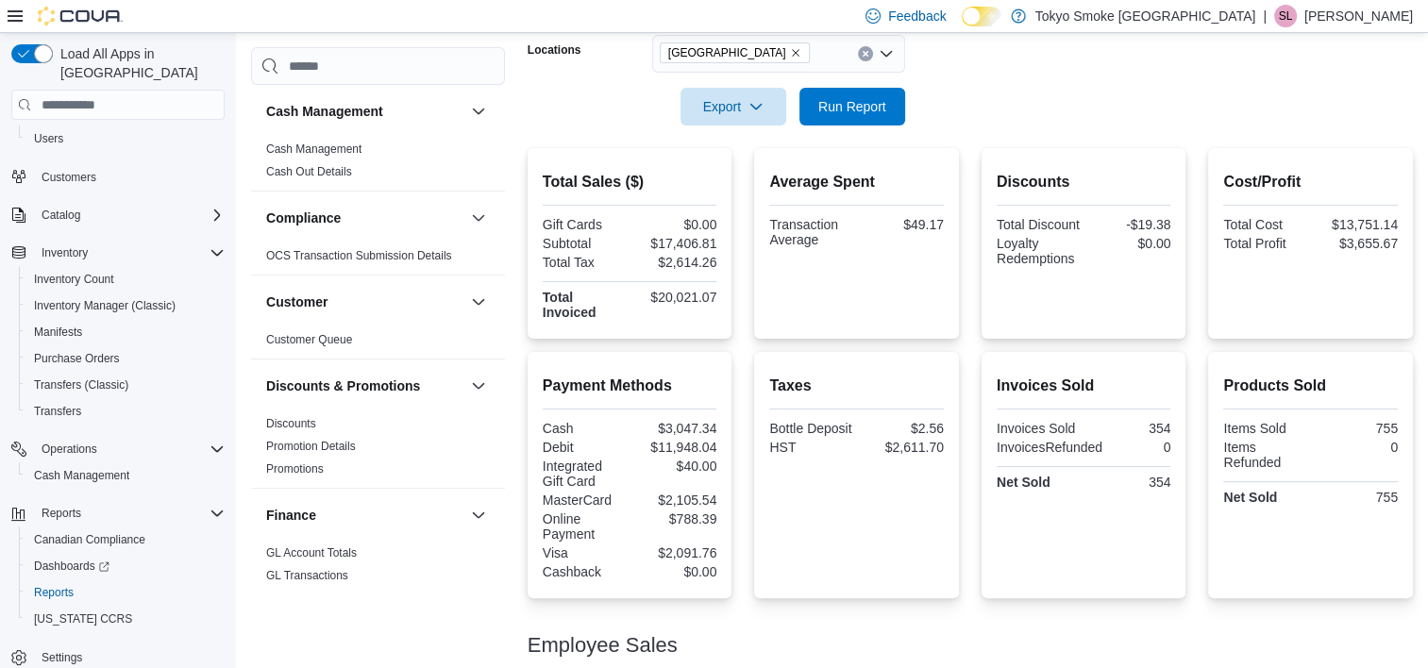
scroll to position [334, 0]
click at [865, 125] on span "Run Report" at bounding box center [852, 108] width 83 height 38
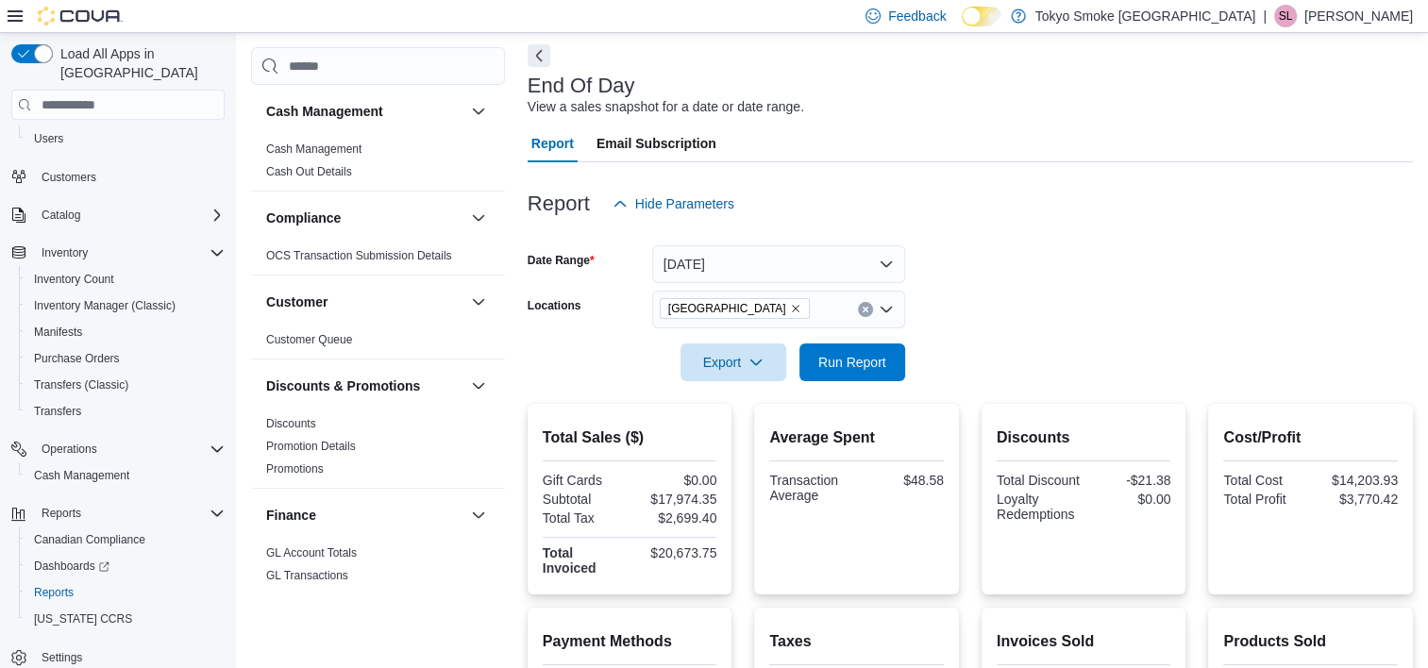
scroll to position [0, 0]
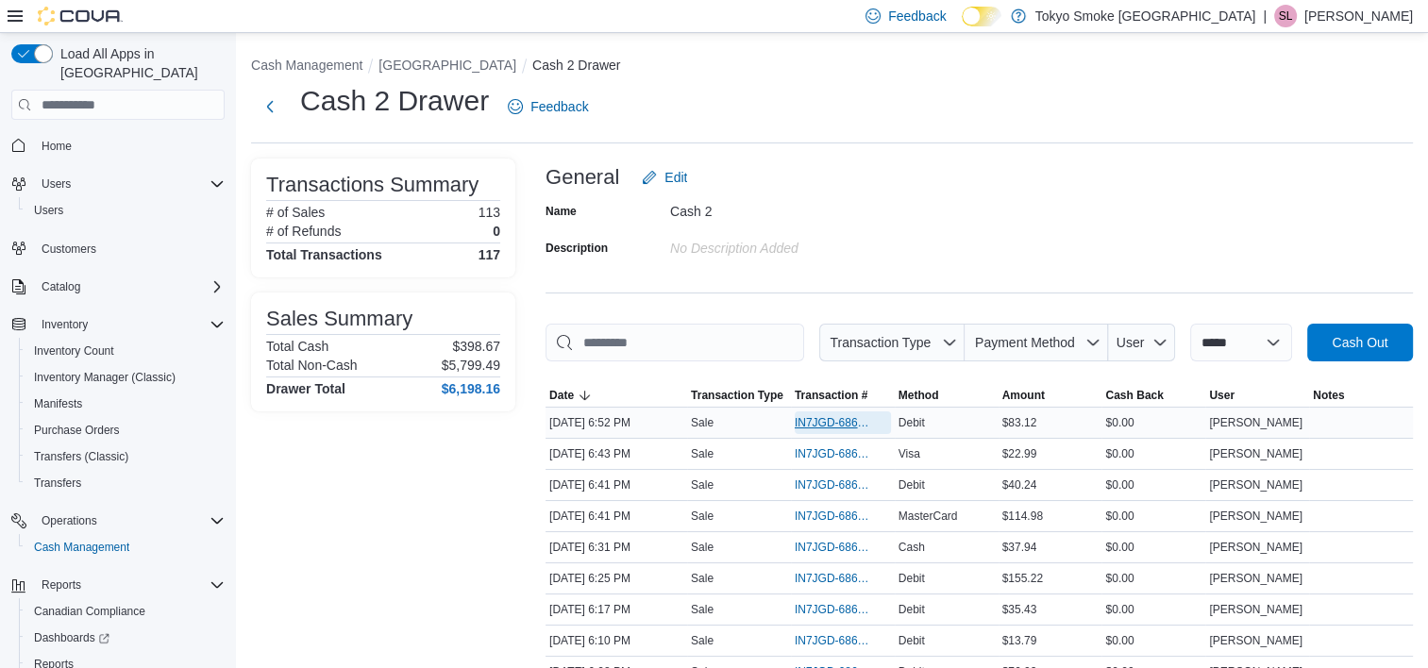
click at [851, 418] on span "IN7JGD-6869118" at bounding box center [833, 422] width 77 height 15
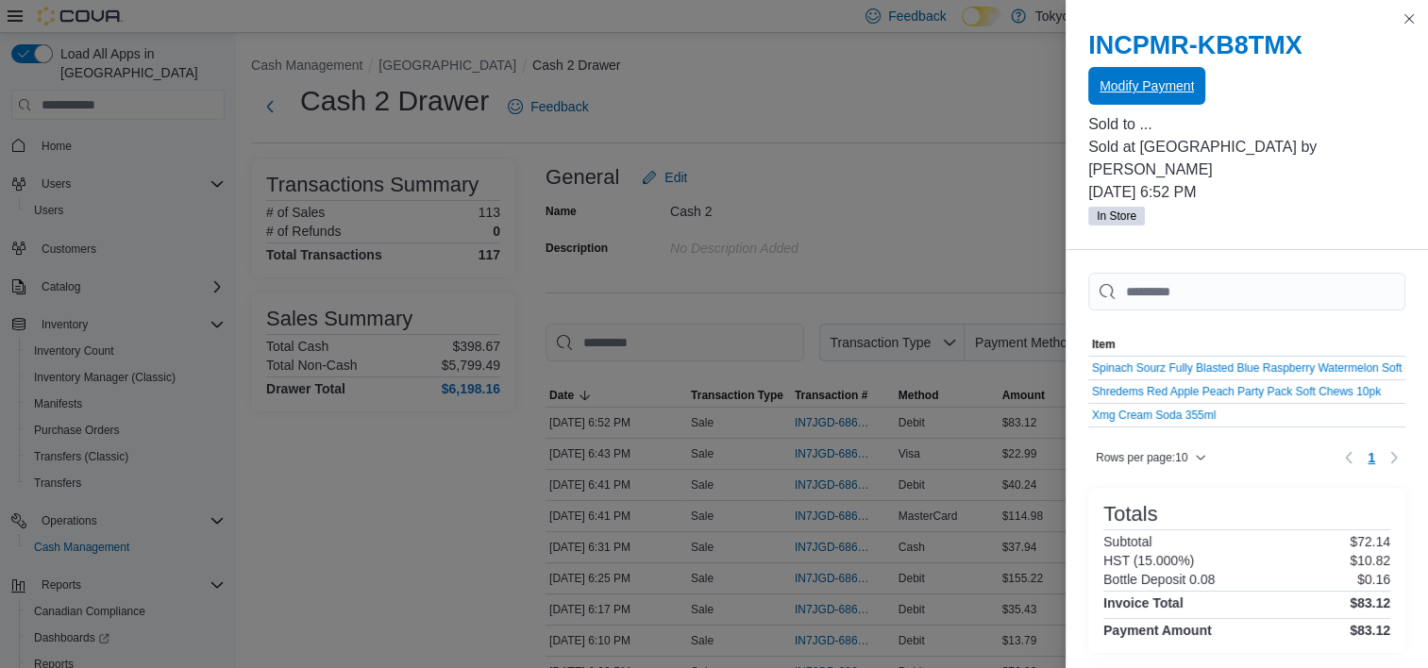
click at [1174, 90] on span "Modify Payment" at bounding box center [1147, 85] width 94 height 19
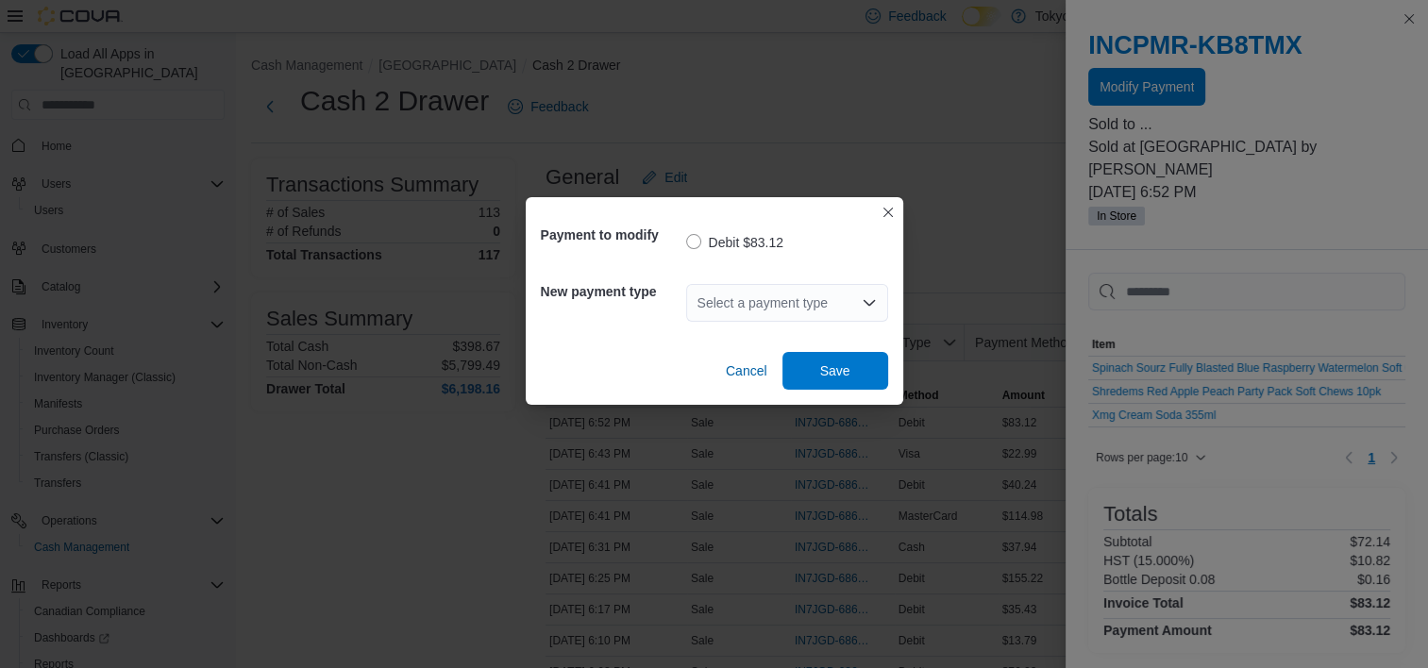
click at [793, 306] on div "Select a payment type" at bounding box center [787, 303] width 202 height 38
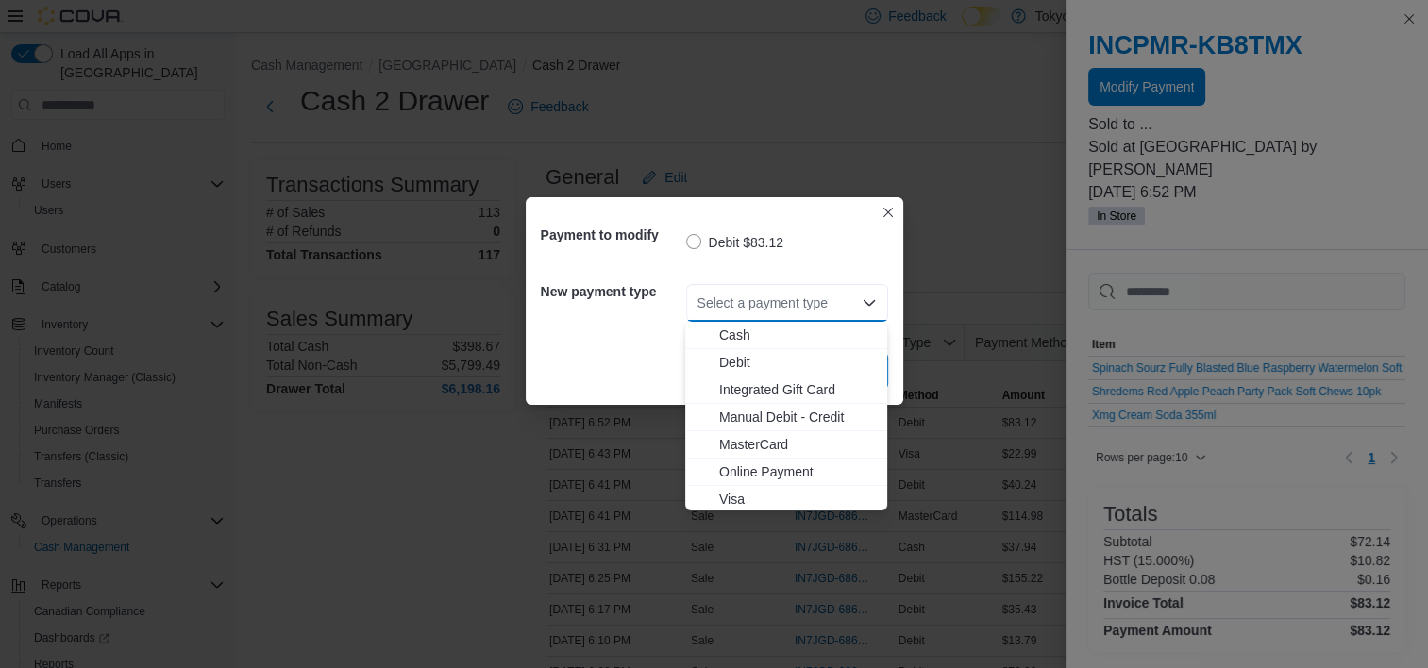
drag, startPoint x: 741, startPoint y: 443, endPoint x: 742, endPoint y: 430, distance: 12.3
click at [744, 440] on span "MasterCard" at bounding box center [797, 444] width 157 height 19
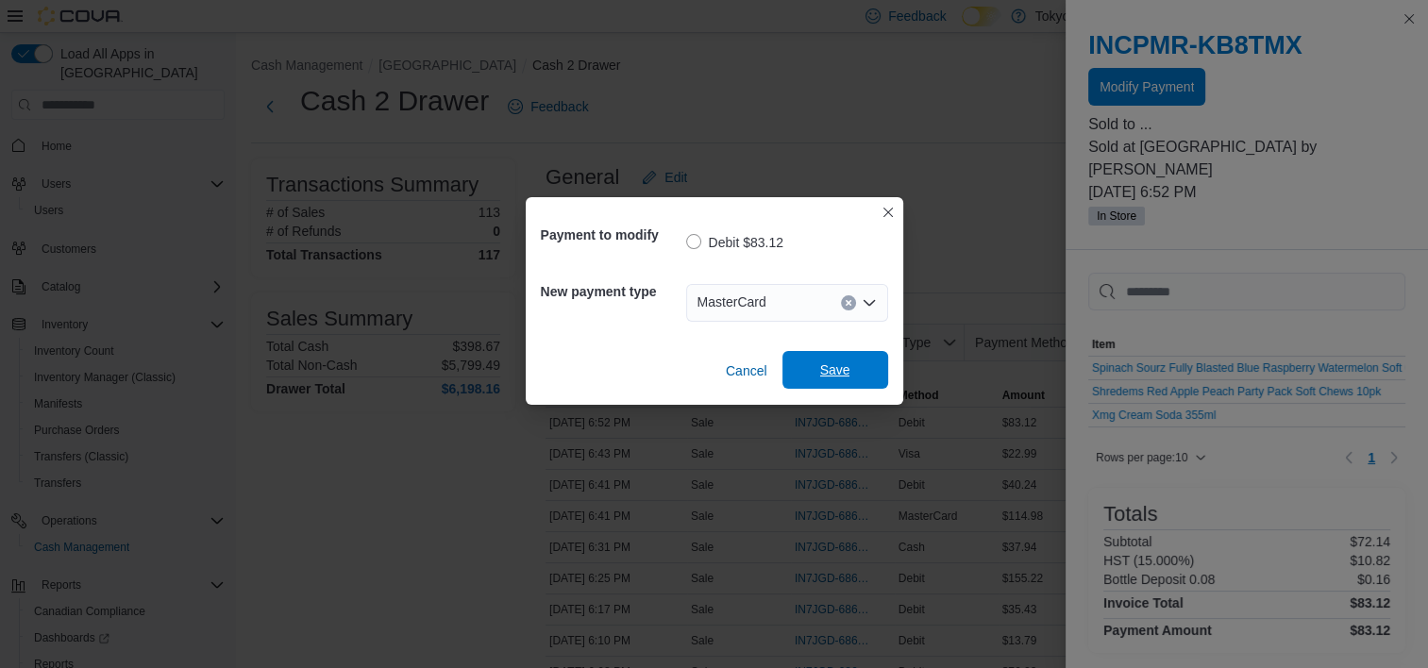
click at [846, 369] on span "Save" at bounding box center [835, 370] width 30 height 19
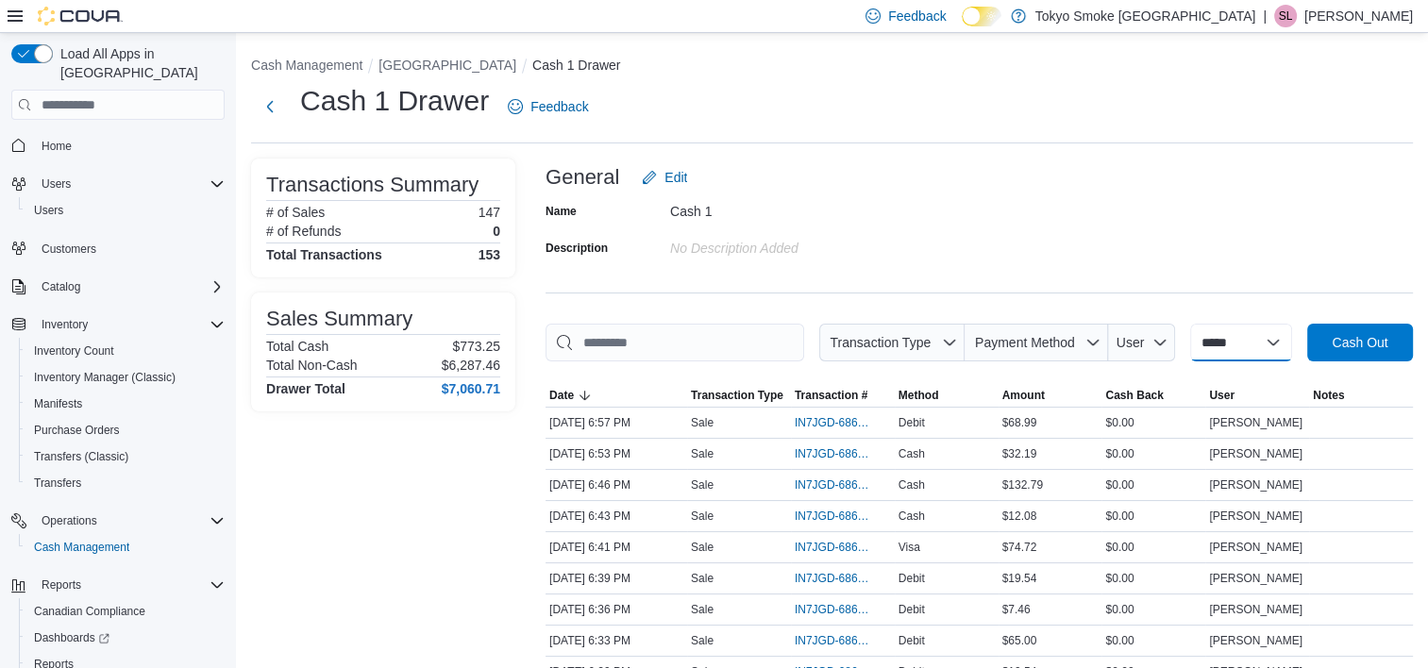
click at [1292, 336] on select "**********" at bounding box center [1241, 343] width 102 height 38
click at [1283, 340] on select "**********" at bounding box center [1241, 343] width 102 height 38
click at [1287, 355] on select "**********" at bounding box center [1241, 343] width 102 height 38
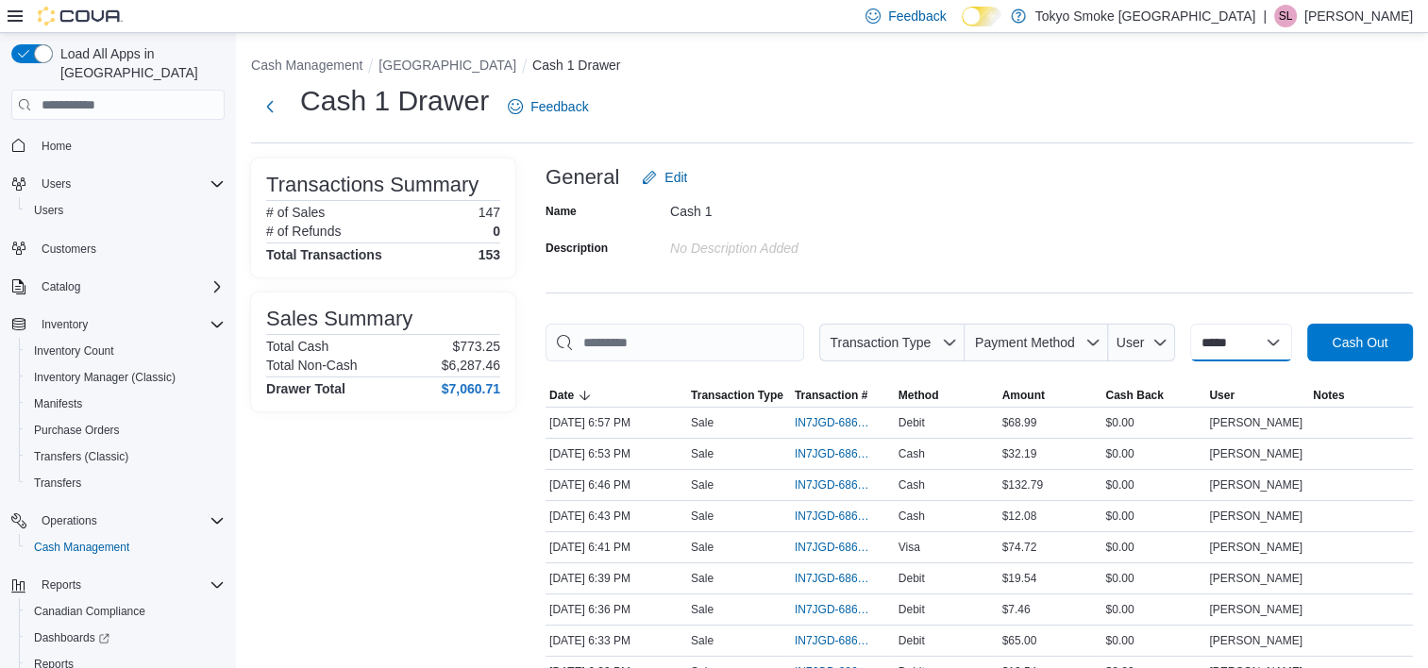
select select "*********"
click at [1190, 324] on select "**********" at bounding box center [1241, 343] width 102 height 38
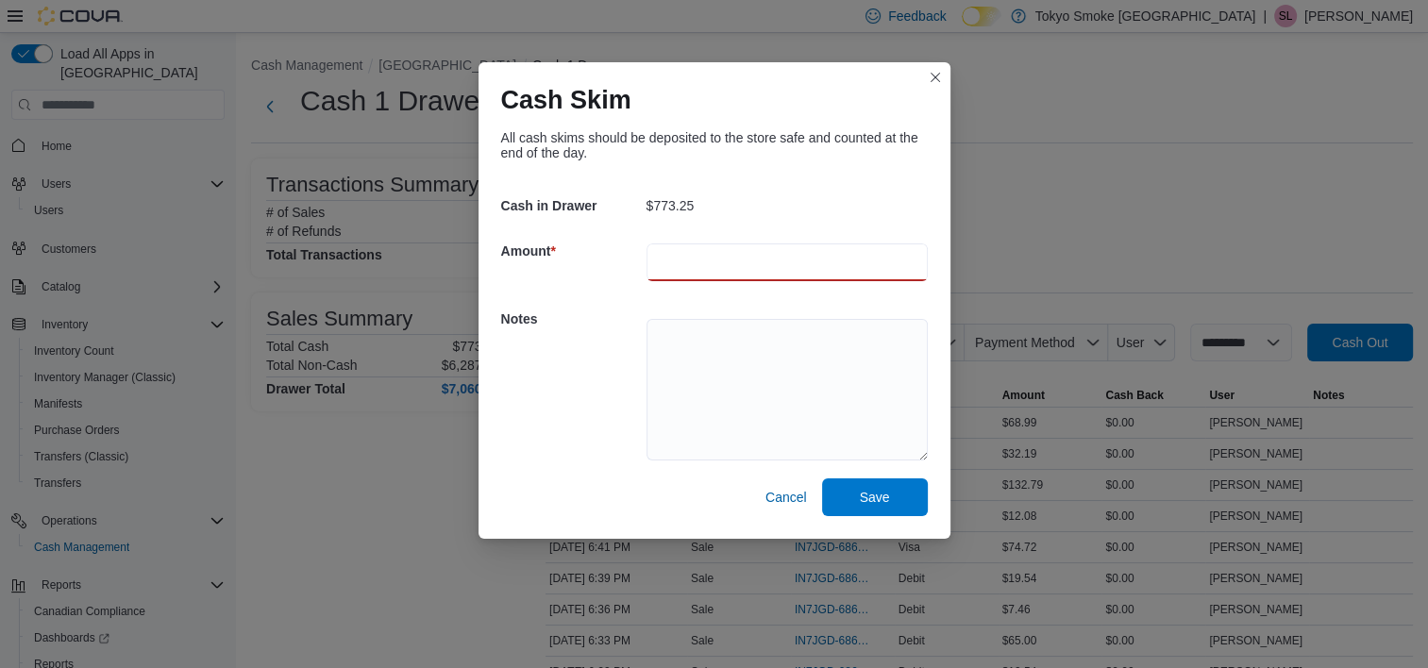
click at [714, 271] on input "number" at bounding box center [787, 263] width 281 height 38
type input "***"
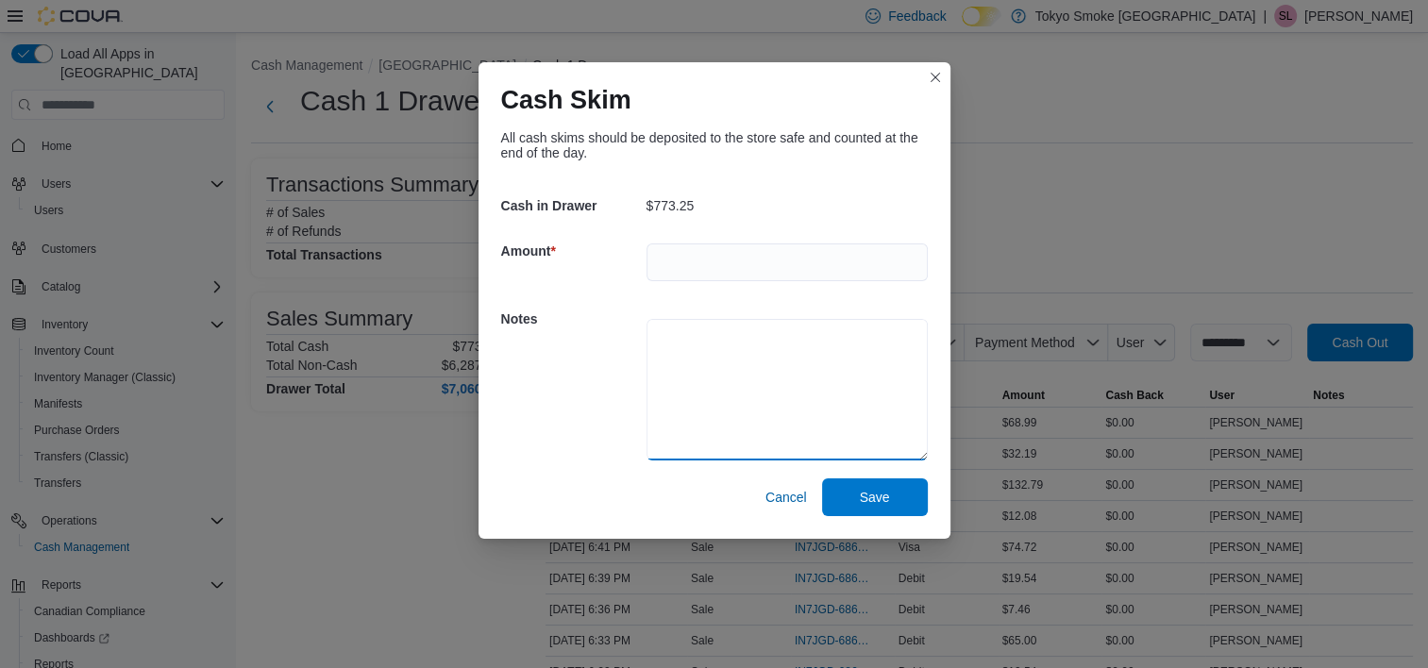
click at [695, 377] on textarea at bounding box center [787, 390] width 281 height 142
type textarea "******"
click at [894, 502] on span "Save" at bounding box center [875, 497] width 83 height 38
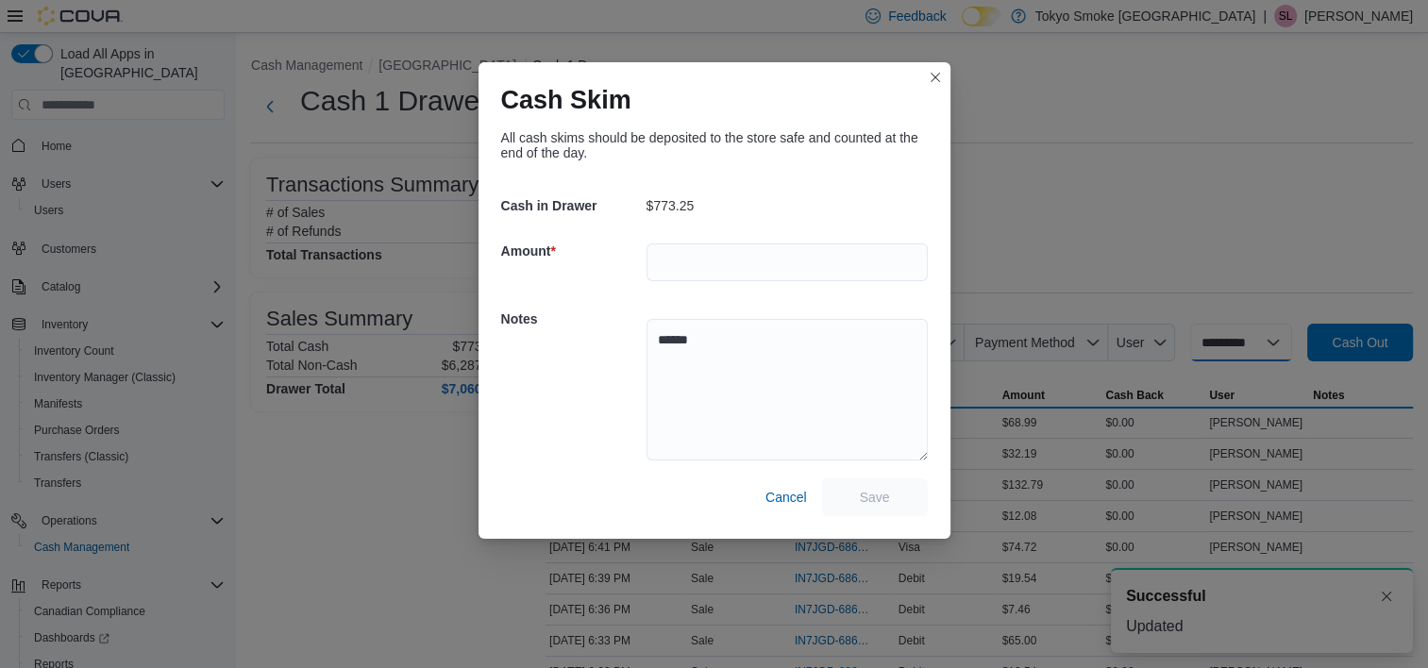
select select
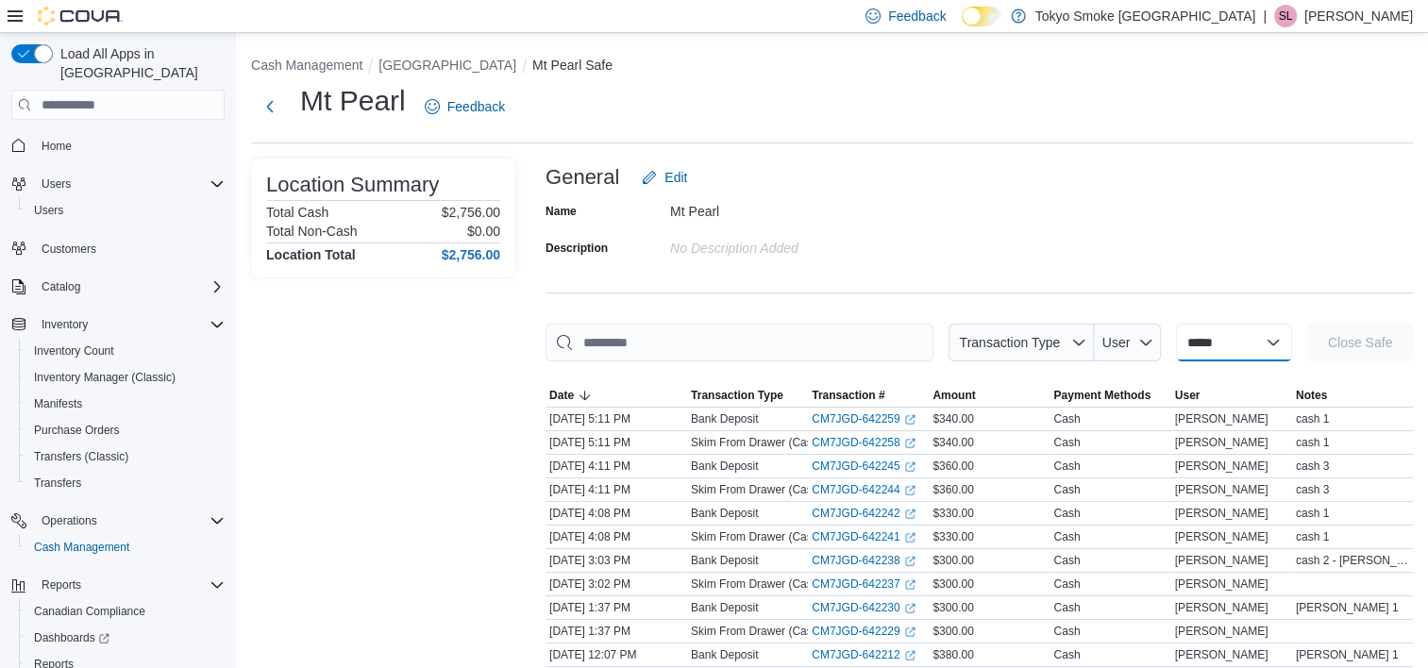
click at [1292, 344] on select "**********" at bounding box center [1234, 343] width 116 height 38
select select "**********"
click at [1176, 324] on select "**********" at bounding box center [1234, 343] width 116 height 38
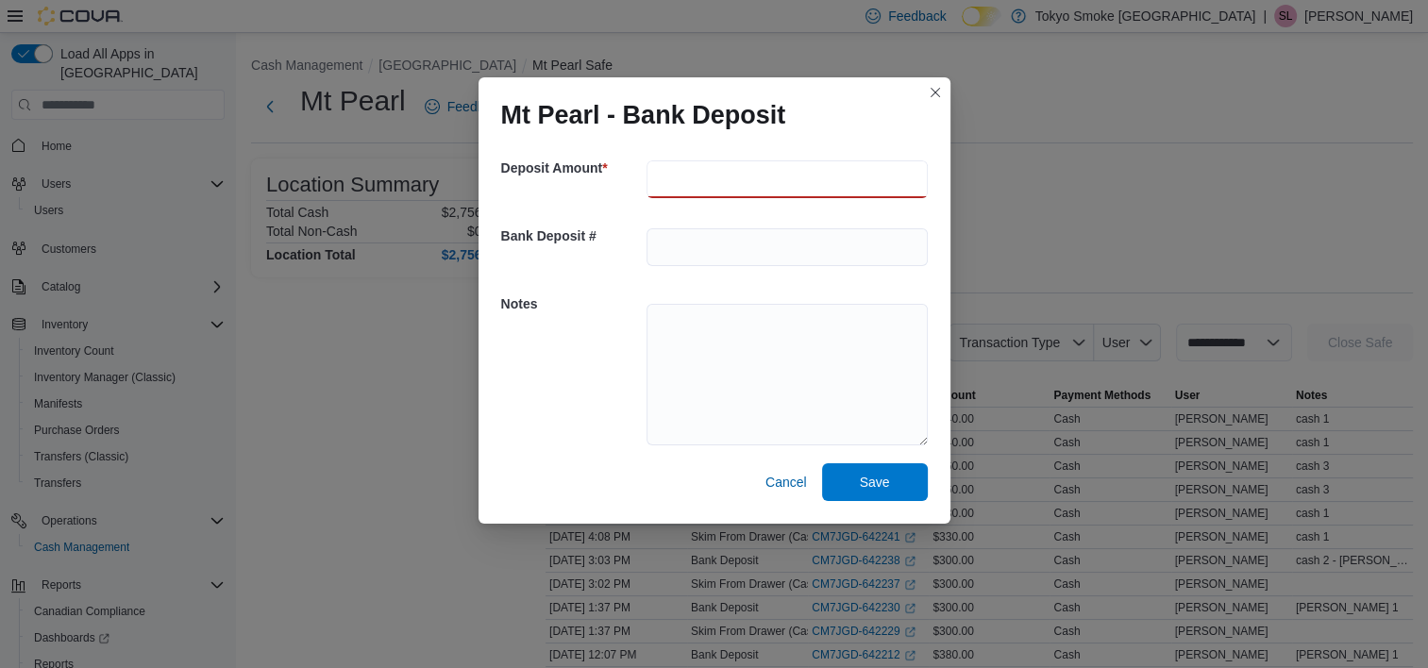
click at [817, 185] on input "number" at bounding box center [787, 179] width 281 height 38
type input "***"
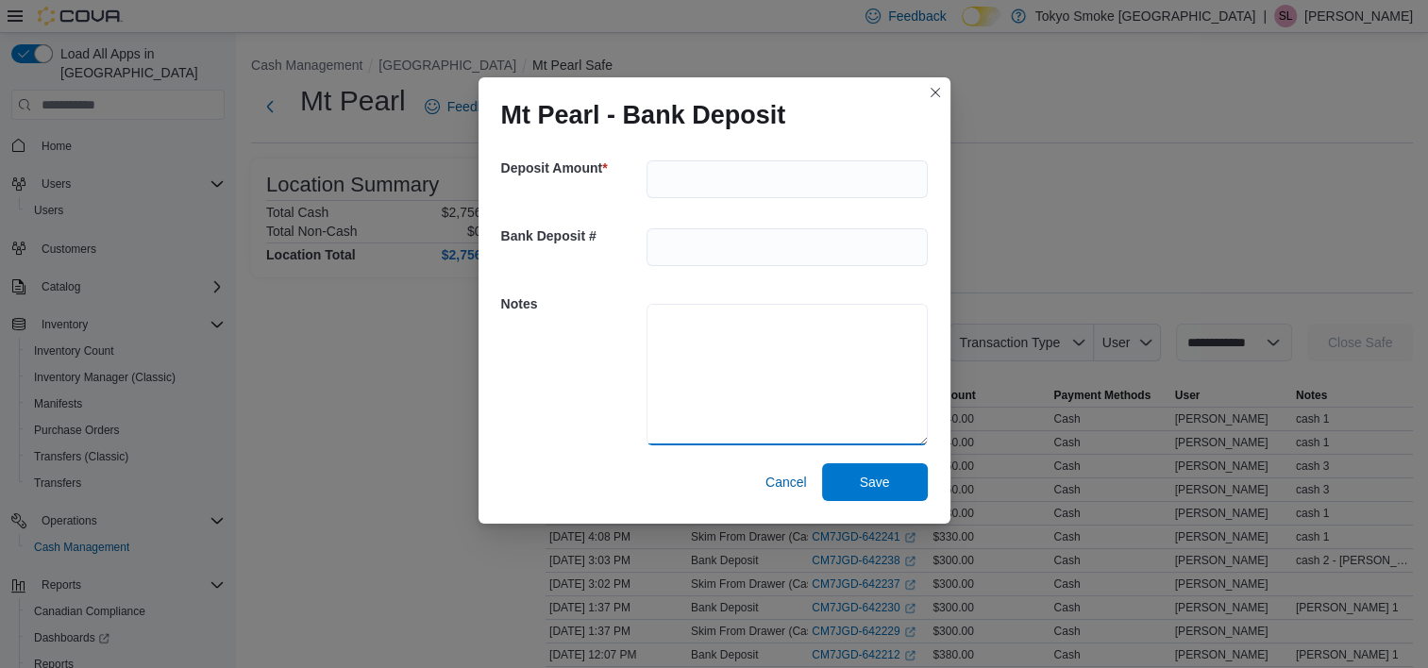
click at [789, 381] on textarea at bounding box center [787, 375] width 281 height 142
type textarea "******"
click at [864, 485] on span "Save" at bounding box center [875, 481] width 30 height 19
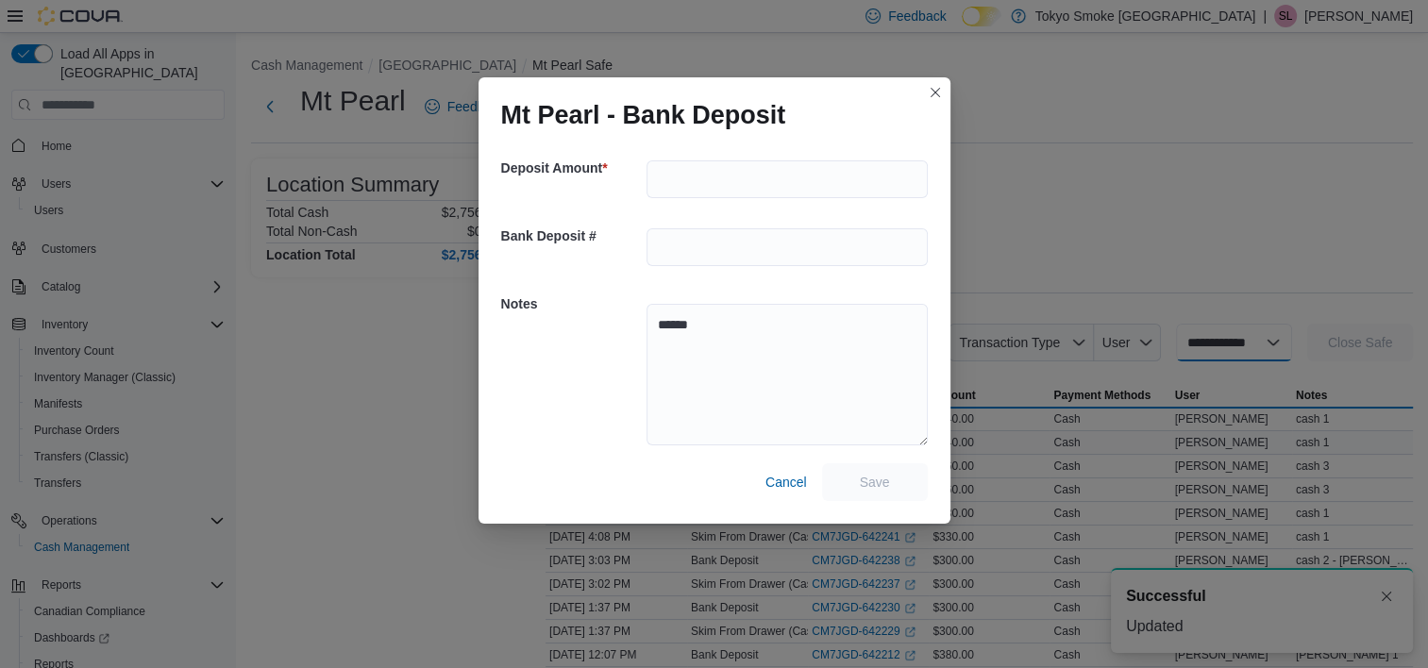
select select
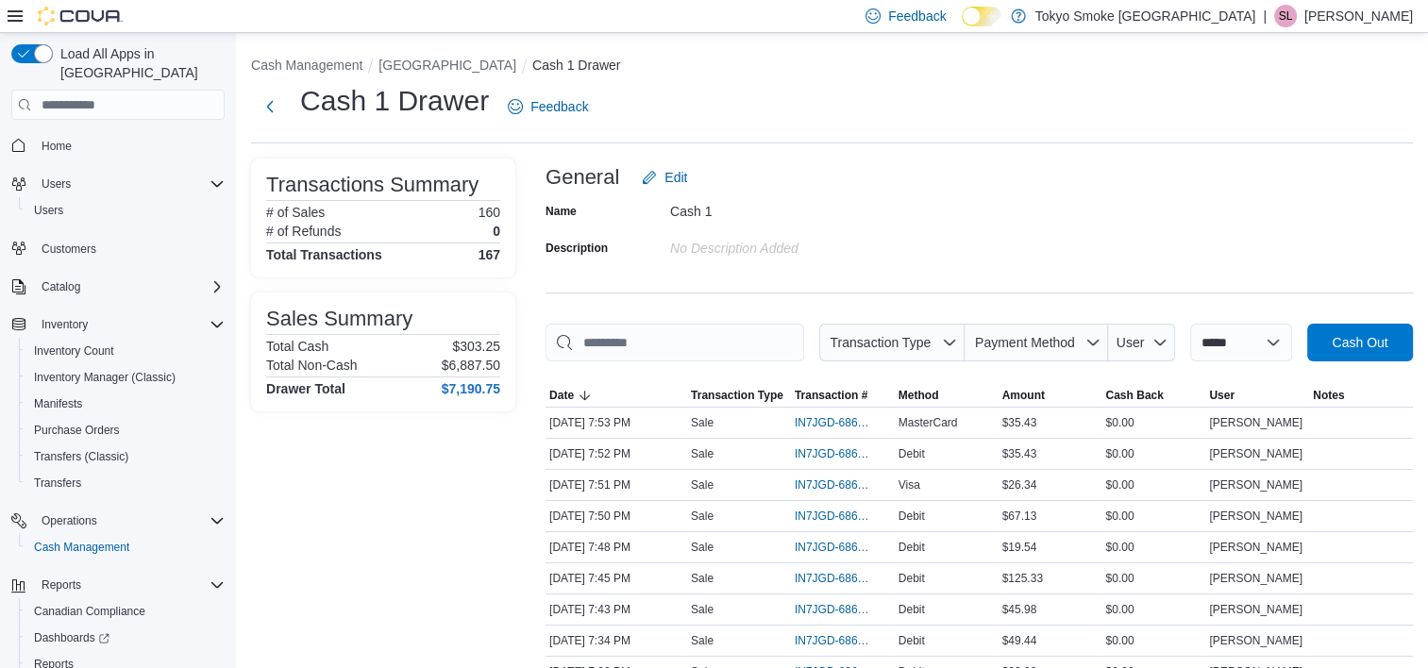
drag, startPoint x: 733, startPoint y: 381, endPoint x: 744, endPoint y: 366, distance: 18.9
click at [734, 381] on div at bounding box center [980, 373] width 868 height 23
click at [737, 378] on div at bounding box center [980, 373] width 868 height 23
click at [754, 337] on input "This is a search bar. As you type, the results lower in the page will automatic…" at bounding box center [675, 343] width 259 height 38
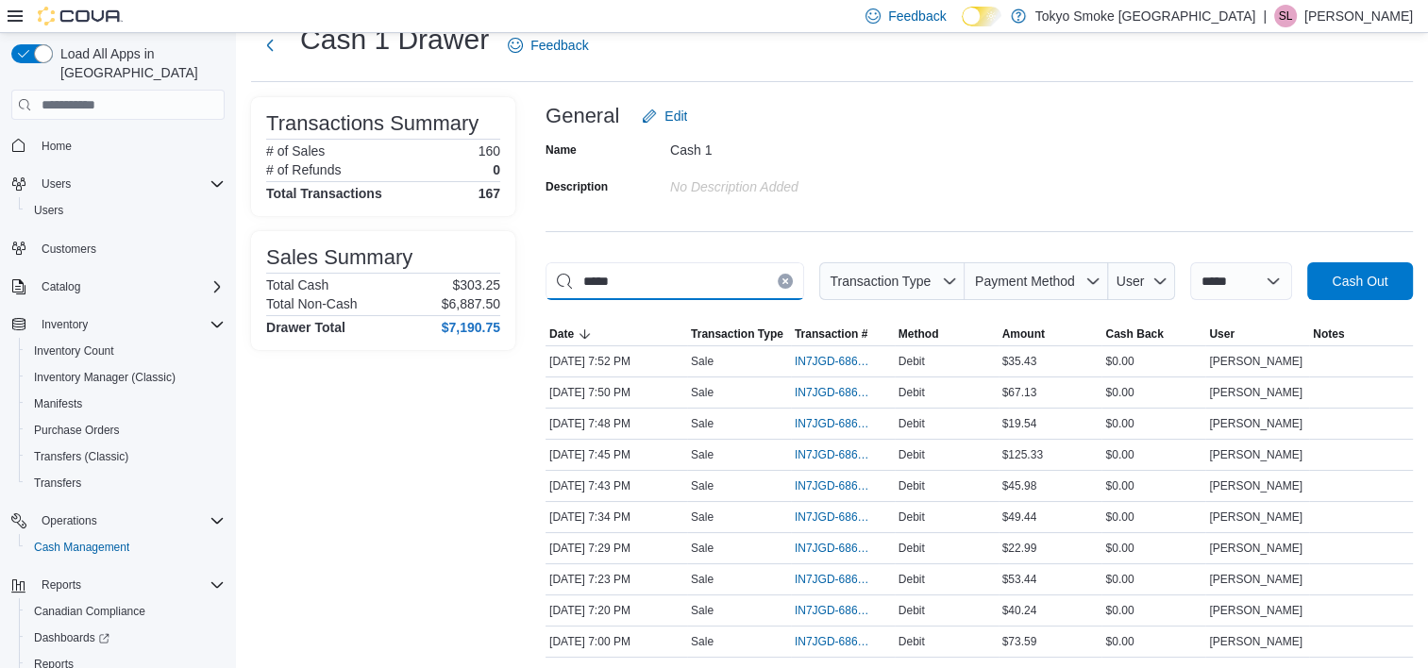
scroll to position [94, 0]
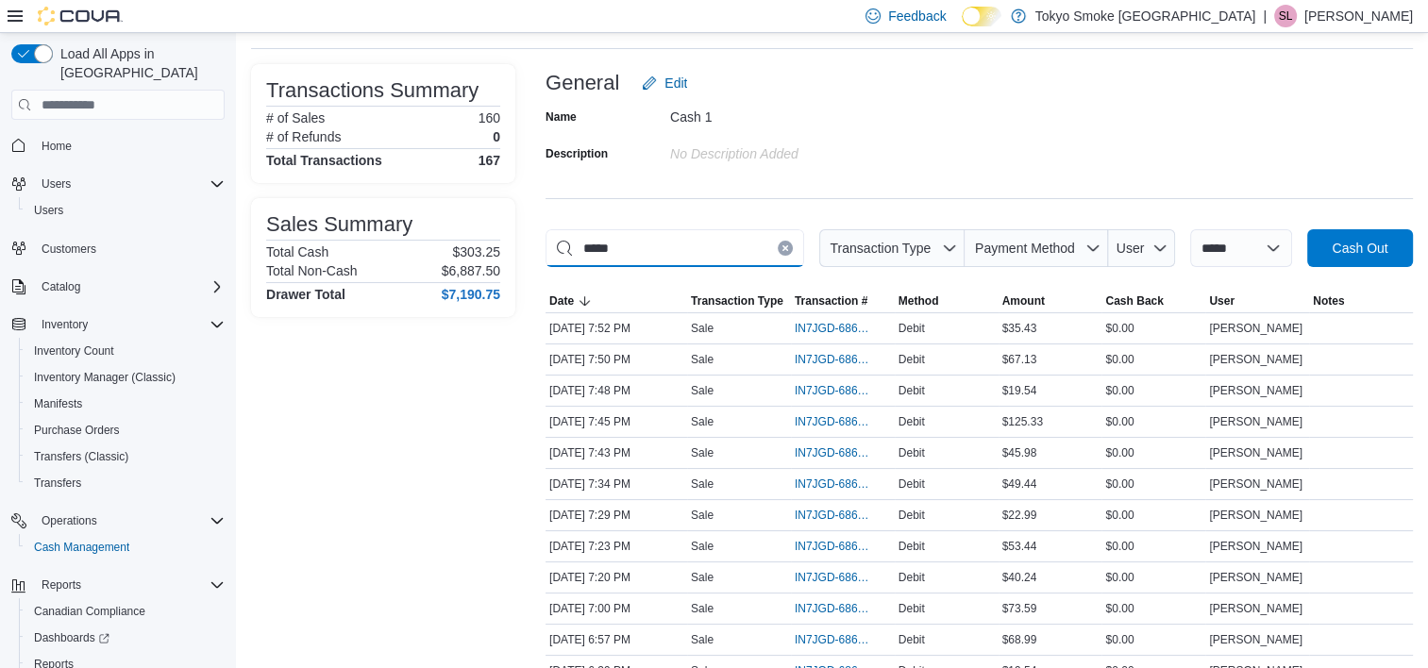
type input "*****"
